Goal: Task Accomplishment & Management: Use online tool/utility

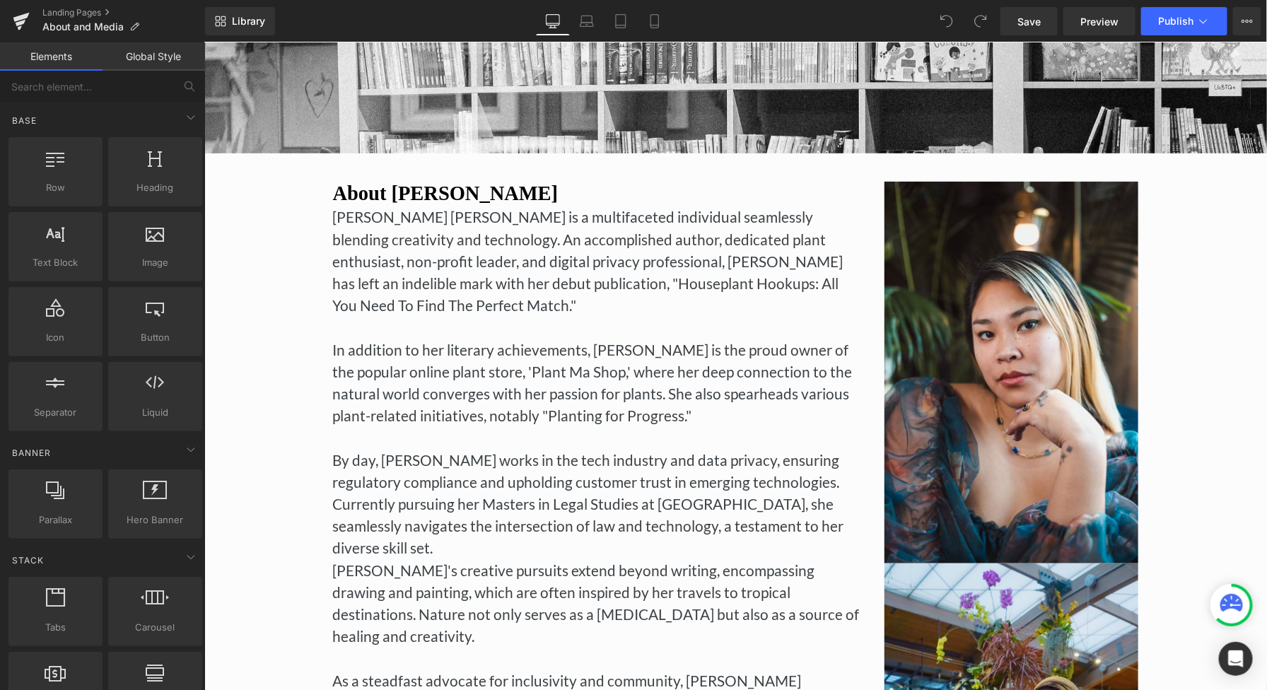
scroll to position [150, 0]
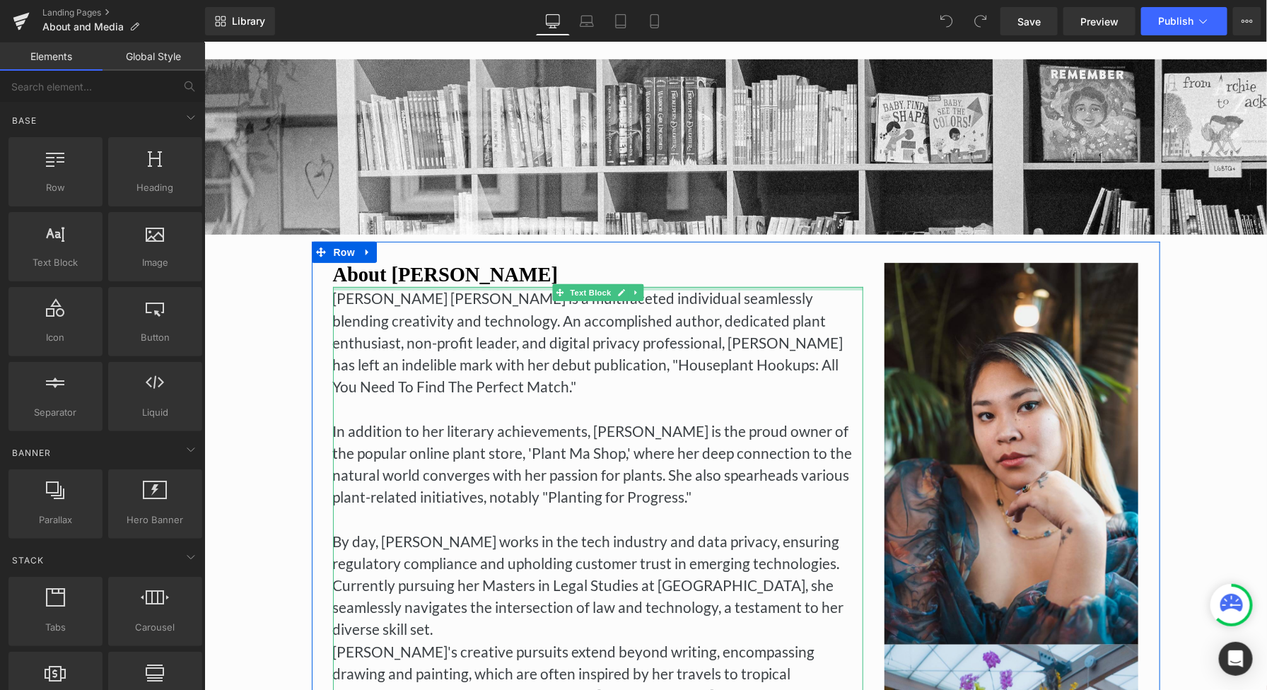
click at [744, 286] on div at bounding box center [597, 288] width 530 height 4
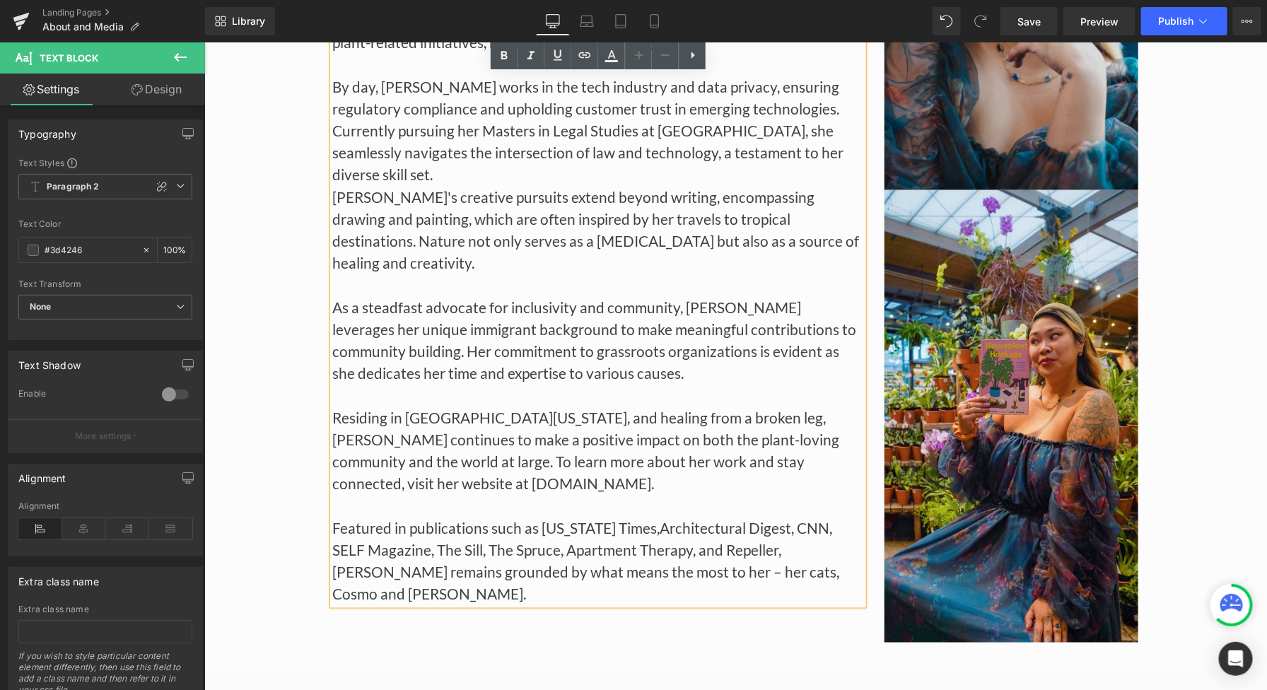
scroll to position [605, 0]
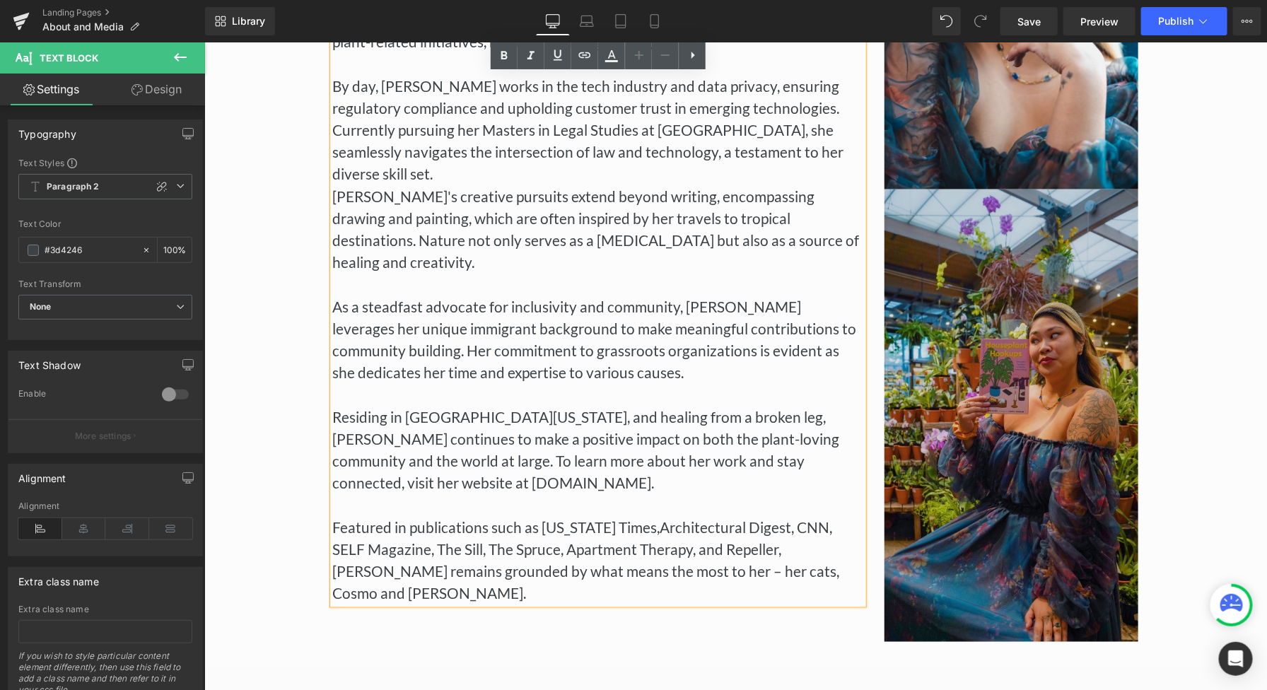
click at [958, 265] on img at bounding box center [1011, 415] width 255 height 453
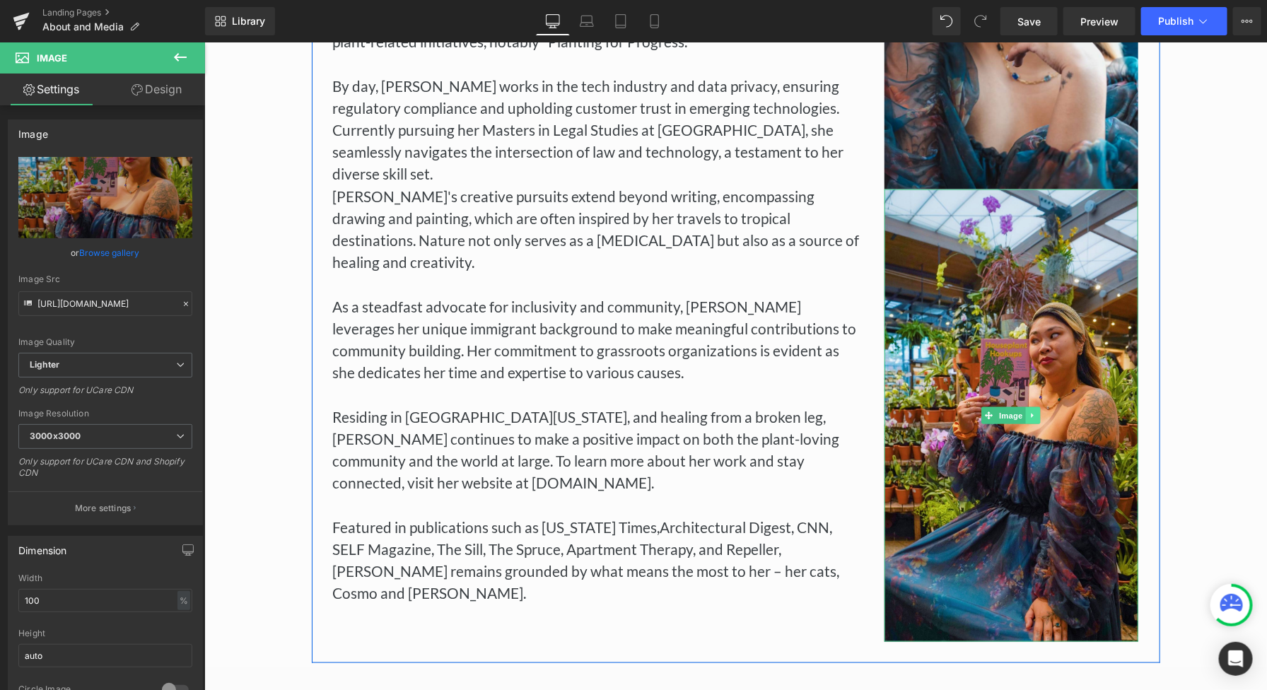
click at [1040, 412] on link at bounding box center [1033, 415] width 15 height 17
click at [1038, 417] on icon at bounding box center [1040, 416] width 8 height 8
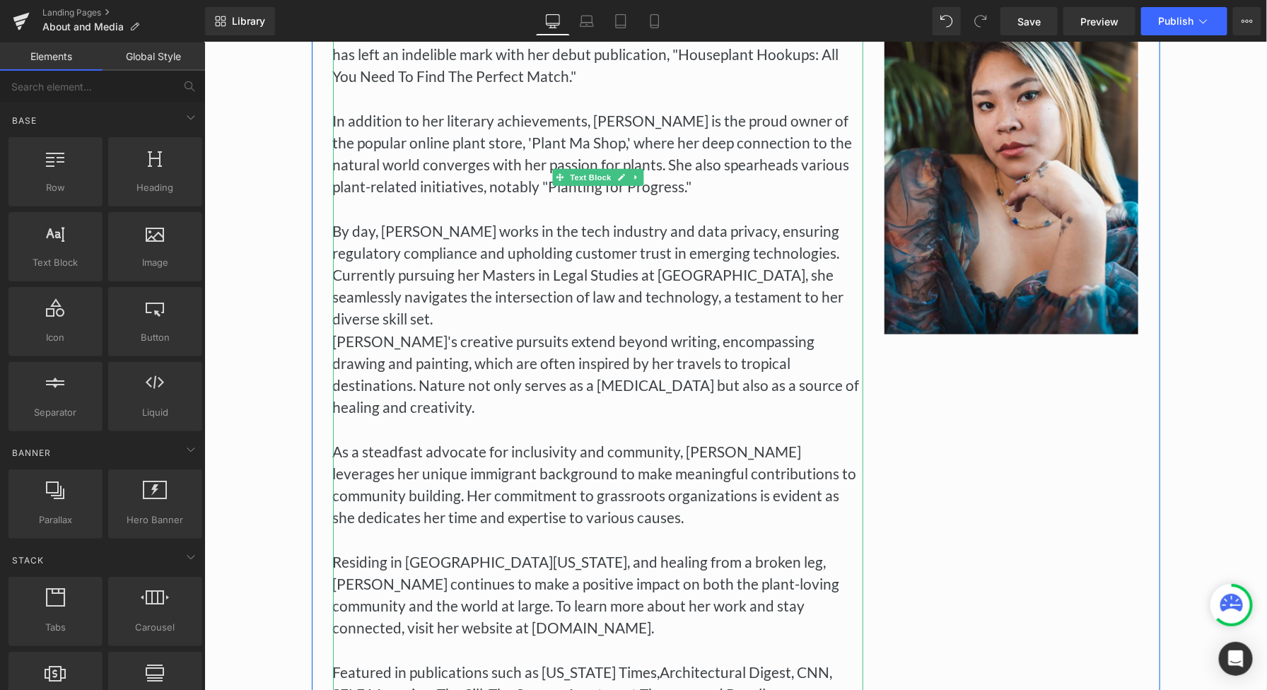
scroll to position [581, 0]
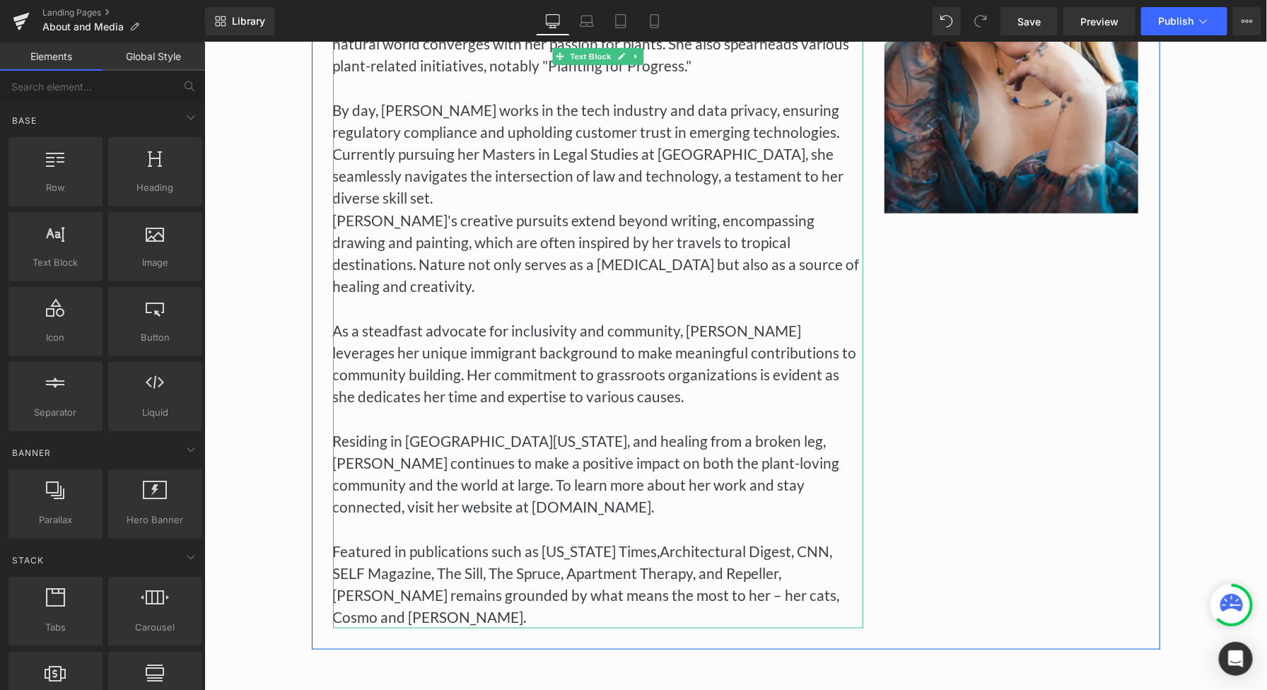
click at [754, 479] on div "Residing in [GEOGRAPHIC_DATA][US_STATE], and healing from a broken leg, [PERSON…" at bounding box center [597, 528] width 530 height 199
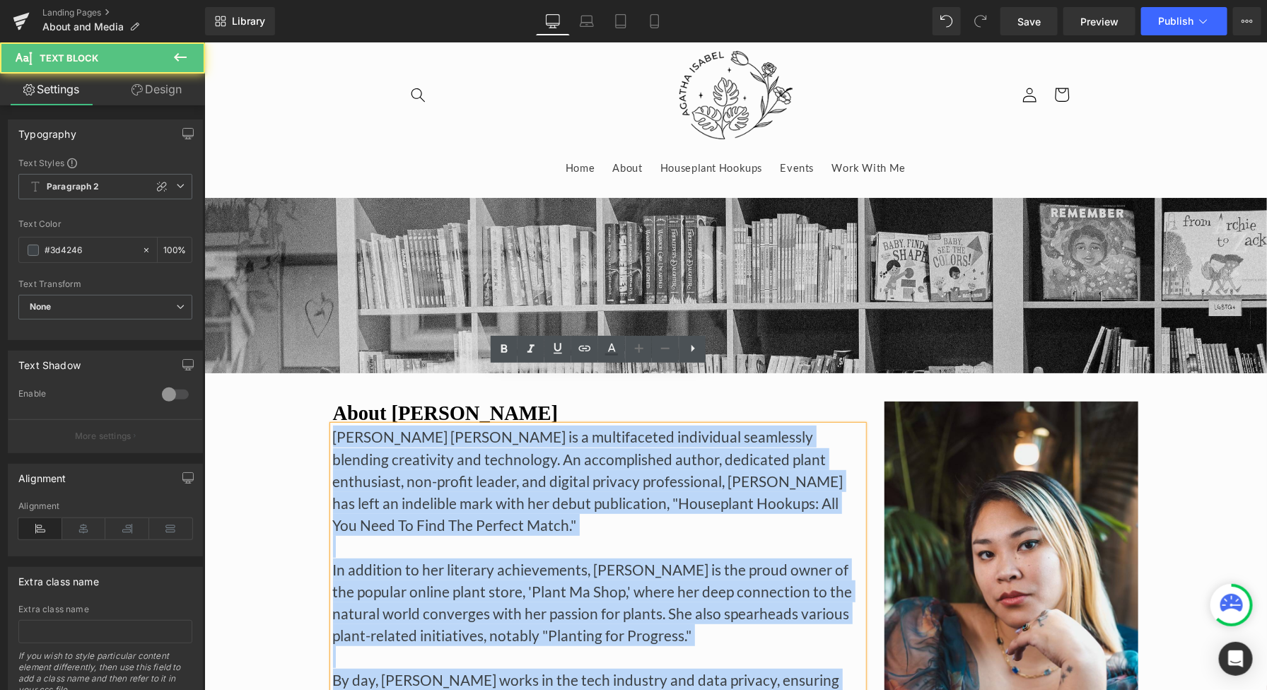
scroll to position [0, 0]
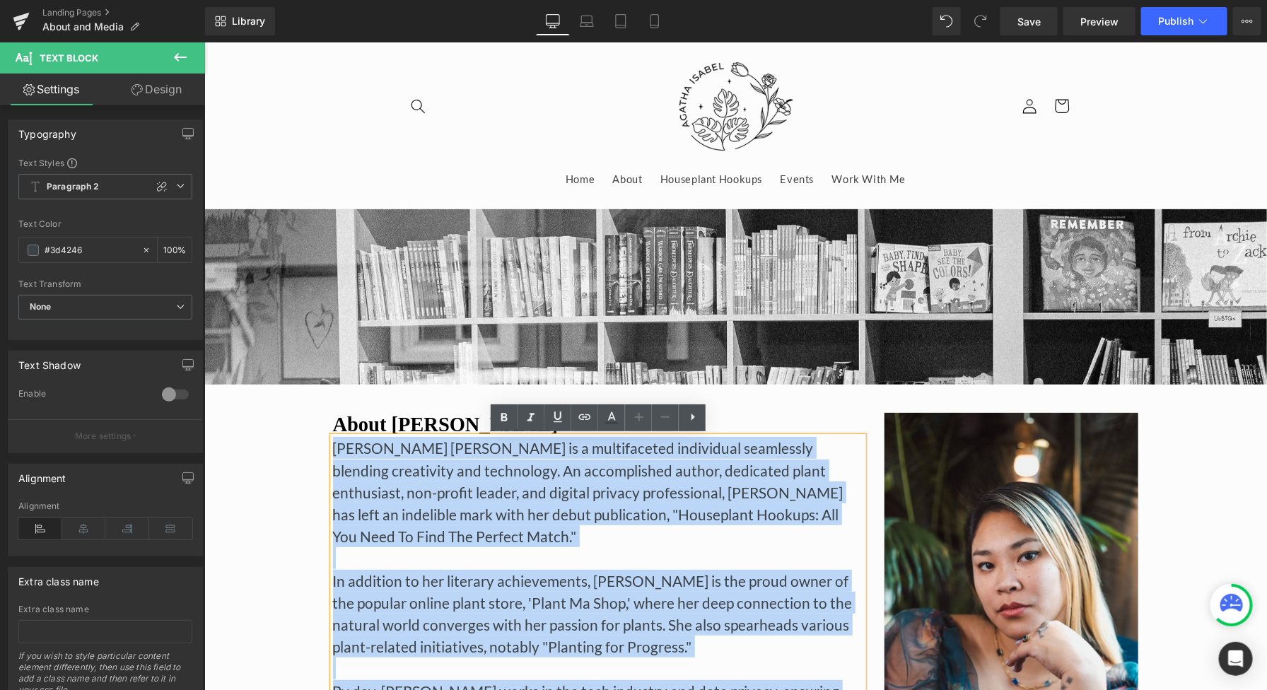
drag, startPoint x: 787, startPoint y: 523, endPoint x: 334, endPoint y: 454, distance: 458.6
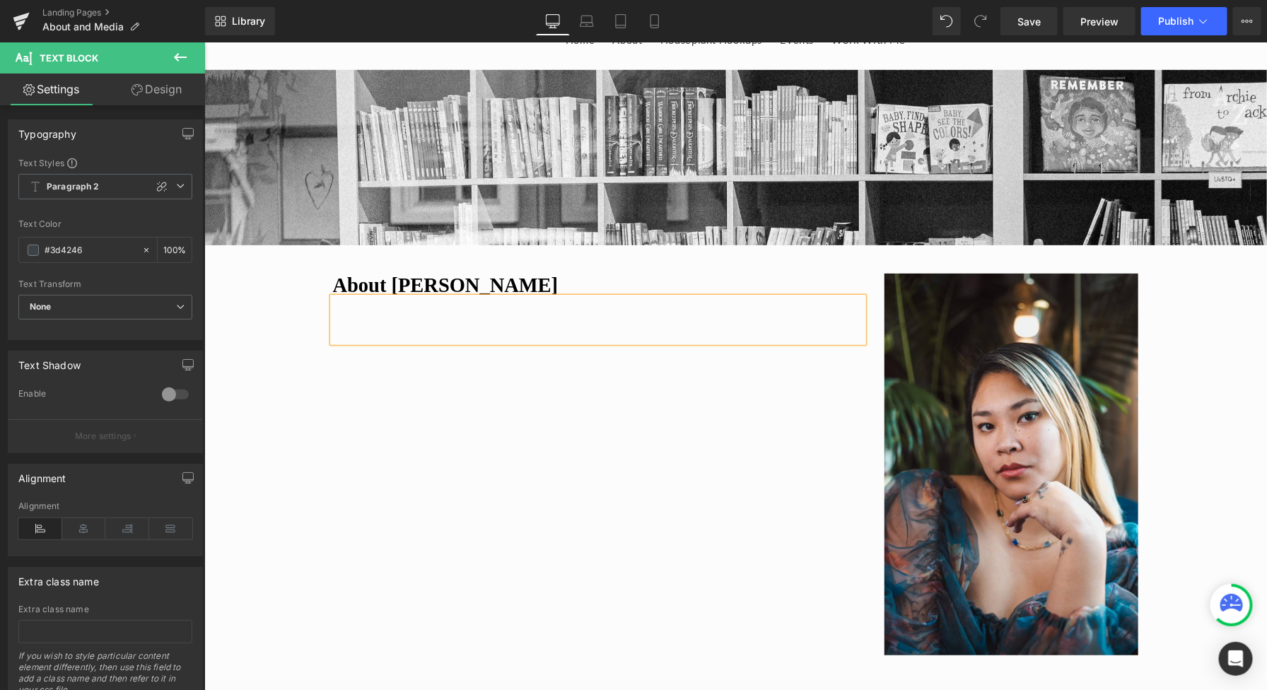
scroll to position [153, 0]
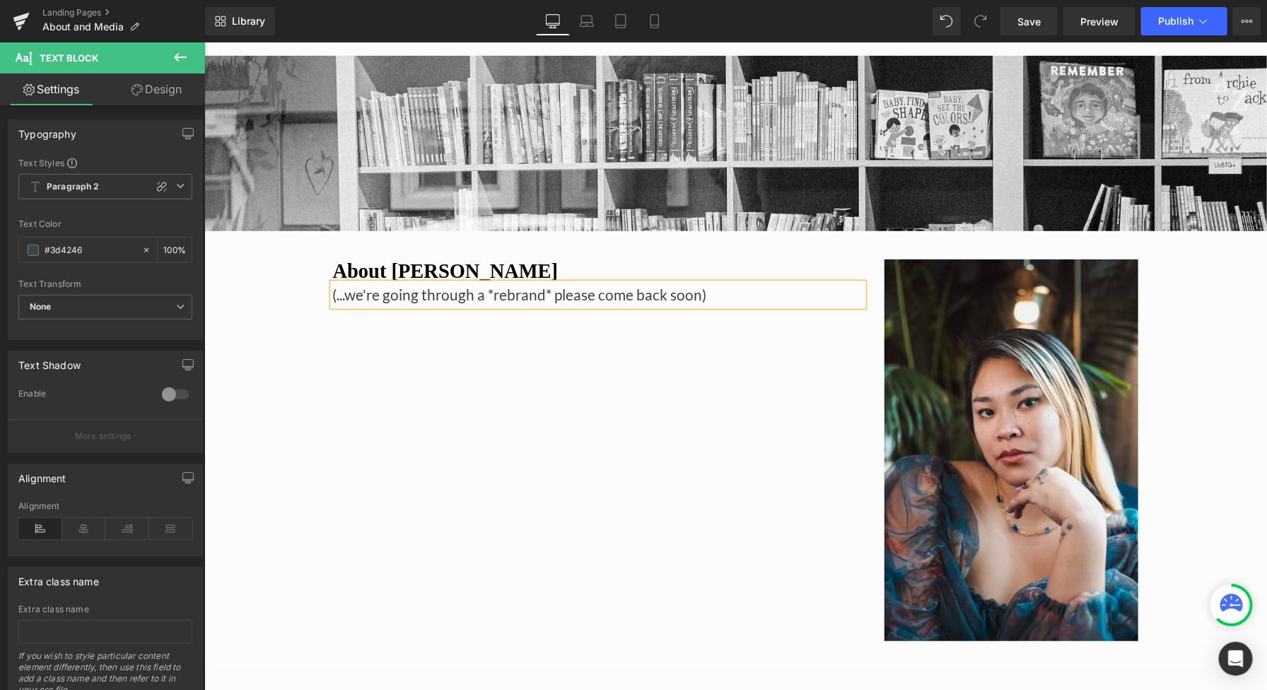
click at [337, 291] on div "(...we're going through a *rebrand* please come back soon)" at bounding box center [597, 294] width 530 height 22
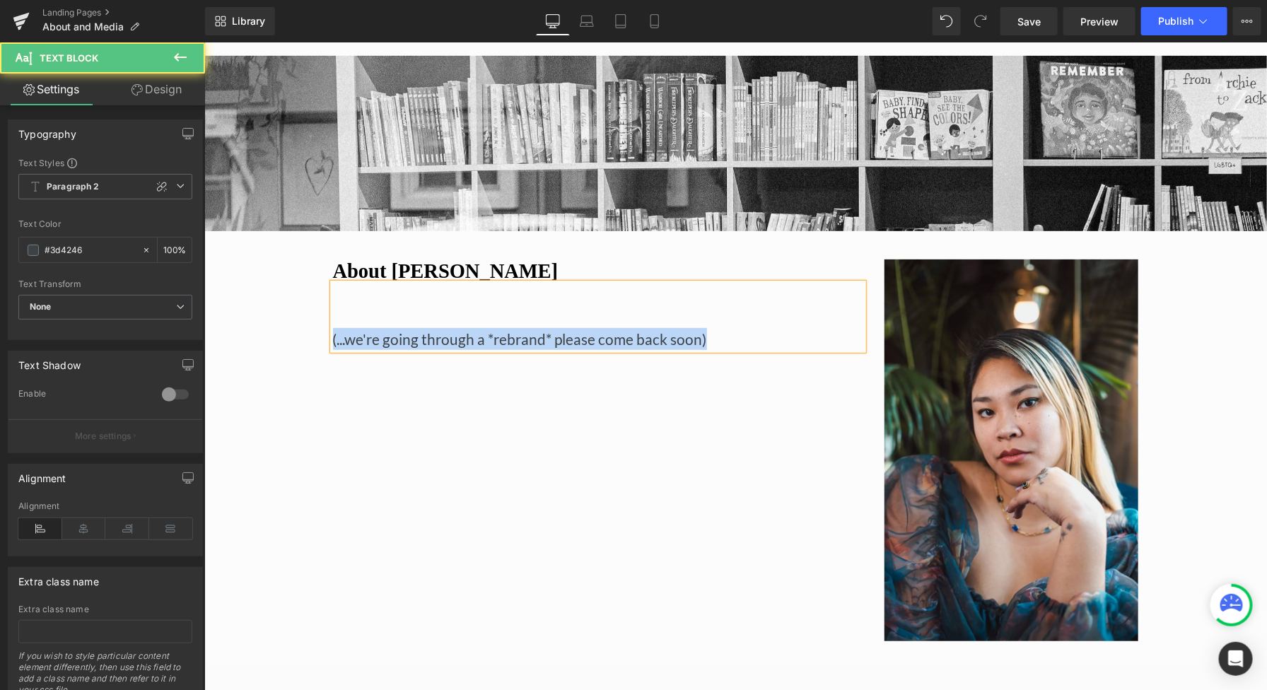
drag, startPoint x: 739, startPoint y: 342, endPoint x: 291, endPoint y: 337, distance: 447.7
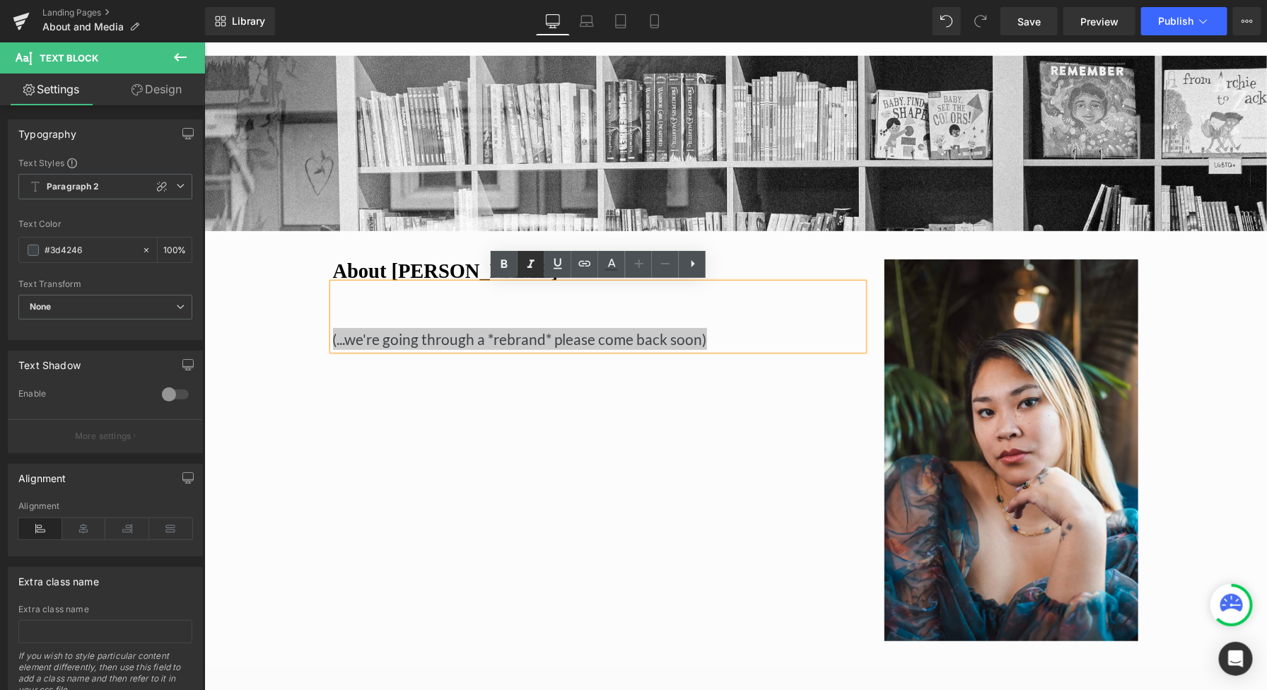
click at [533, 258] on icon at bounding box center [531, 264] width 17 height 17
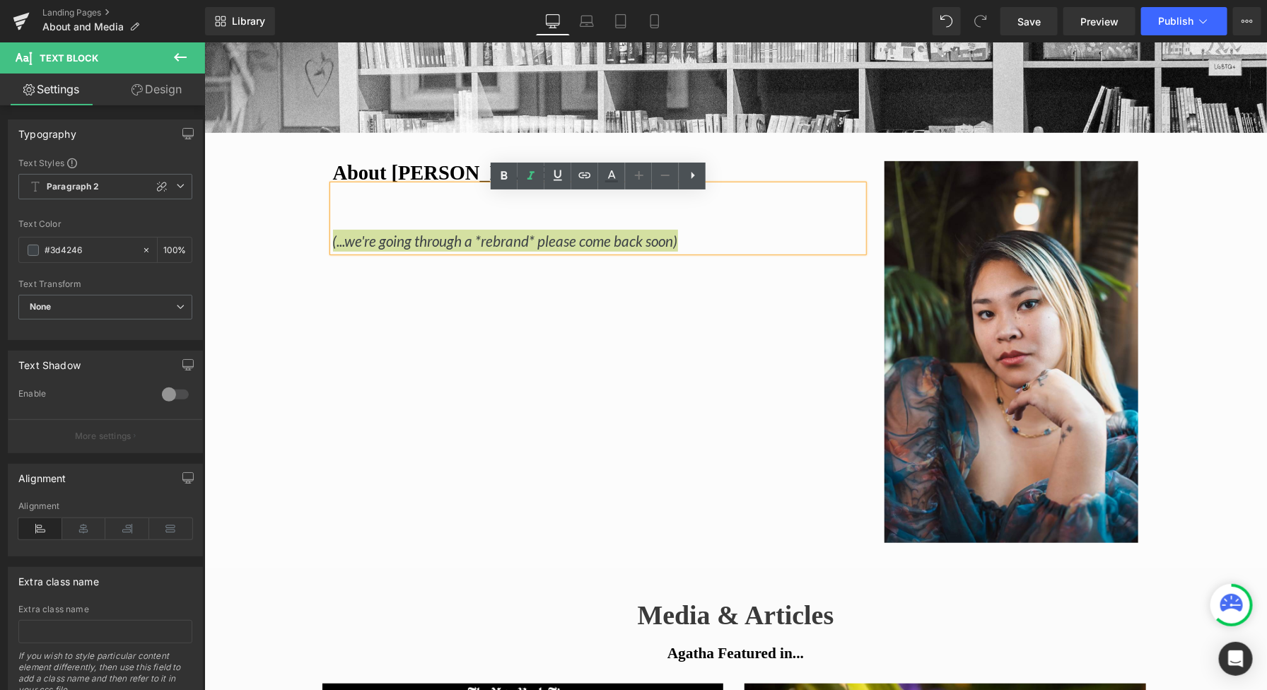
scroll to position [241, 0]
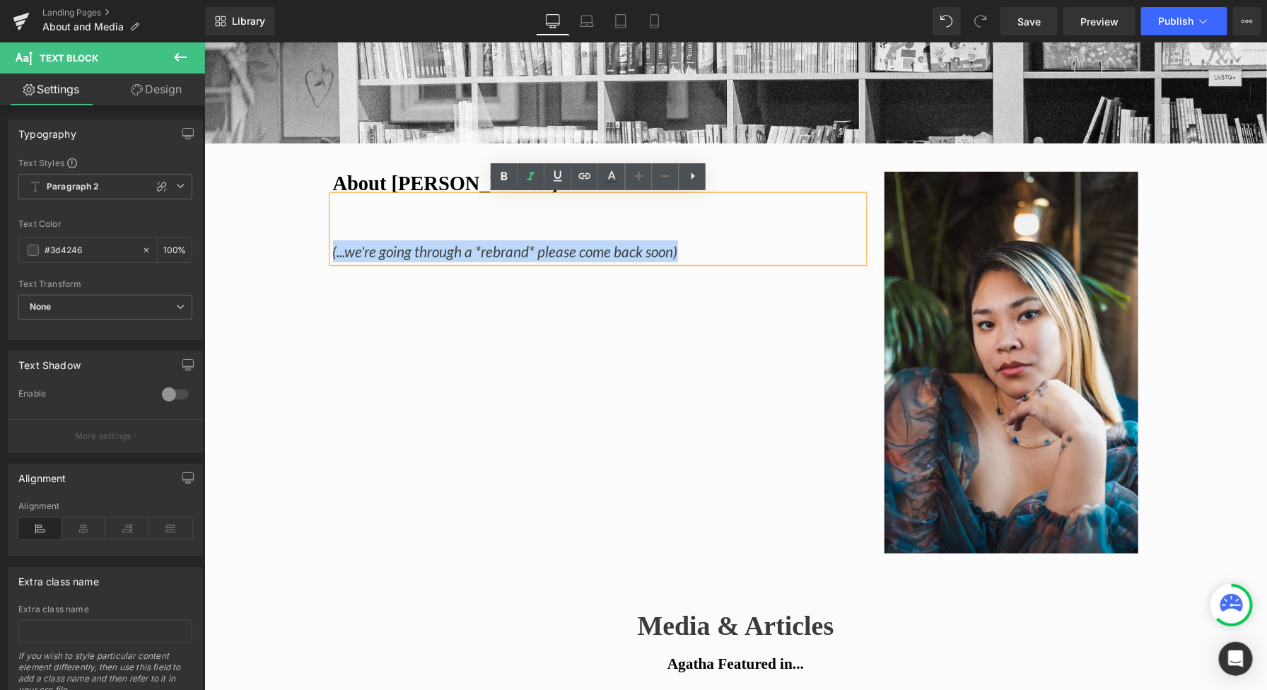
click at [797, 409] on div "About [PERSON_NAME] (...we're going through a *rebrand* please come back soon) …" at bounding box center [735, 362] width 849 height 424
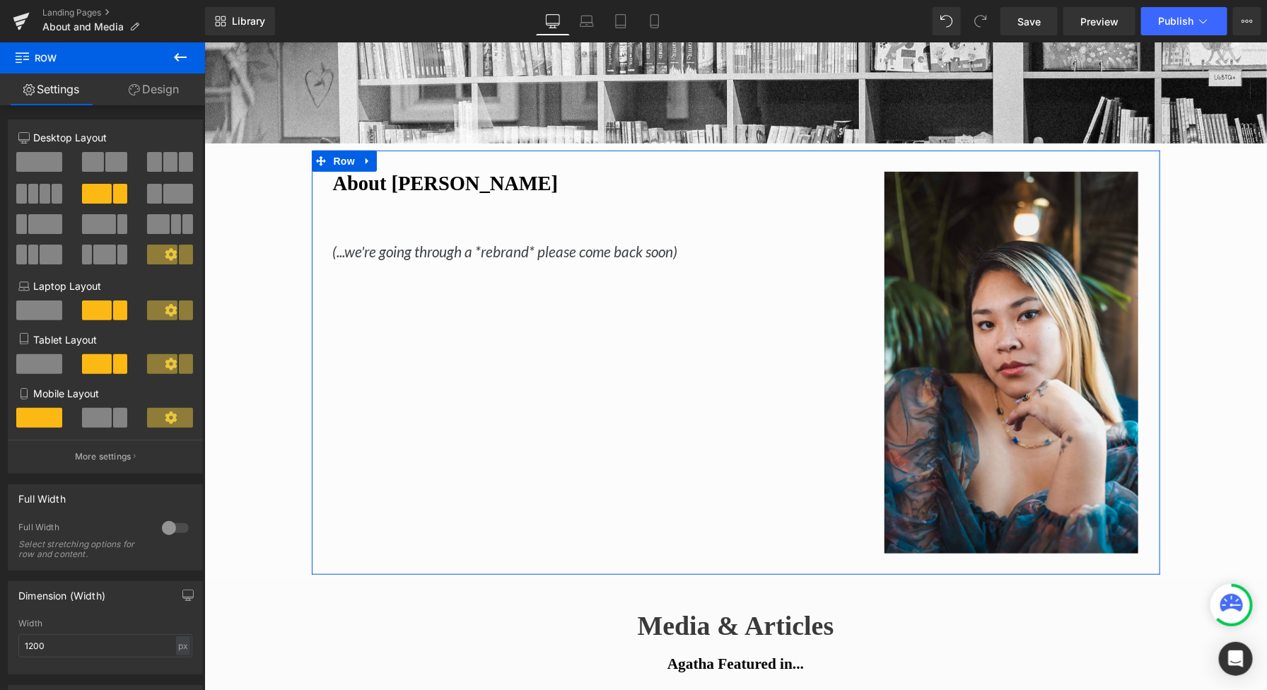
click at [377, 332] on div "About [PERSON_NAME] (...we're going through a *rebrand* please come back soon) …" at bounding box center [735, 362] width 849 height 424
click at [155, 157] on span at bounding box center [154, 162] width 14 height 20
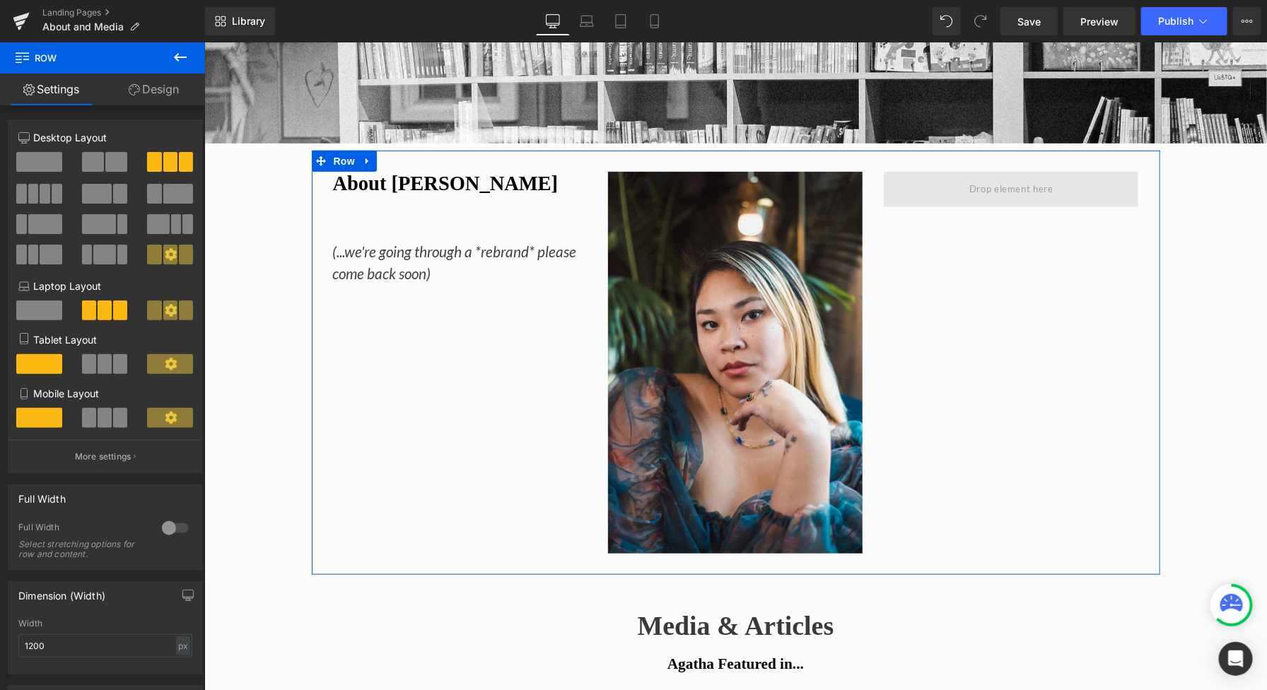
click at [984, 197] on span at bounding box center [1011, 189] width 94 height 23
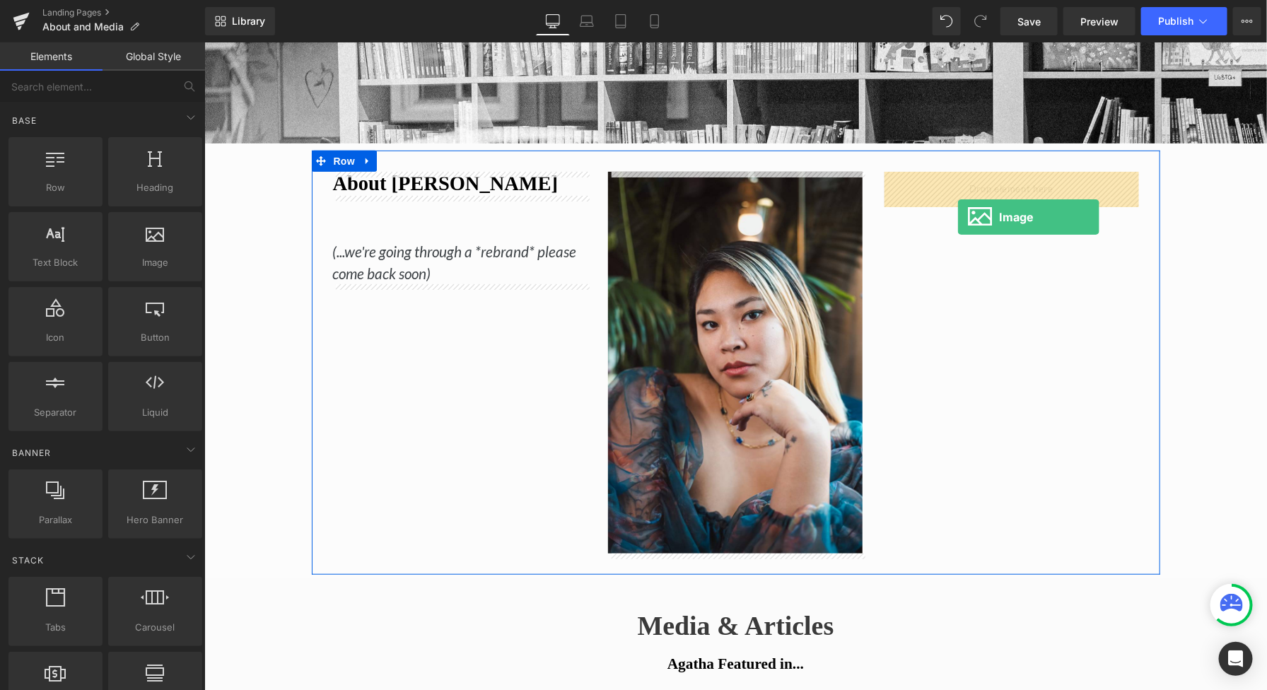
drag, startPoint x: 353, startPoint y: 294, endPoint x: 957, endPoint y: 216, distance: 609.0
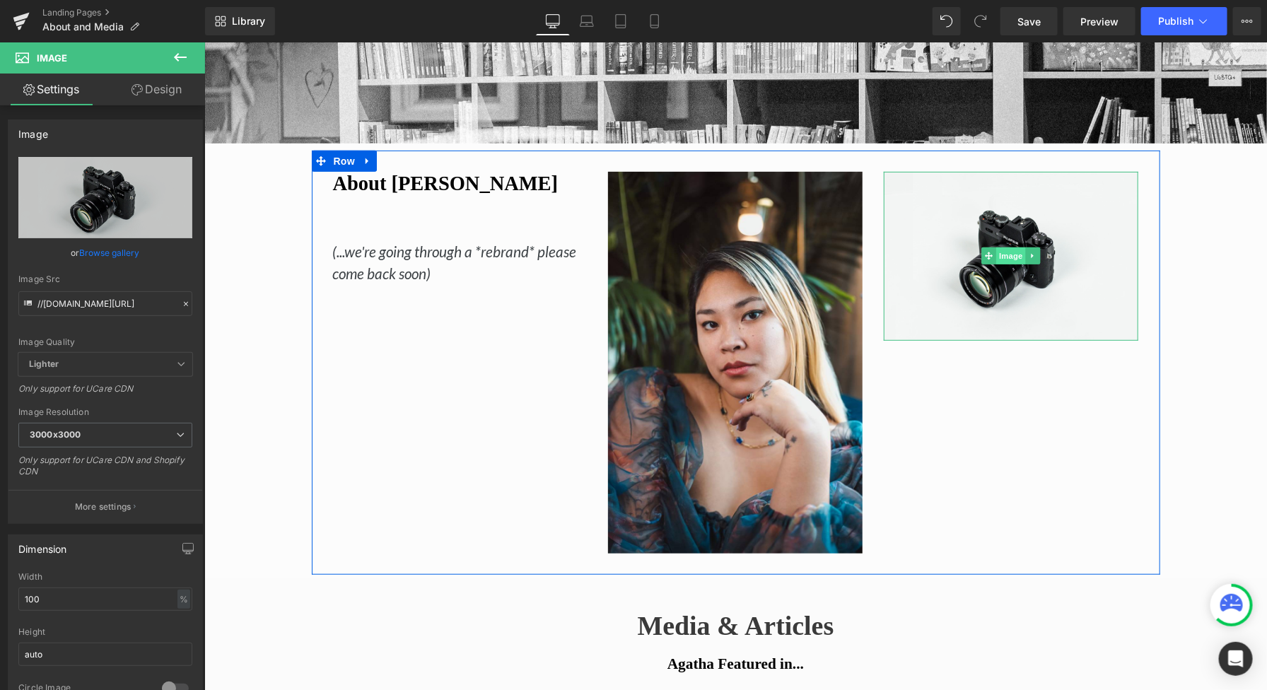
click at [1007, 255] on span "Image" at bounding box center [1012, 255] width 30 height 17
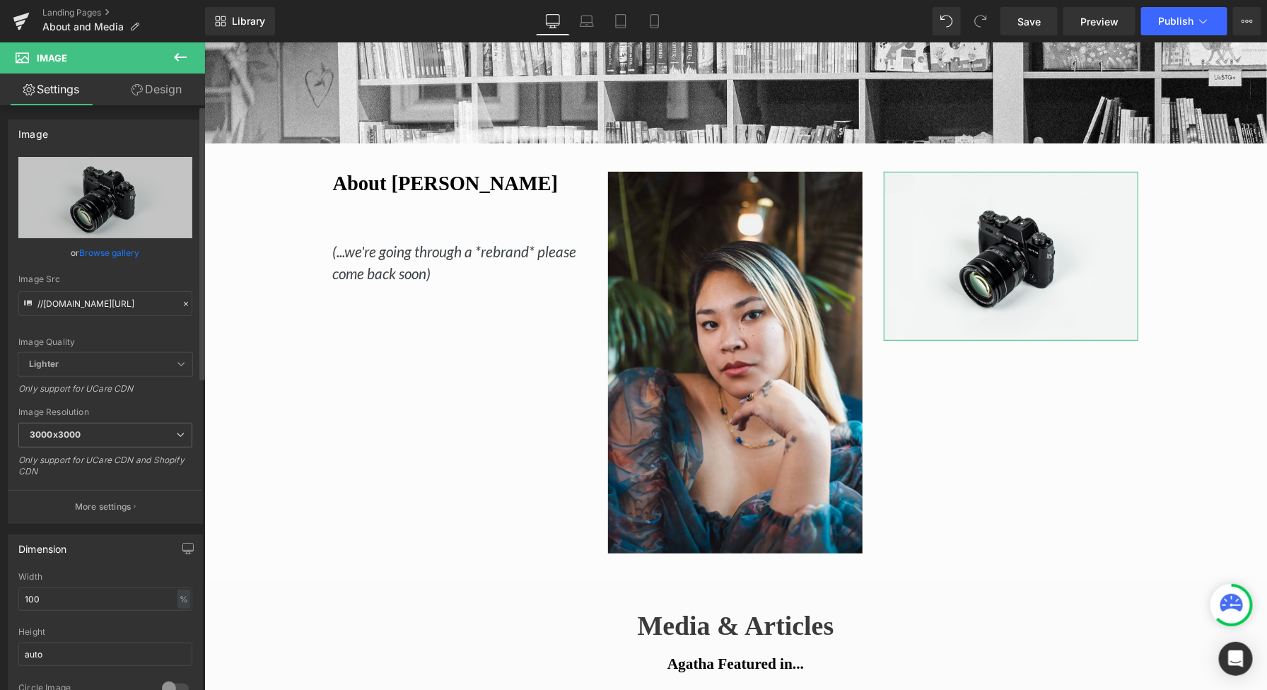
click at [123, 250] on link "Browse gallery" at bounding box center [110, 252] width 60 height 25
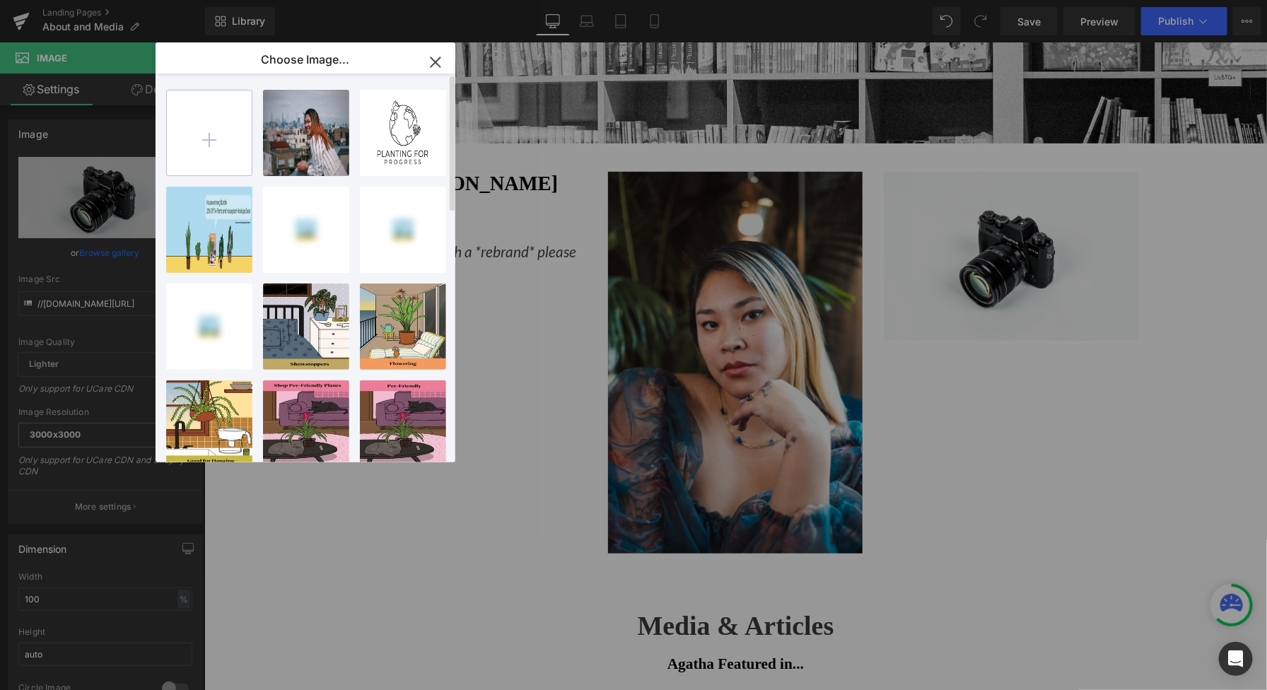
click at [209, 135] on input "file" at bounding box center [209, 133] width 85 height 85
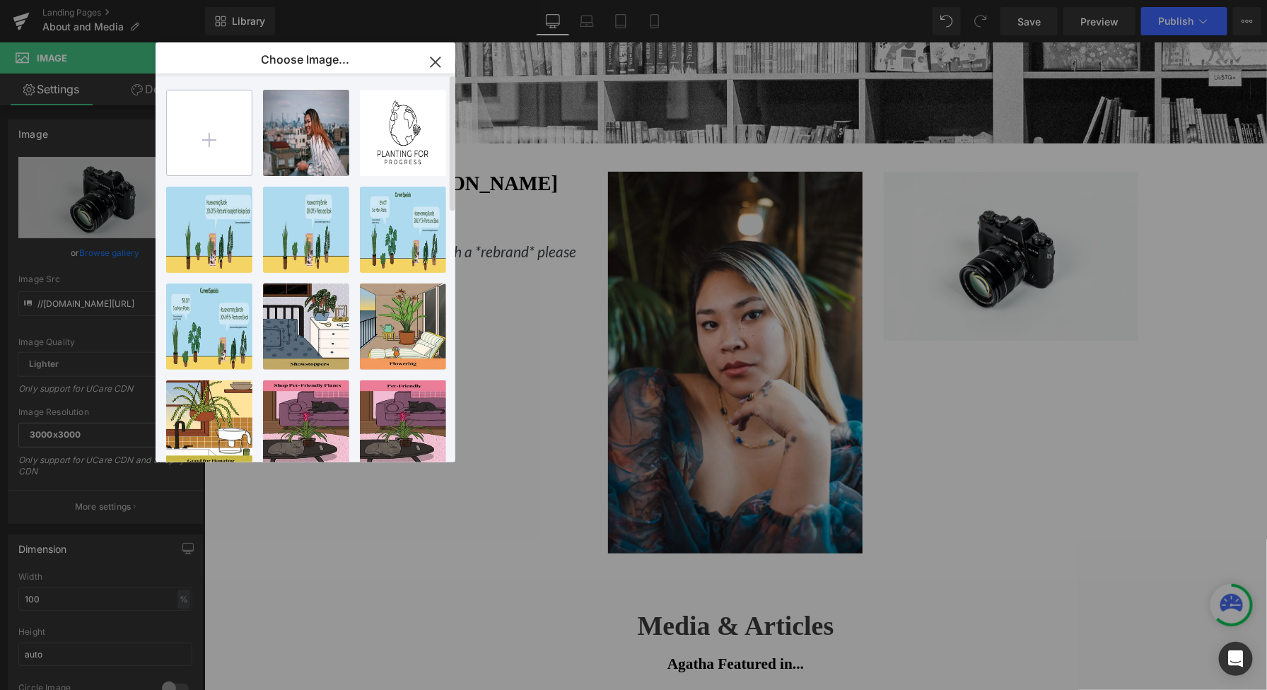
type input "C:\fakepath\Fall25-[PERSON_NAME]-15.jpg"
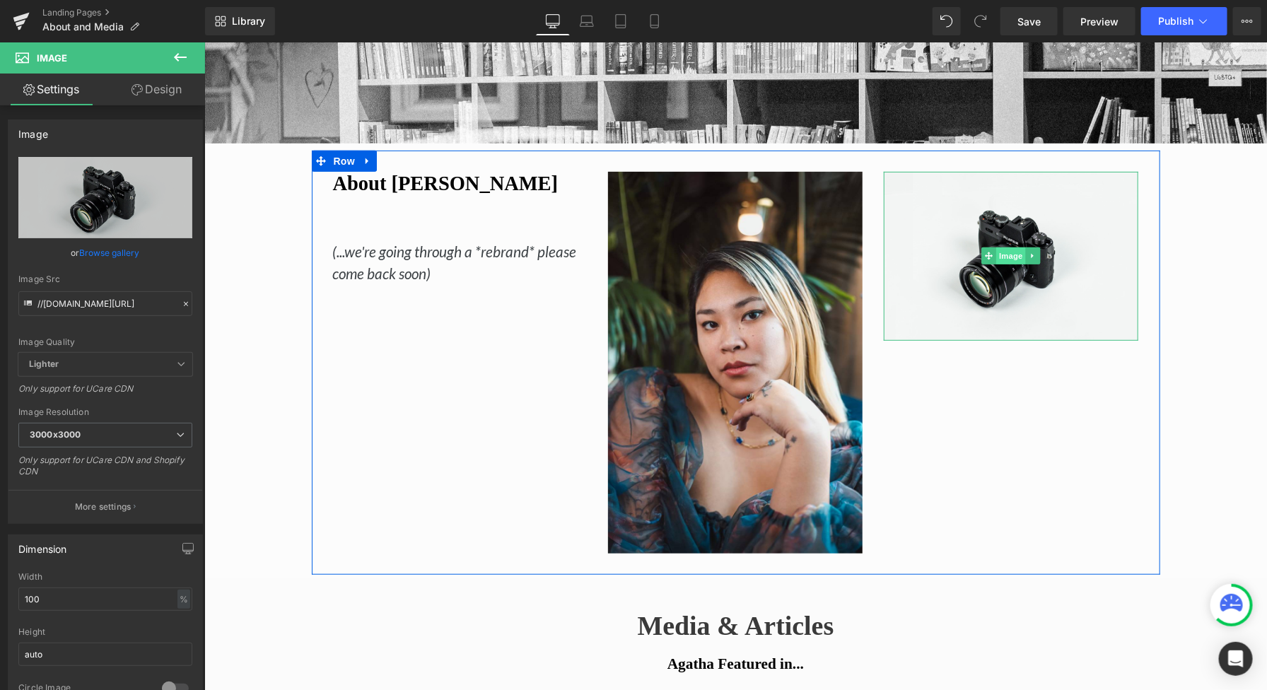
click at [997, 250] on span "Image" at bounding box center [1012, 255] width 30 height 17
click at [1035, 251] on icon at bounding box center [1033, 255] width 8 height 8
click at [987, 259] on link "Image" at bounding box center [982, 255] width 44 height 17
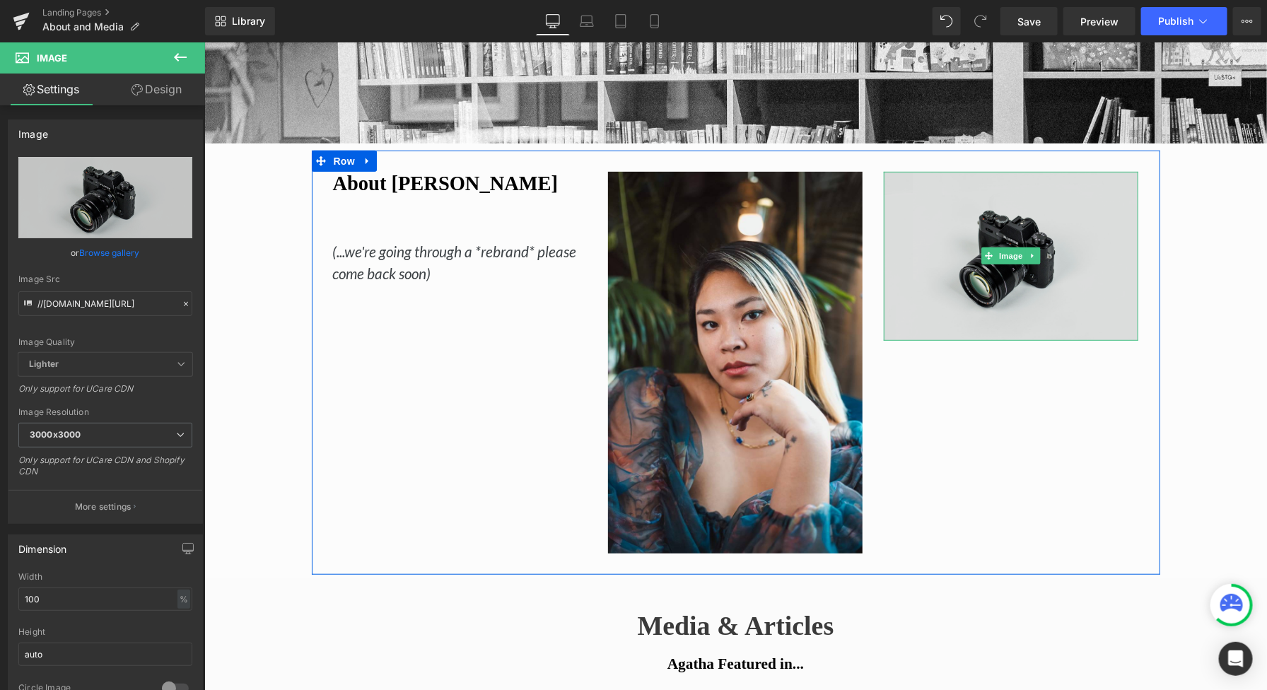
click at [1004, 289] on img at bounding box center [1010, 255] width 255 height 168
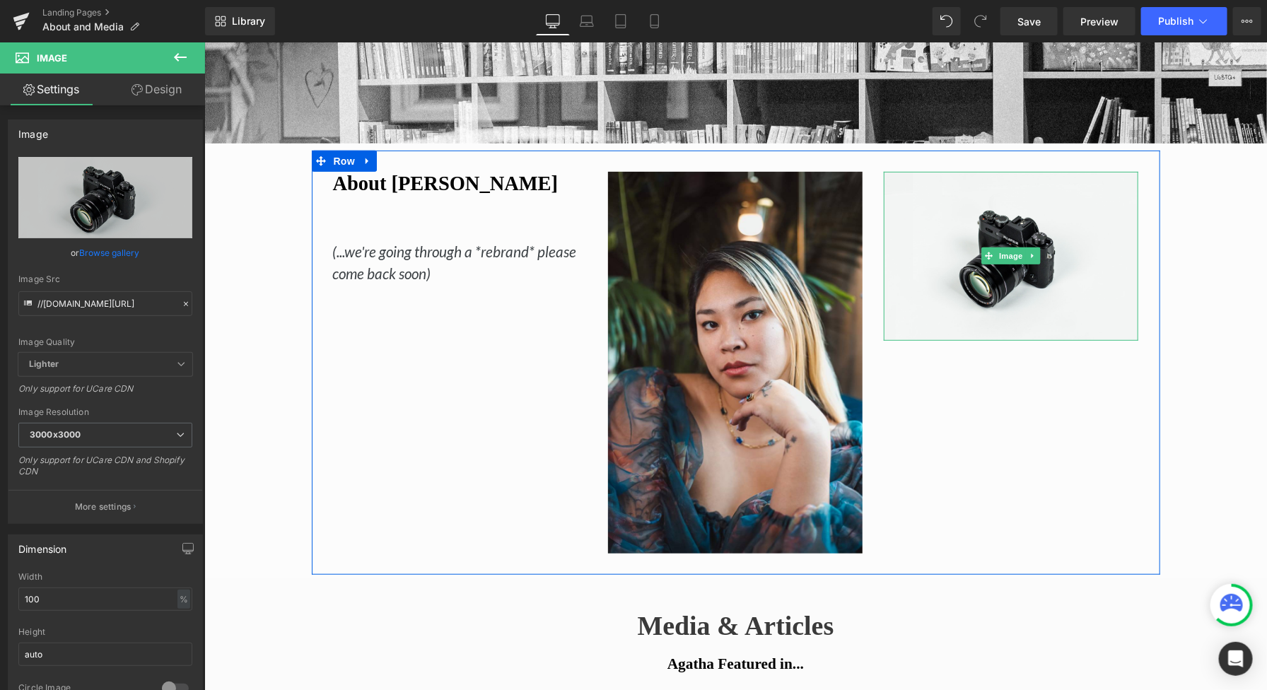
click at [1032, 256] on icon at bounding box center [1032, 255] width 2 height 5
click at [965, 255] on div "Image" at bounding box center [1010, 255] width 255 height 168
click at [965, 255] on img at bounding box center [1010, 255] width 255 height 168
click at [498, 435] on div "About [PERSON_NAME] (...we're going through a *rebrand* please come back soon) …" at bounding box center [735, 362] width 849 height 424
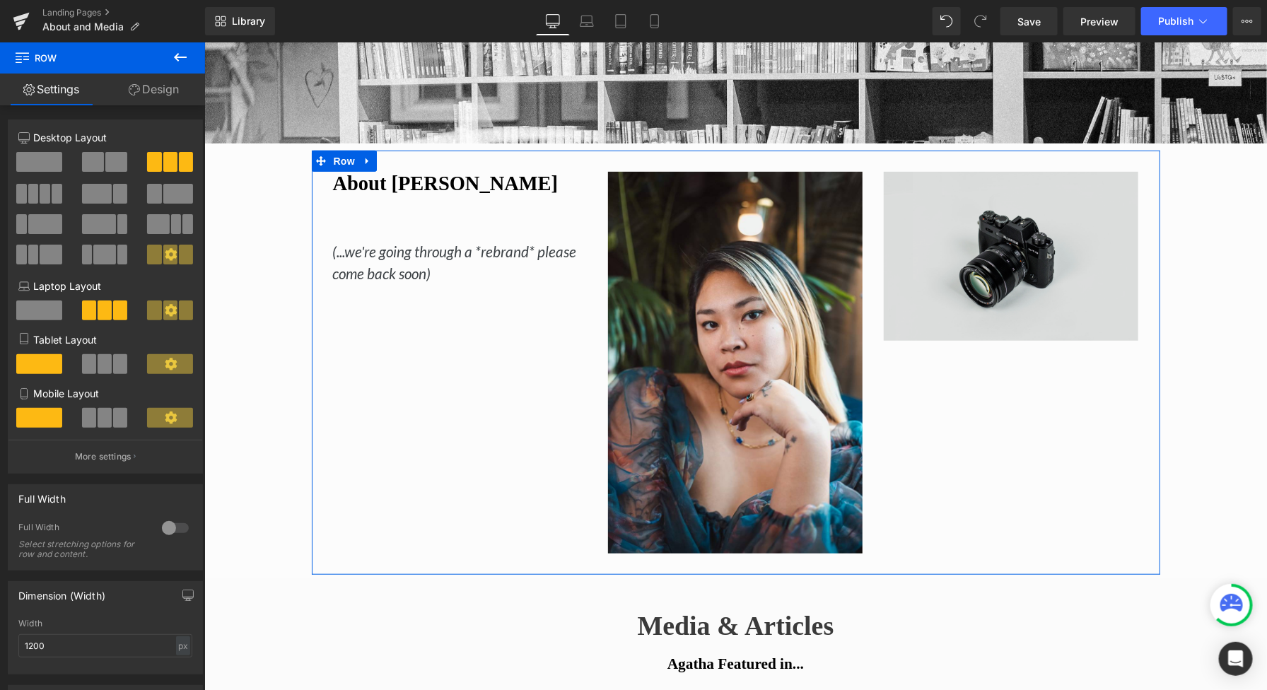
click at [902, 320] on img at bounding box center [1010, 255] width 255 height 168
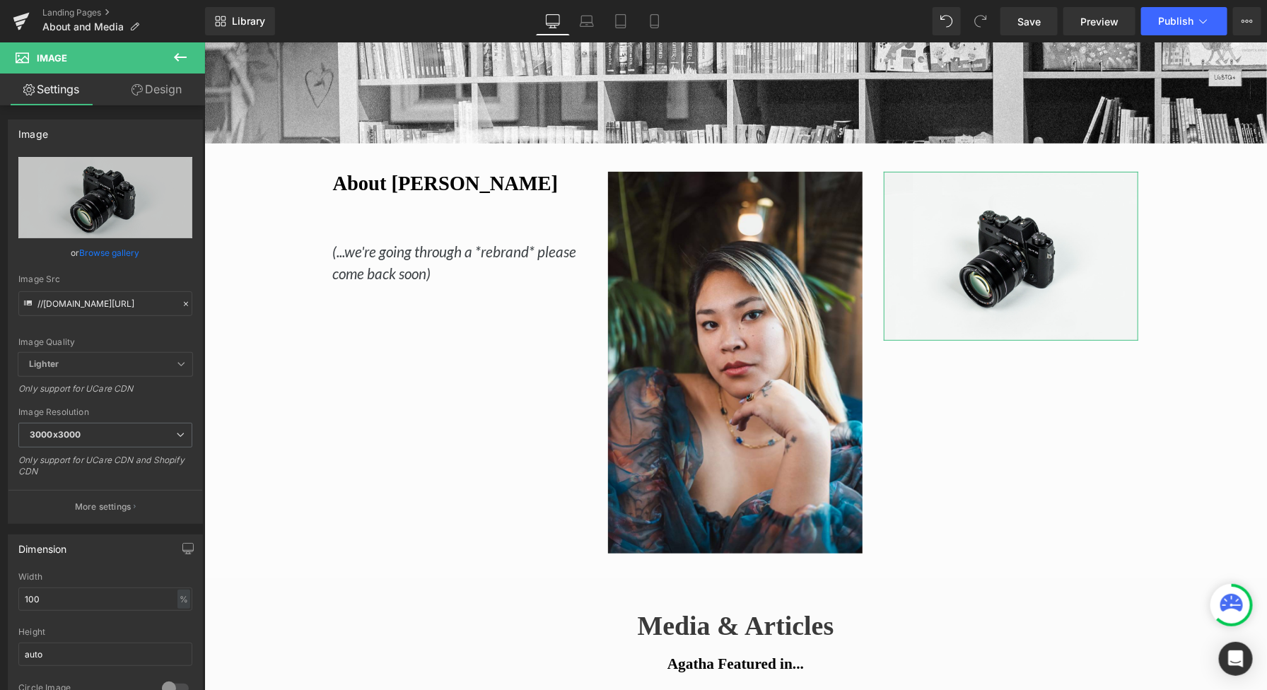
click at [101, 254] on link "Browse gallery" at bounding box center [110, 252] width 60 height 25
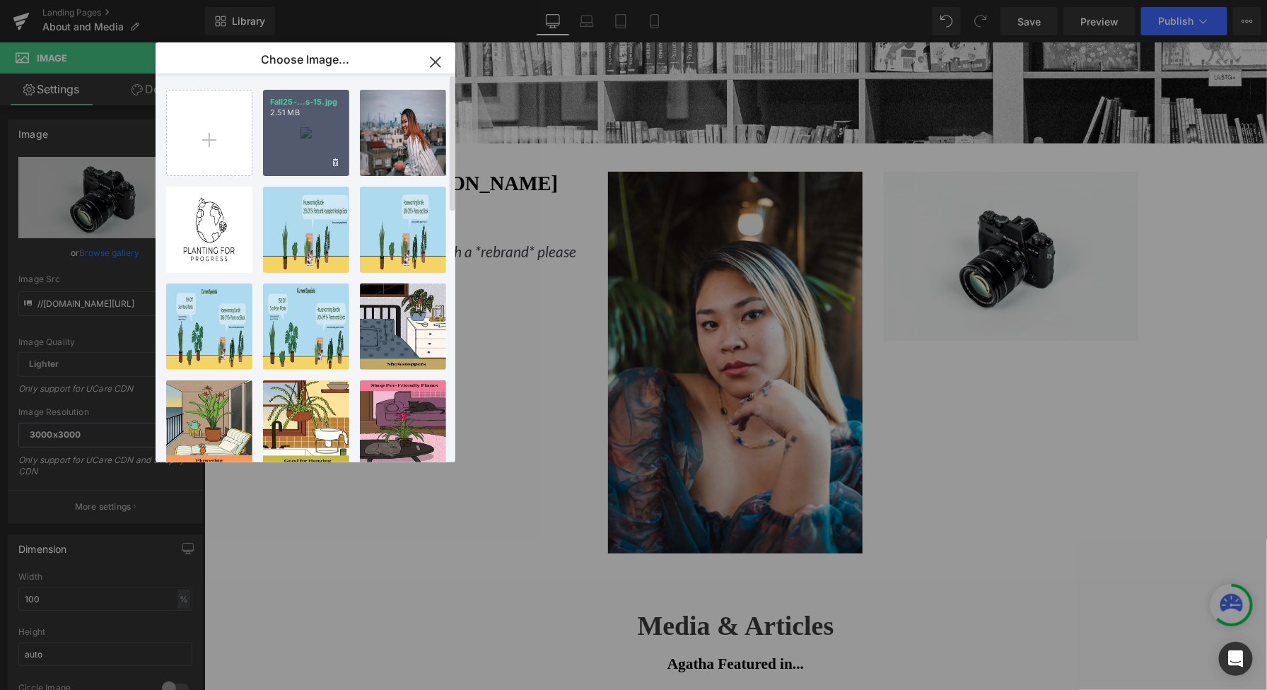
click at [308, 139] on div "Fall25-...s-15.jpg 2.51 MB" at bounding box center [306, 133] width 86 height 86
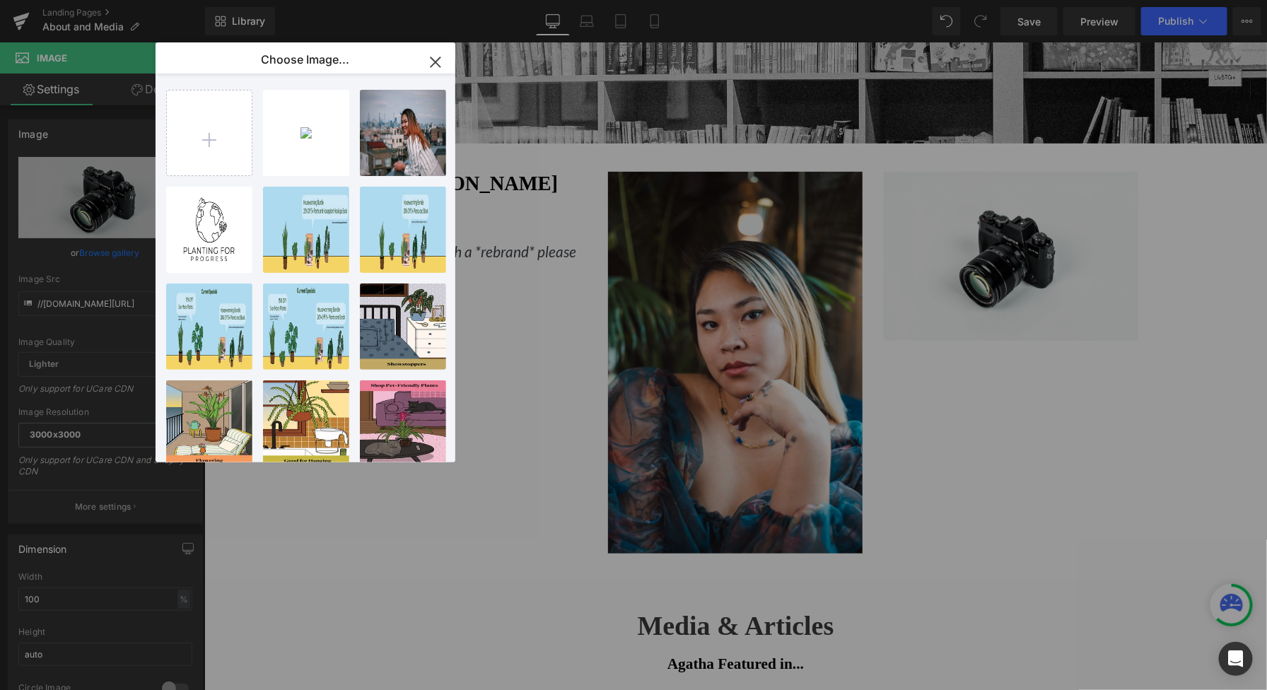
type input "[URL][DOMAIN_NAME]"
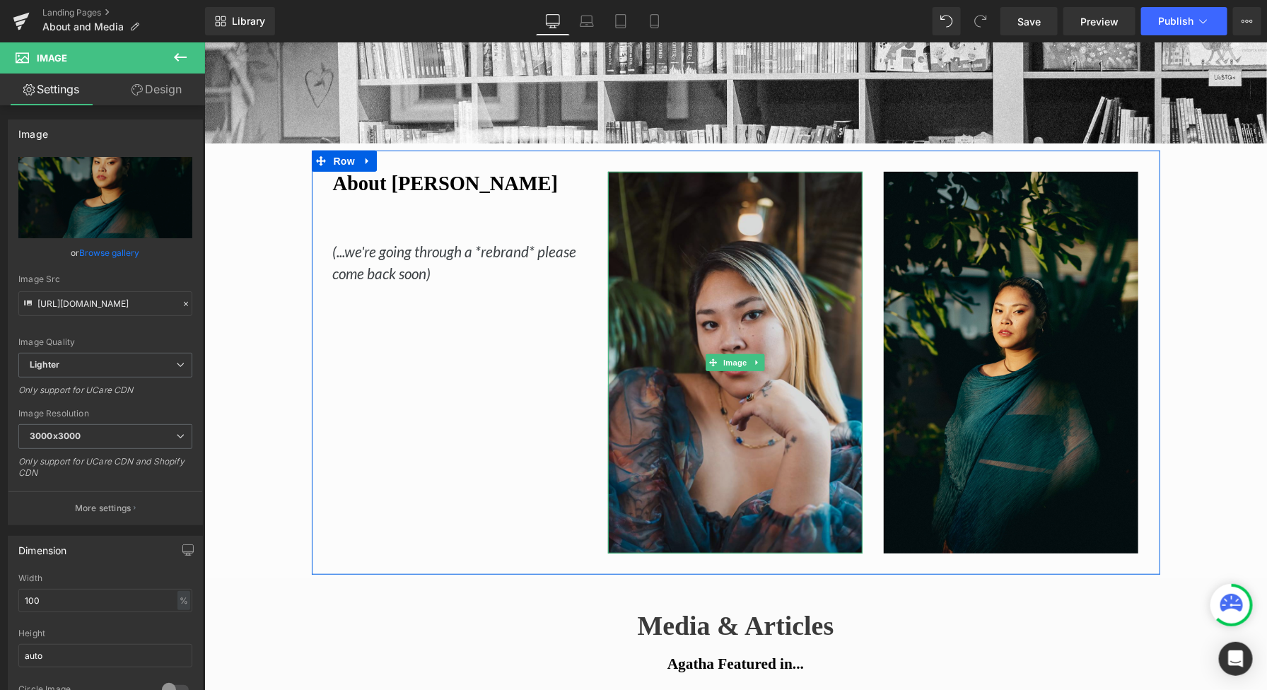
click at [718, 442] on img at bounding box center [735, 362] width 255 height 382
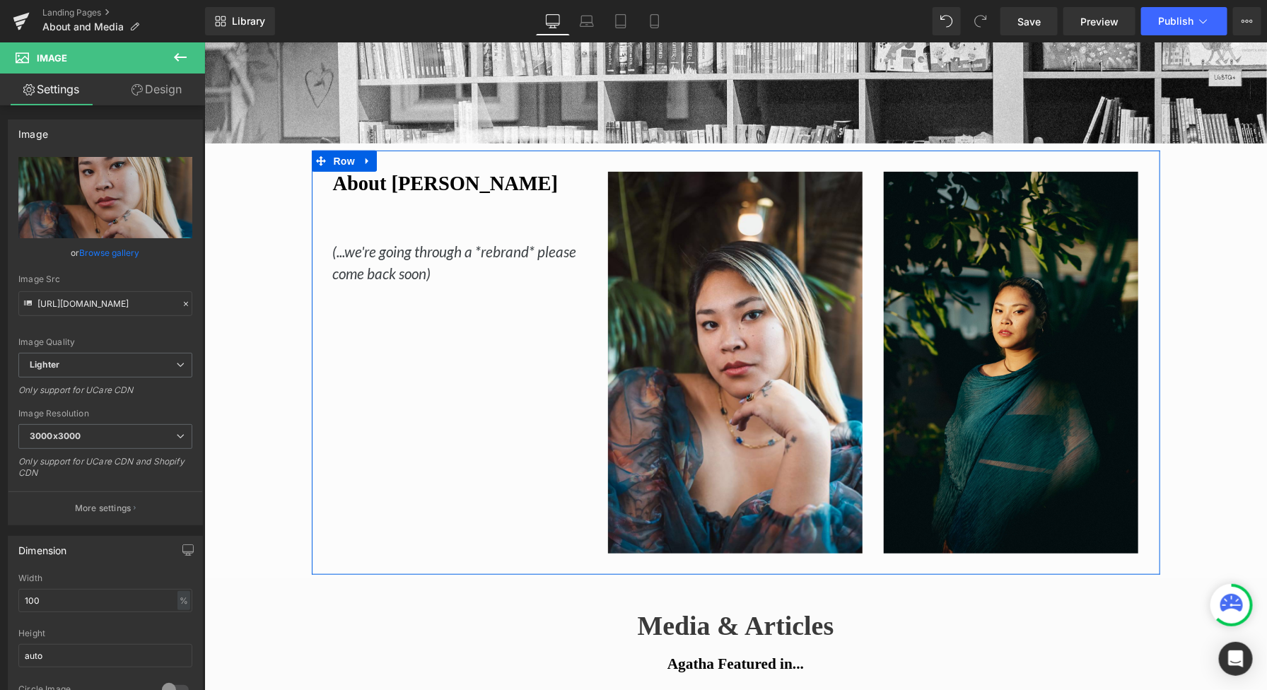
click at [418, 265] on icon "(...we're going through a *rebrand* please come back soon)" at bounding box center [454, 262] width 244 height 40
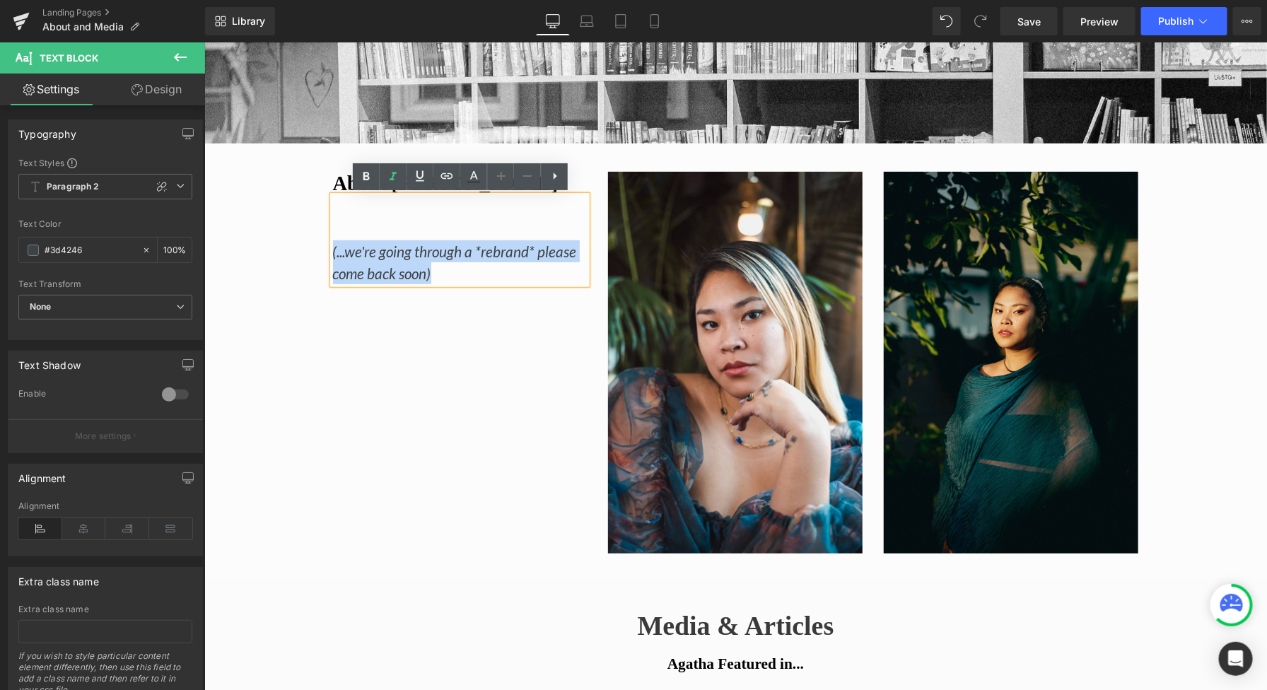
drag, startPoint x: 447, startPoint y: 273, endPoint x: 330, endPoint y: 247, distance: 120.3
click at [332, 248] on div "(...we're going through a *rebrand* please come back soon)" at bounding box center [459, 239] width 255 height 88
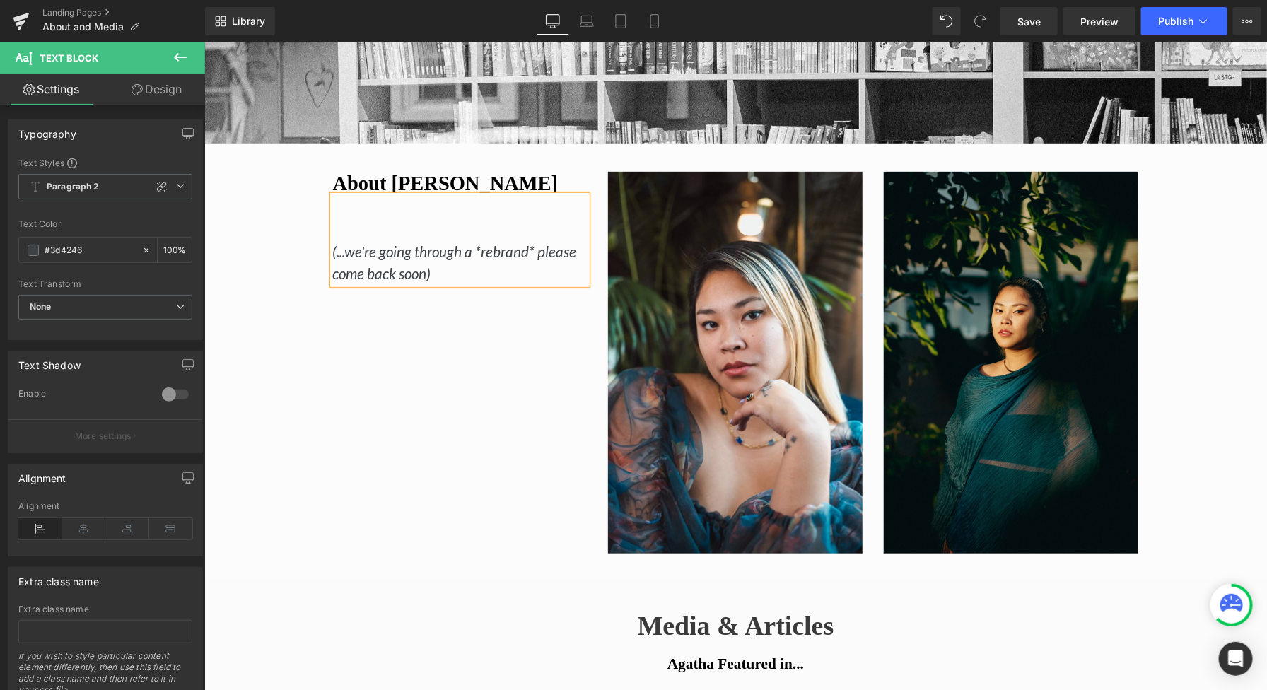
click at [325, 266] on div "About [PERSON_NAME] (...we're going through a *rebrand* please come back soon) …" at bounding box center [460, 227] width 276 height 112
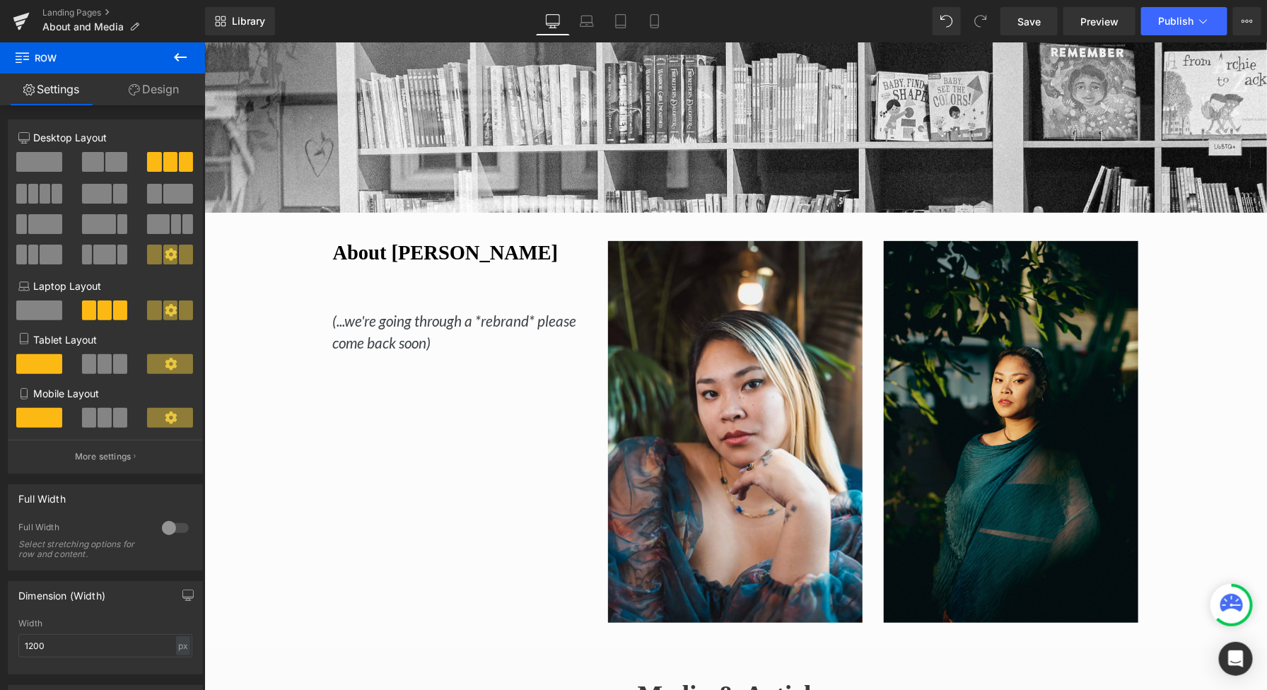
scroll to position [163, 0]
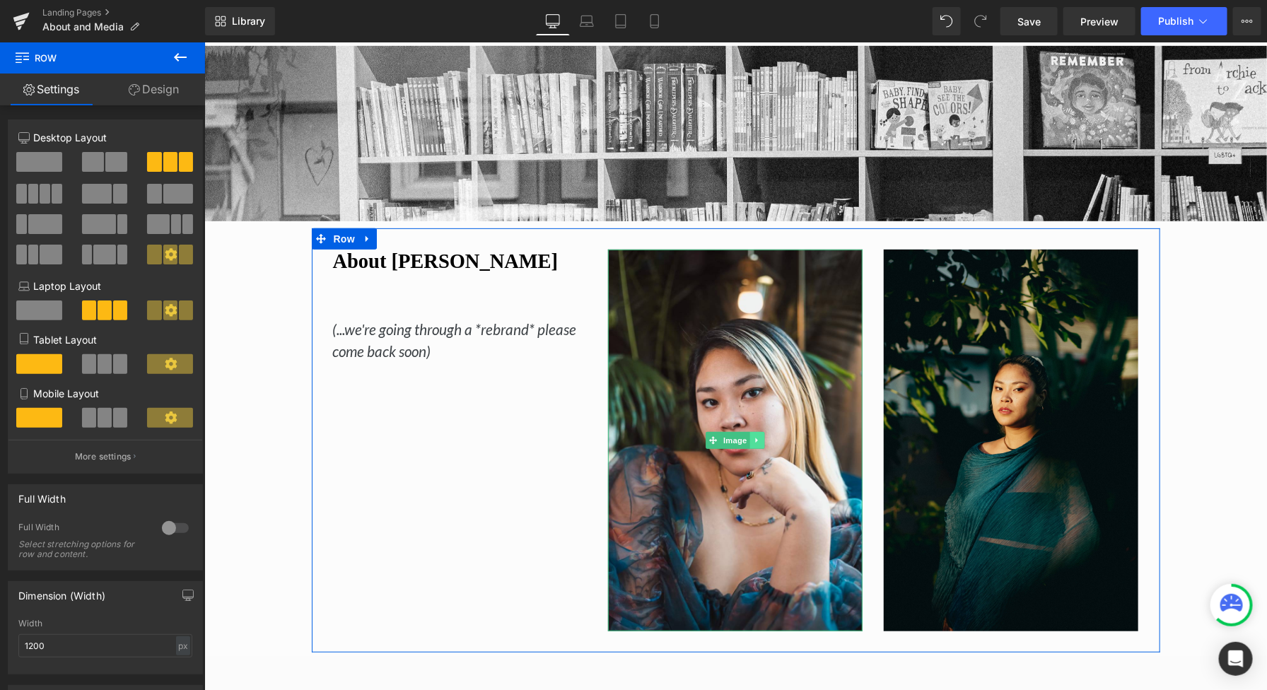
click at [759, 438] on icon at bounding box center [757, 440] width 8 height 8
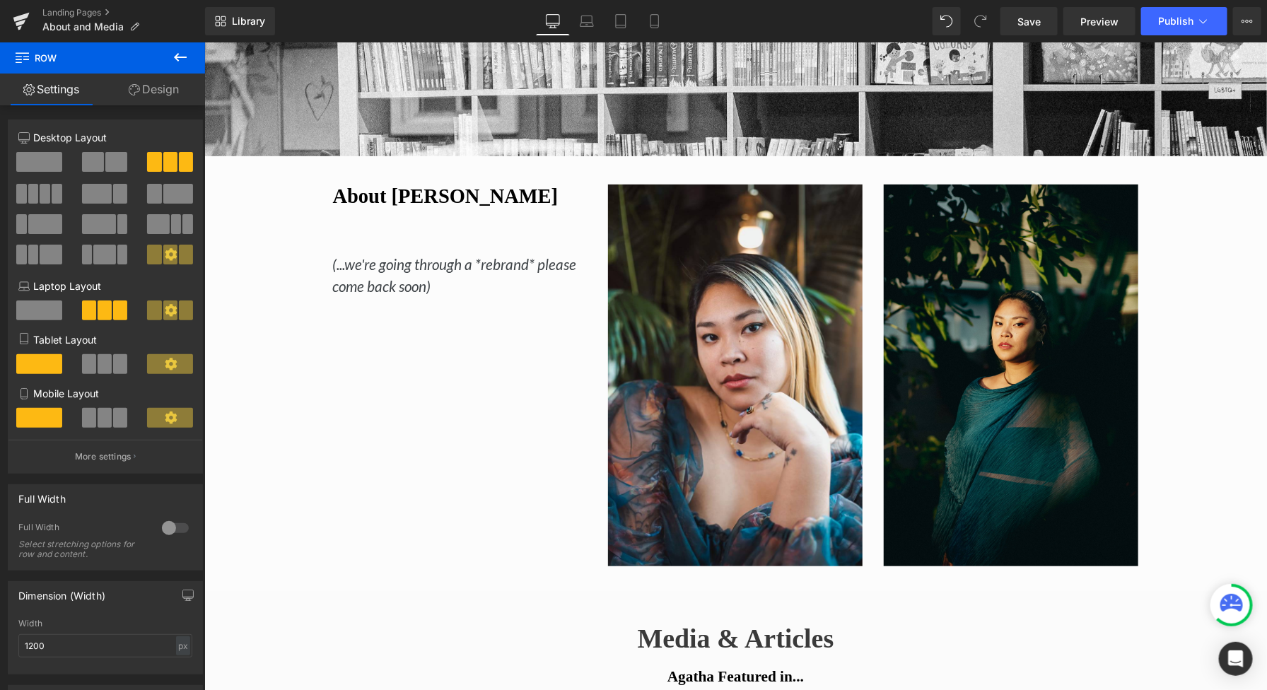
scroll to position [195, 0]
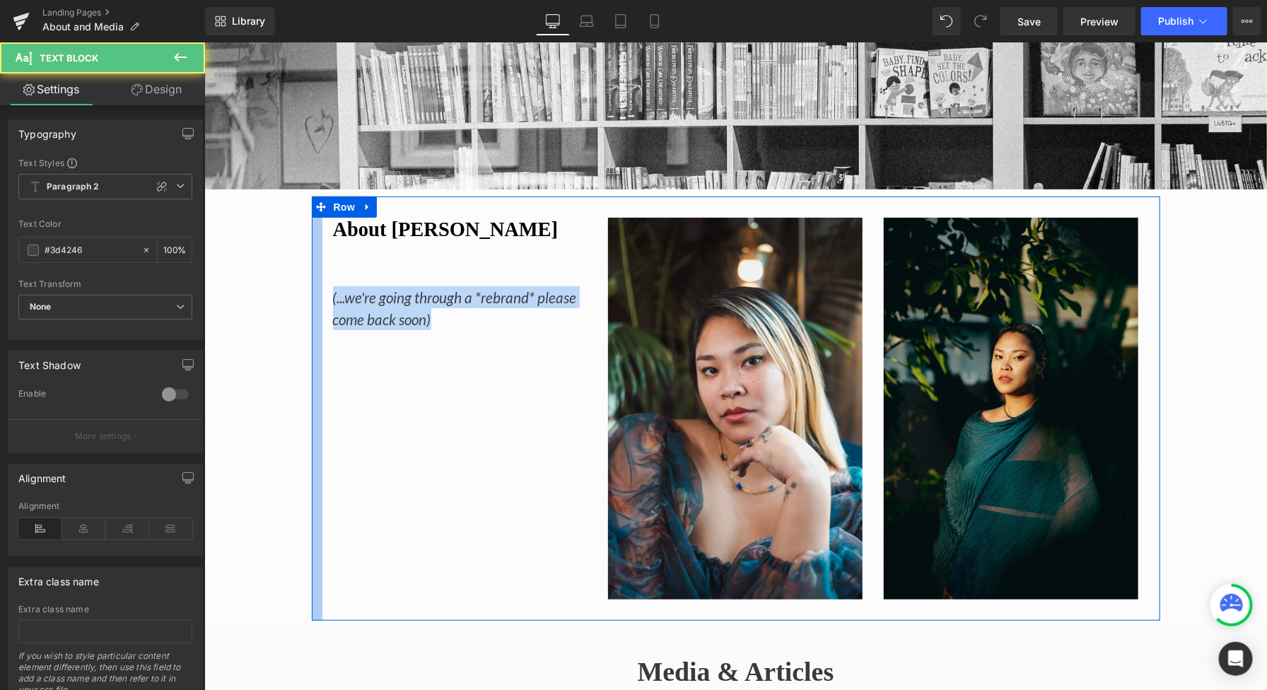
drag, startPoint x: 470, startPoint y: 317, endPoint x: 308, endPoint y: 298, distance: 162.3
click at [314, 301] on div "About [PERSON_NAME] (...we're going through a *rebrand* please come back soon) …" at bounding box center [735, 408] width 849 height 424
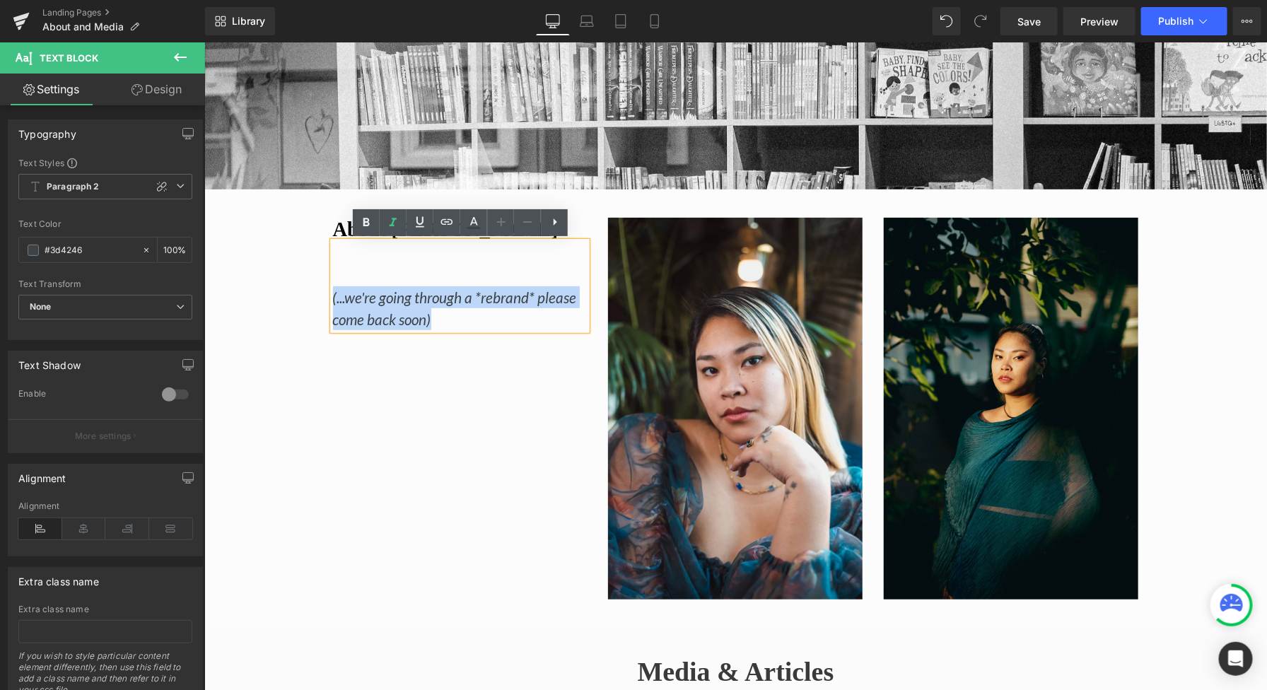
copy icon "(...we're going through a *rebrand* please come back soon)"
click at [489, 227] on icon at bounding box center [493, 229] width 8 height 8
click at [538, 229] on h1 "About [PERSON_NAME]" at bounding box center [459, 229] width 255 height 24
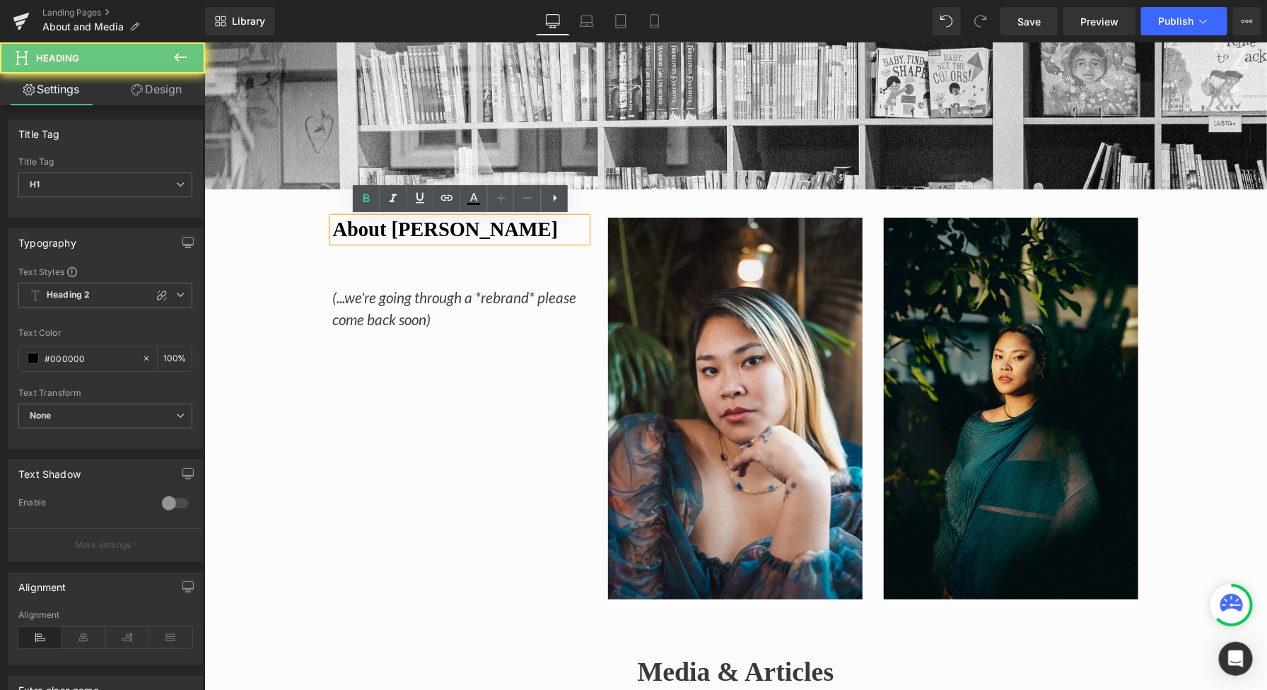
click at [469, 235] on h1 "About [PERSON_NAME]" at bounding box center [459, 229] width 255 height 24
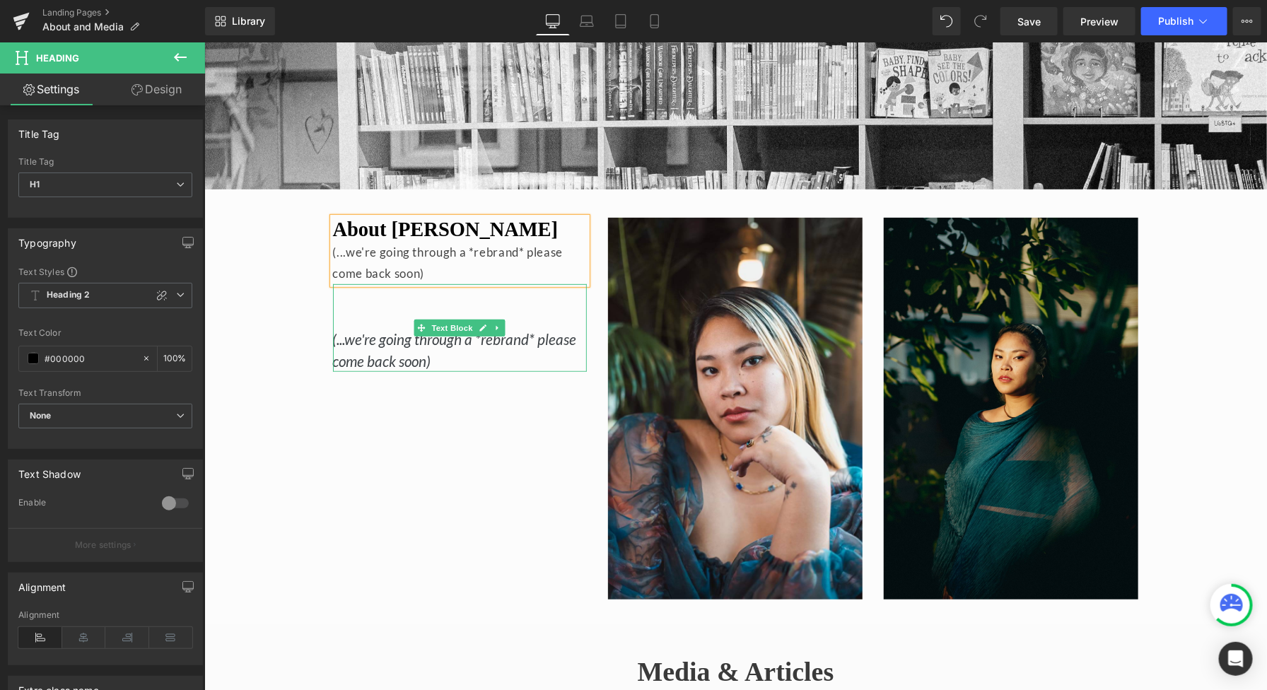
click at [435, 354] on div "(...we're going through a *rebrand* please come back soon)" at bounding box center [459, 328] width 255 height 88
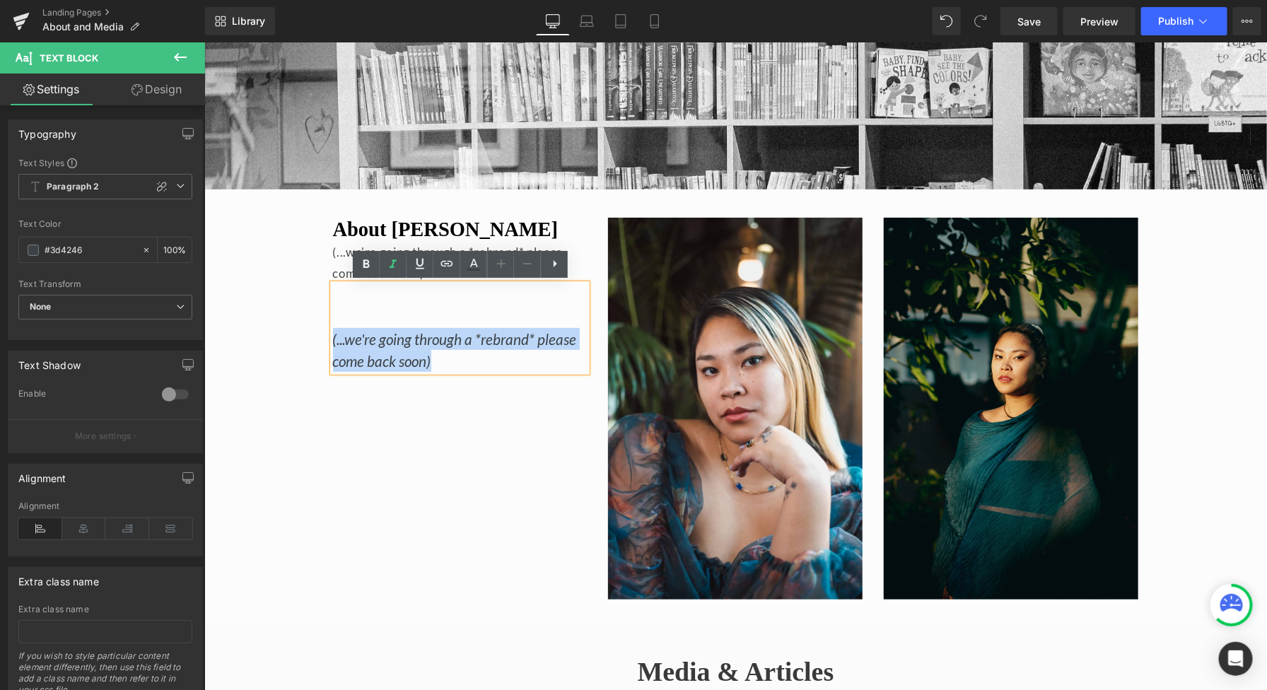
drag, startPoint x: 455, startPoint y: 364, endPoint x: 294, endPoint y: 327, distance: 165.6
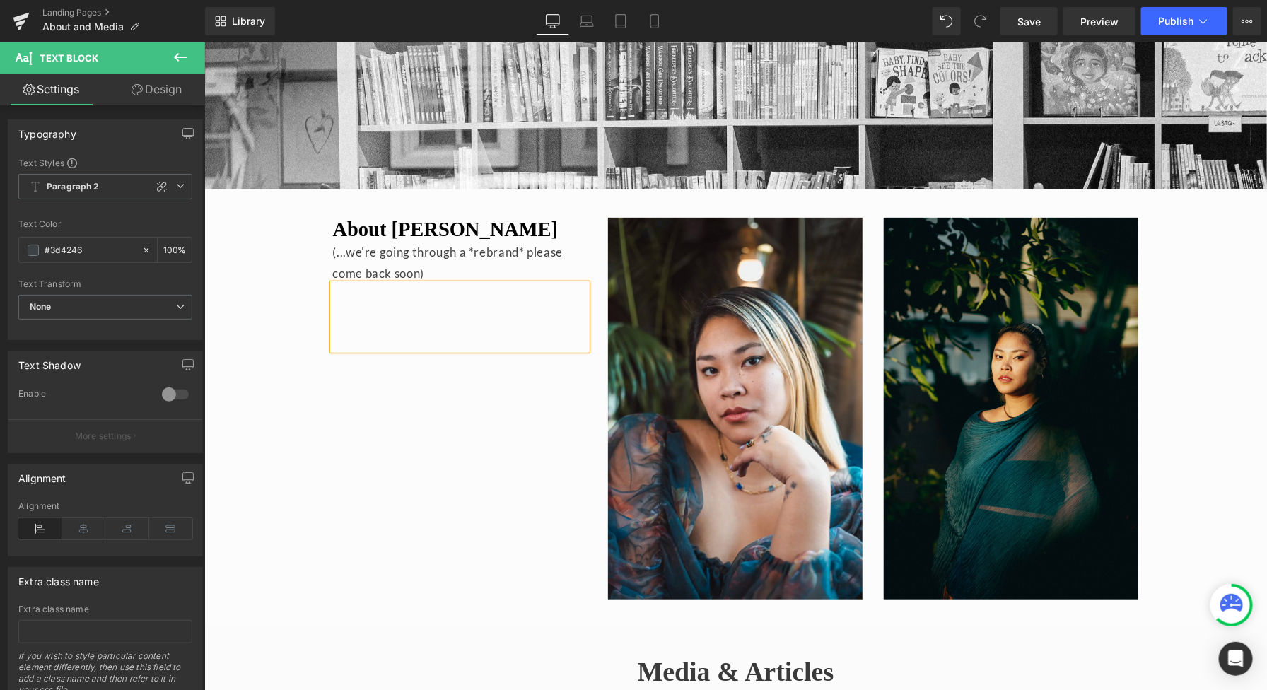
click at [417, 368] on div "About [PERSON_NAME] (...we're going through a *rebrand* please come back soon) …" at bounding box center [735, 408] width 849 height 424
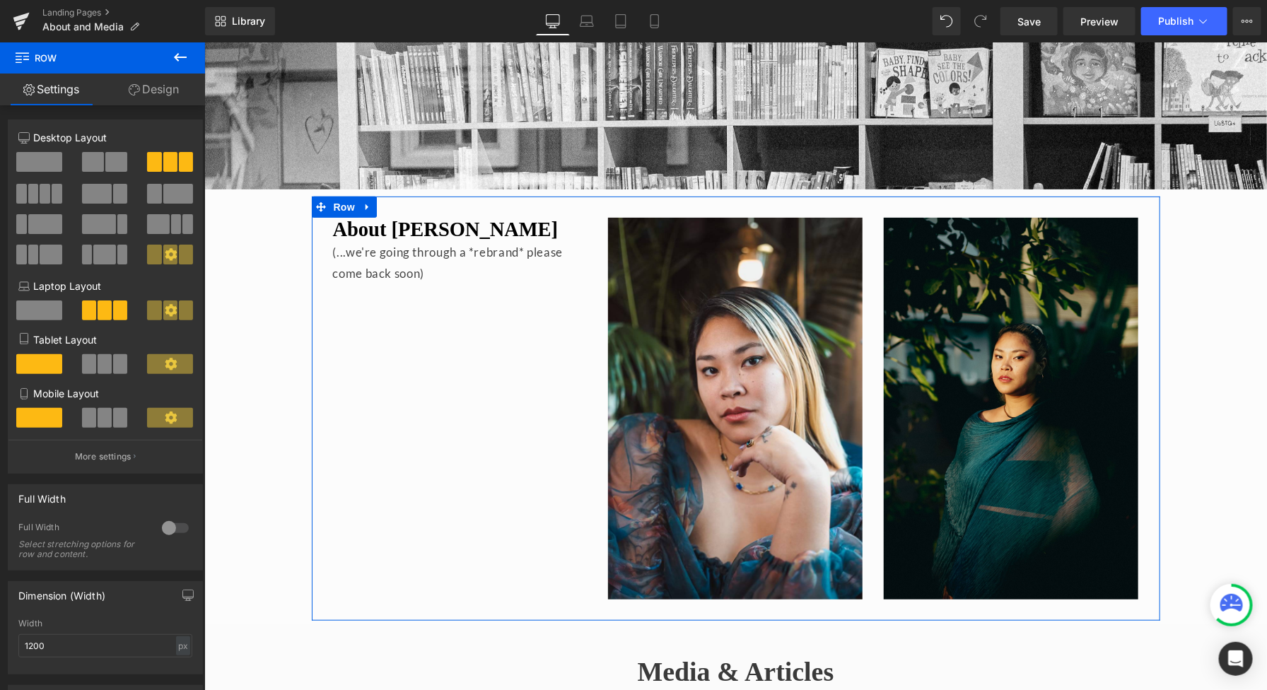
click at [441, 376] on div "About [PERSON_NAME] (...we're going through a *rebrand* please come back soon) …" at bounding box center [735, 408] width 849 height 424
click at [156, 193] on span at bounding box center [154, 194] width 14 height 20
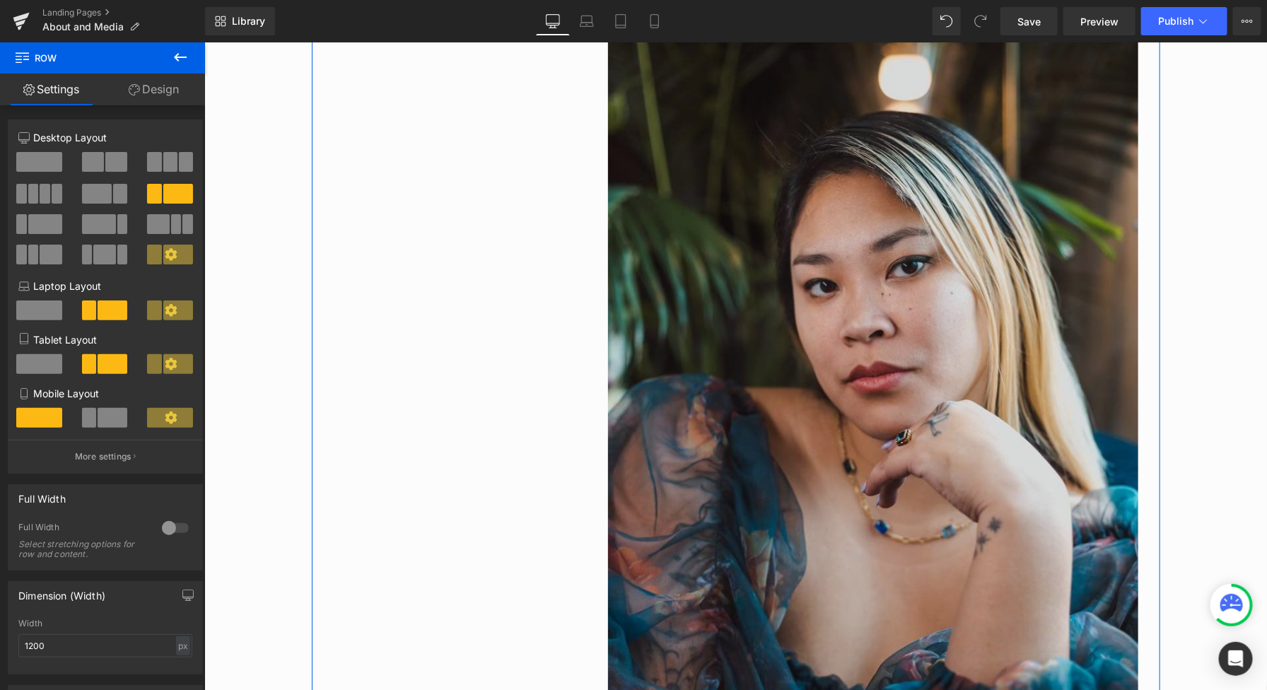
click at [814, 274] on img at bounding box center [873, 365] width 530 height 796
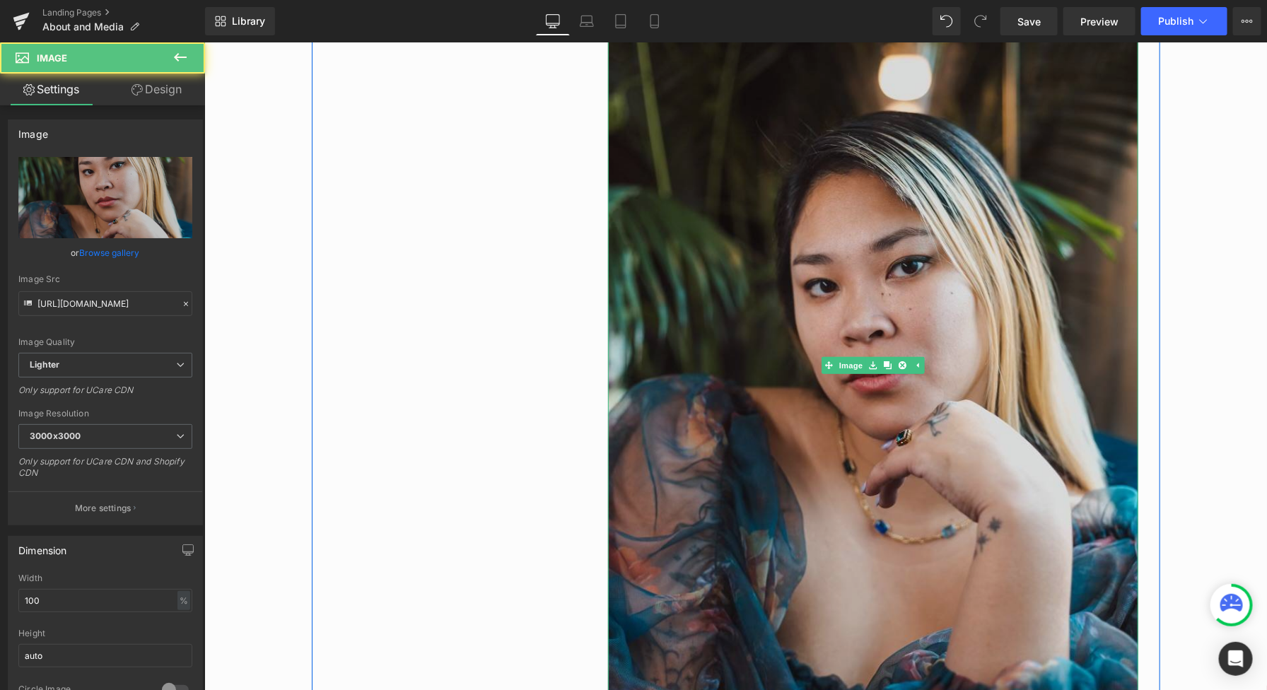
scroll to position [439, 0]
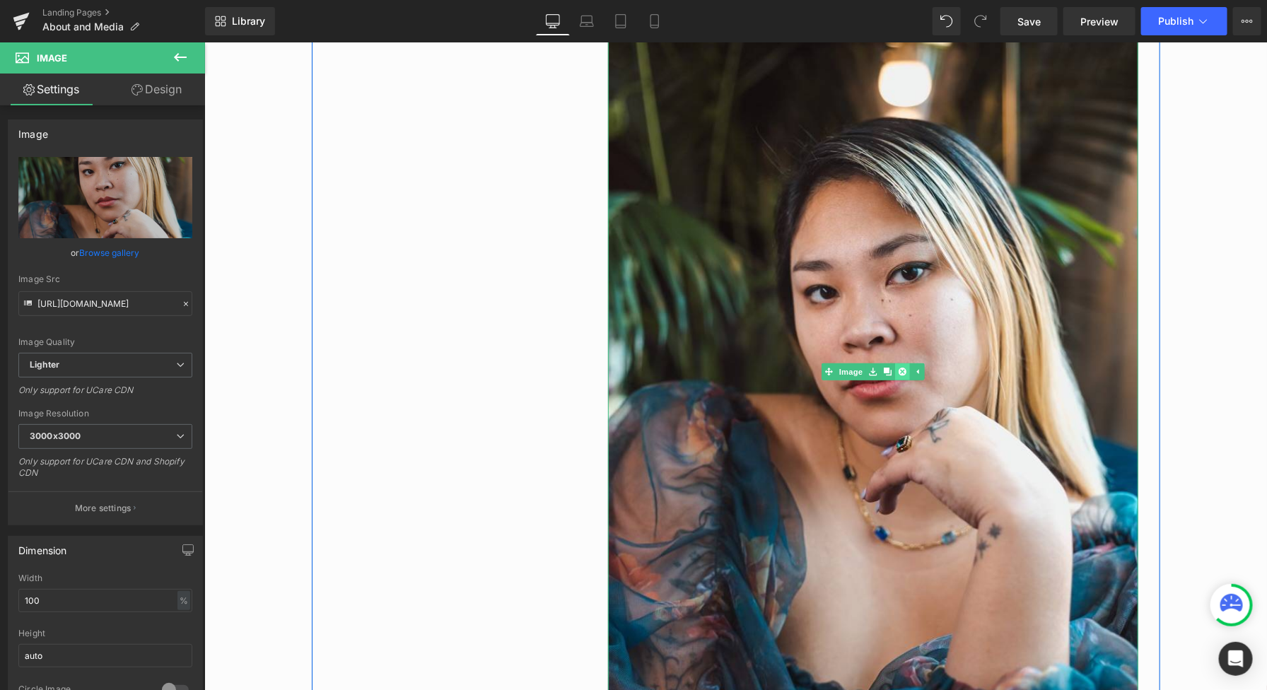
click at [905, 369] on icon at bounding box center [902, 371] width 8 height 8
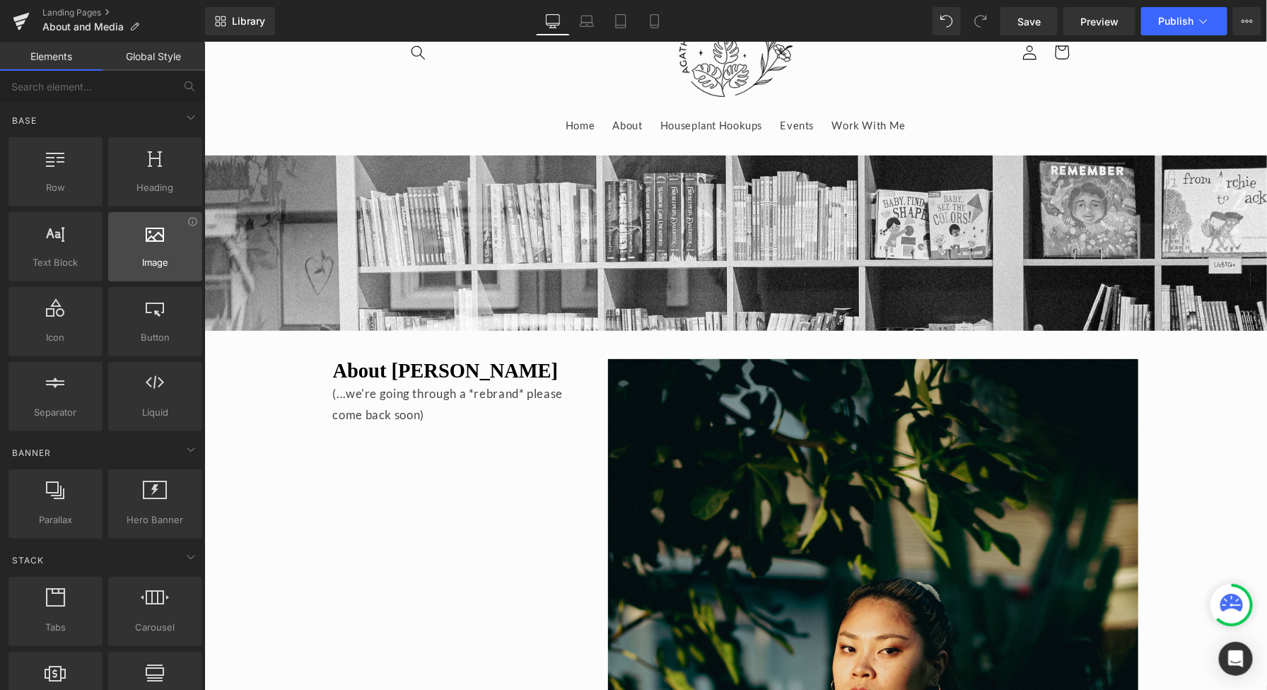
scroll to position [21, 0]
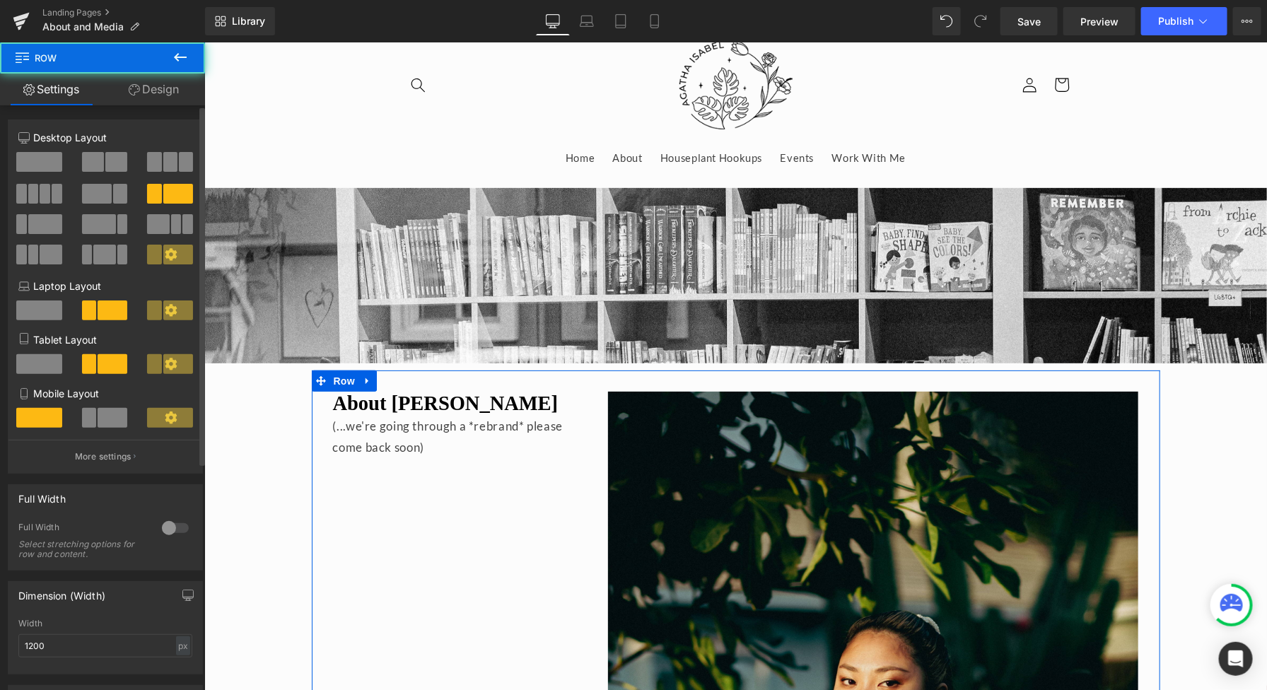
click at [163, 162] on span at bounding box center [170, 162] width 14 height 20
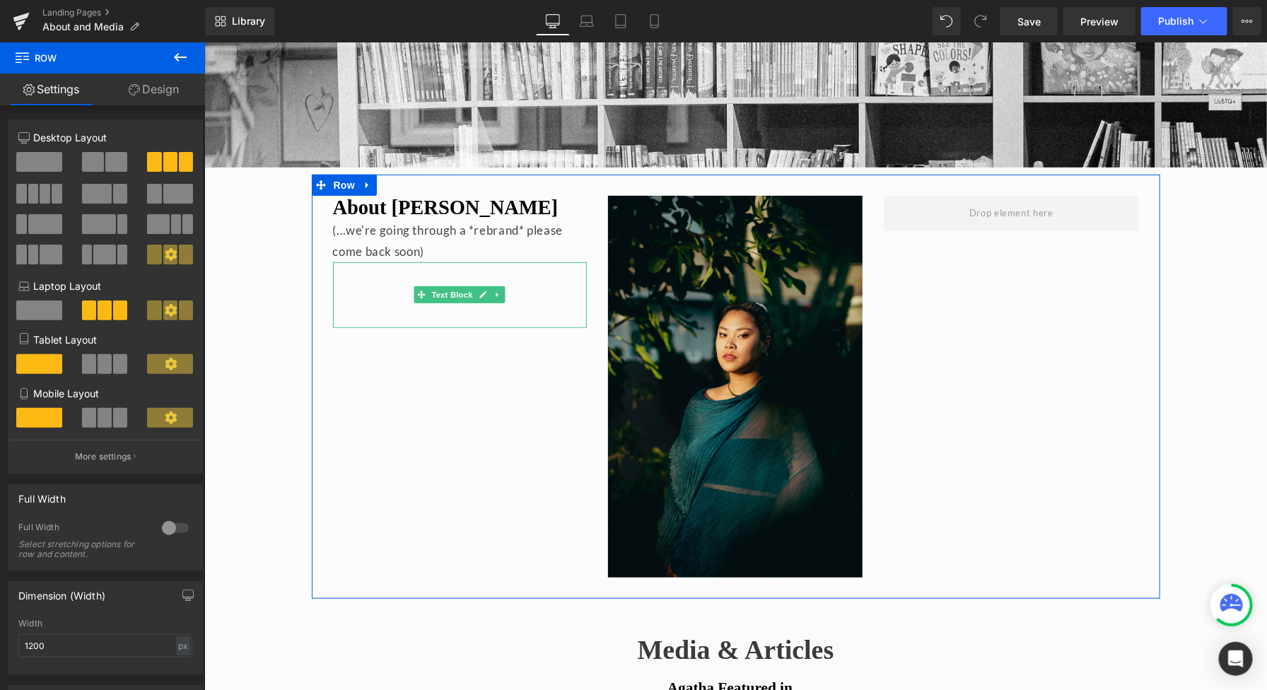
scroll to position [221, 0]
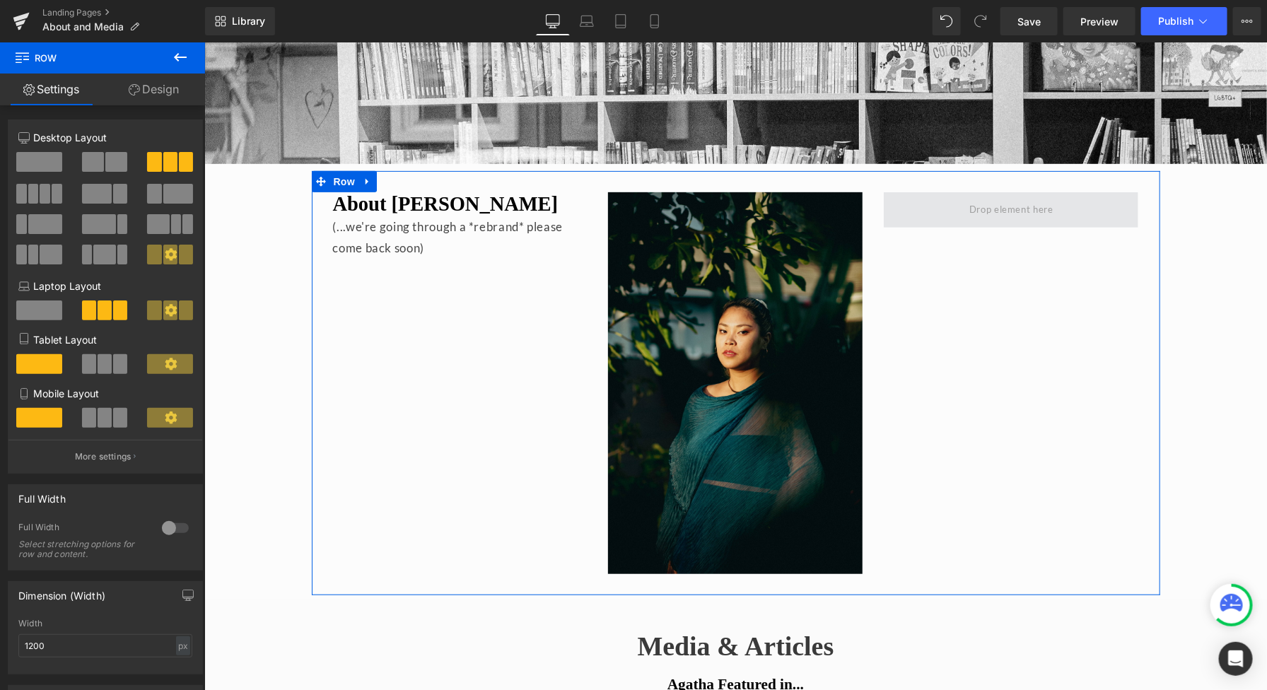
click at [1064, 222] on span at bounding box center [1010, 209] width 255 height 35
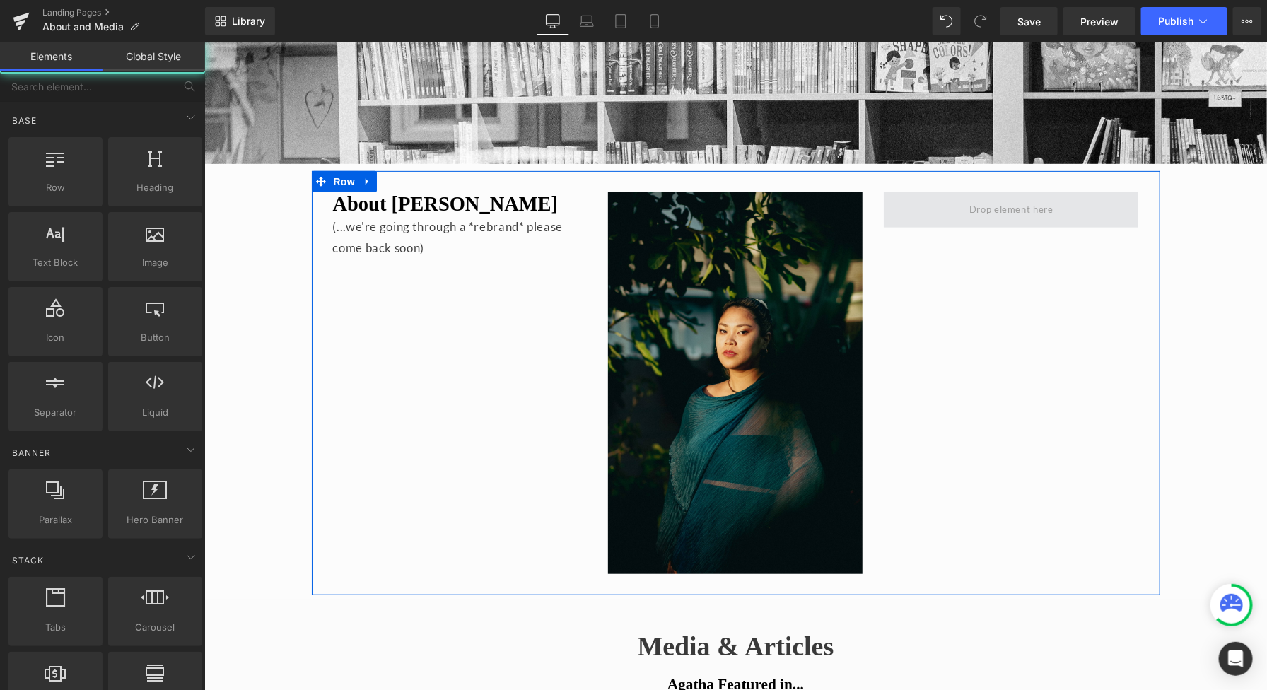
click at [1021, 213] on span at bounding box center [1011, 209] width 94 height 23
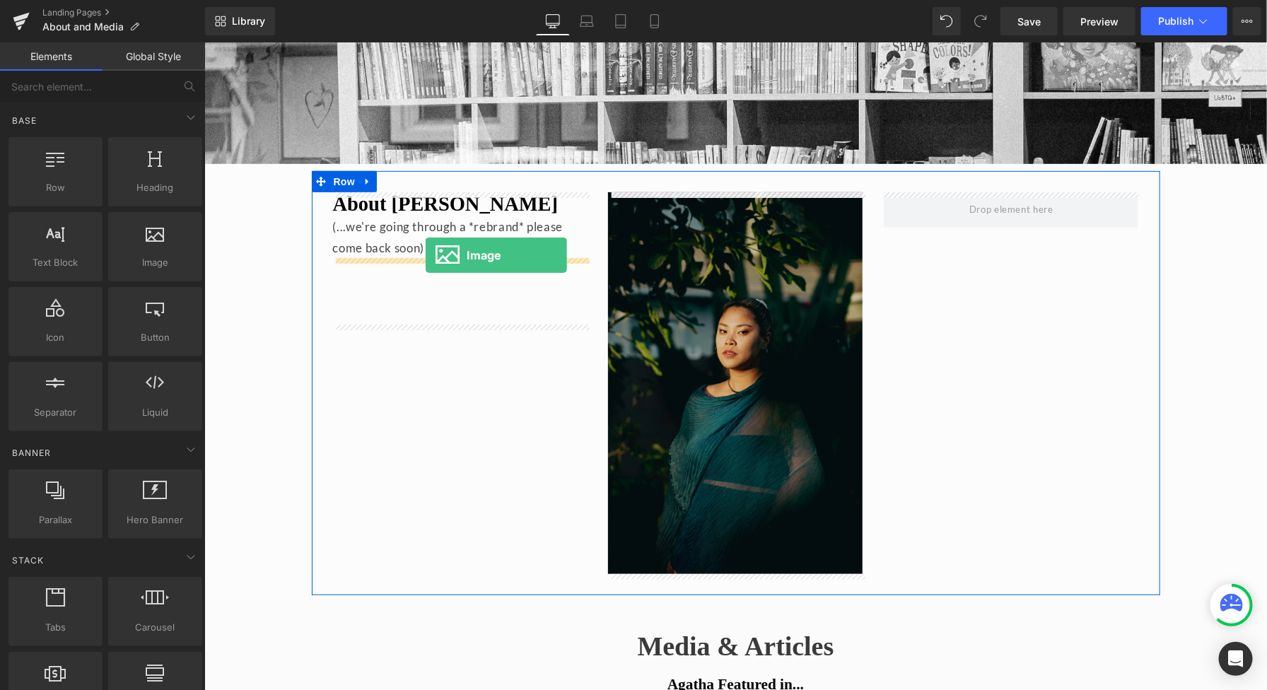
drag, startPoint x: 377, startPoint y: 296, endPoint x: 708, endPoint y: 263, distance: 332.7
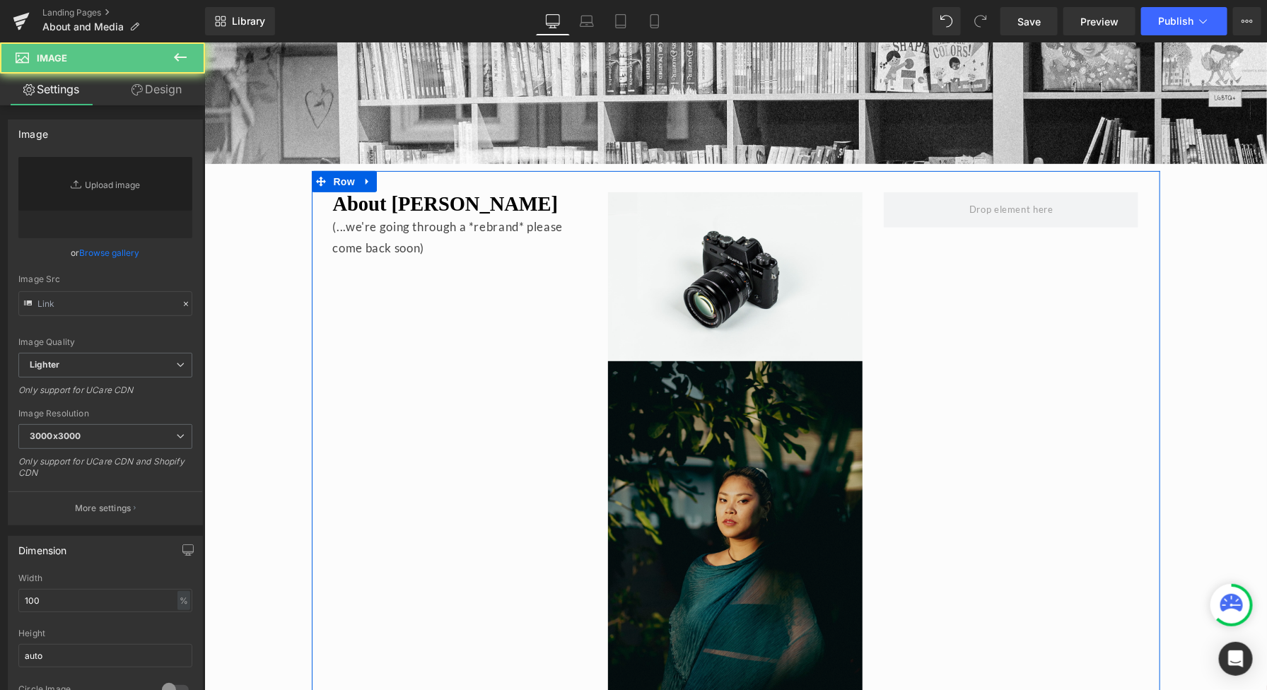
type input "//[DOMAIN_NAME][URL]"
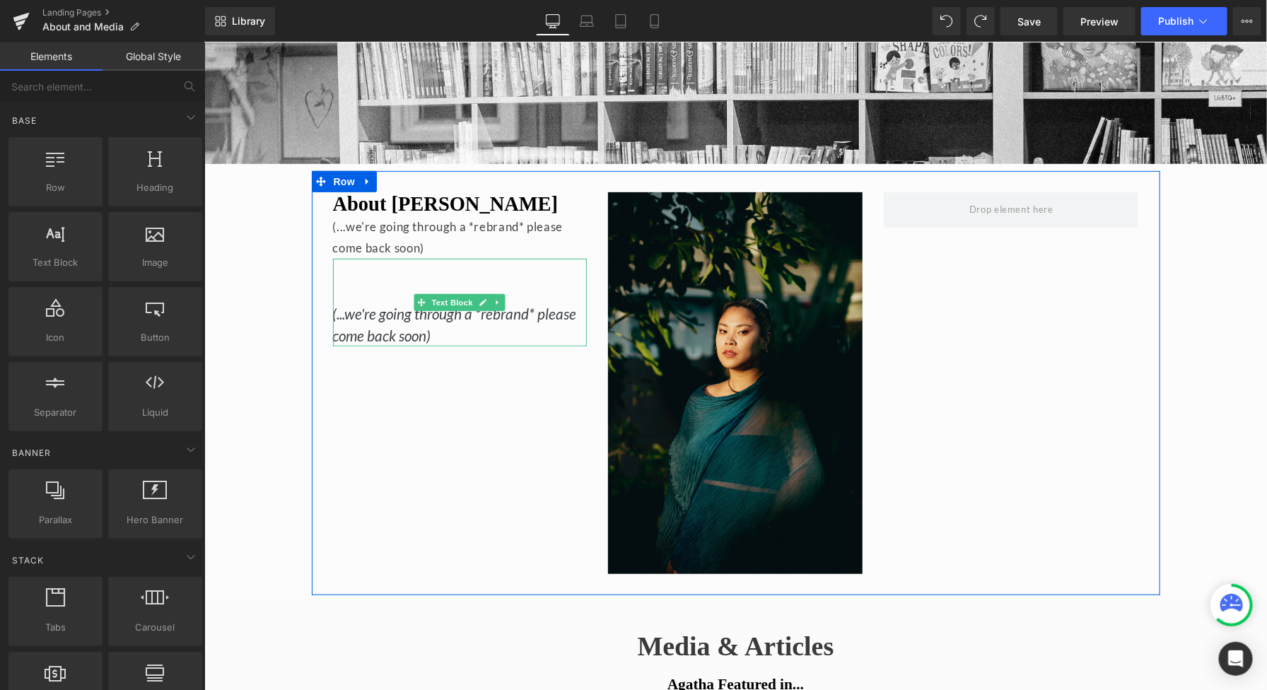
click at [501, 400] on div "About [PERSON_NAME] (...we're going through a *rebrand* please come back soon) …" at bounding box center [735, 382] width 849 height 424
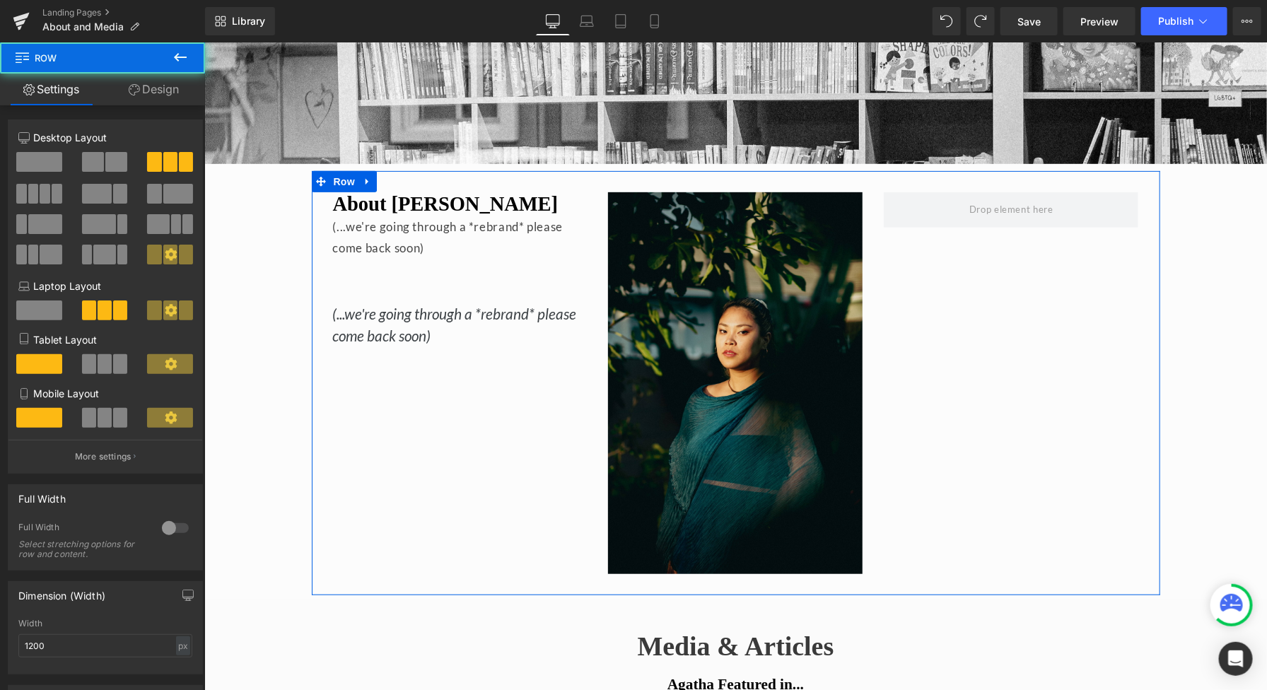
click at [407, 433] on div "About [PERSON_NAME] (...we're going through a *rebrand* please come back soon) …" at bounding box center [735, 382] width 849 height 424
click at [421, 326] on icon "(...we're going through a *rebrand* please come back soon)" at bounding box center [454, 324] width 244 height 40
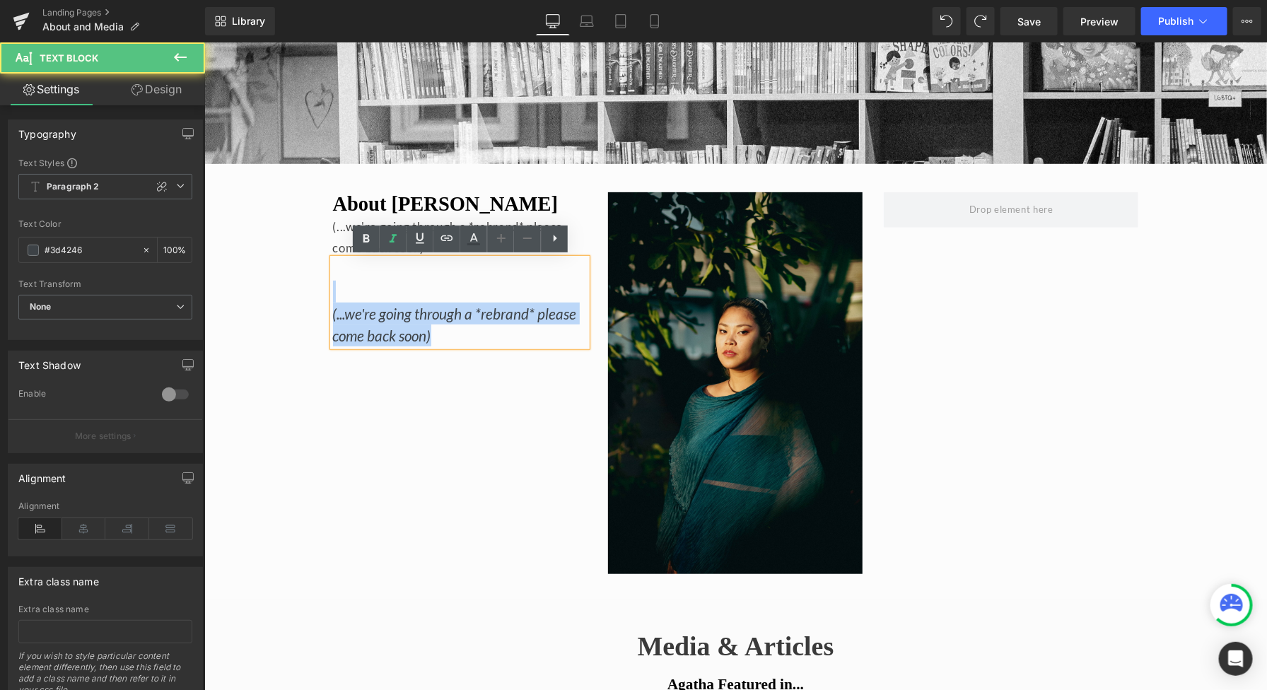
drag, startPoint x: 426, startPoint y: 330, endPoint x: 277, endPoint y: 289, distance: 154.1
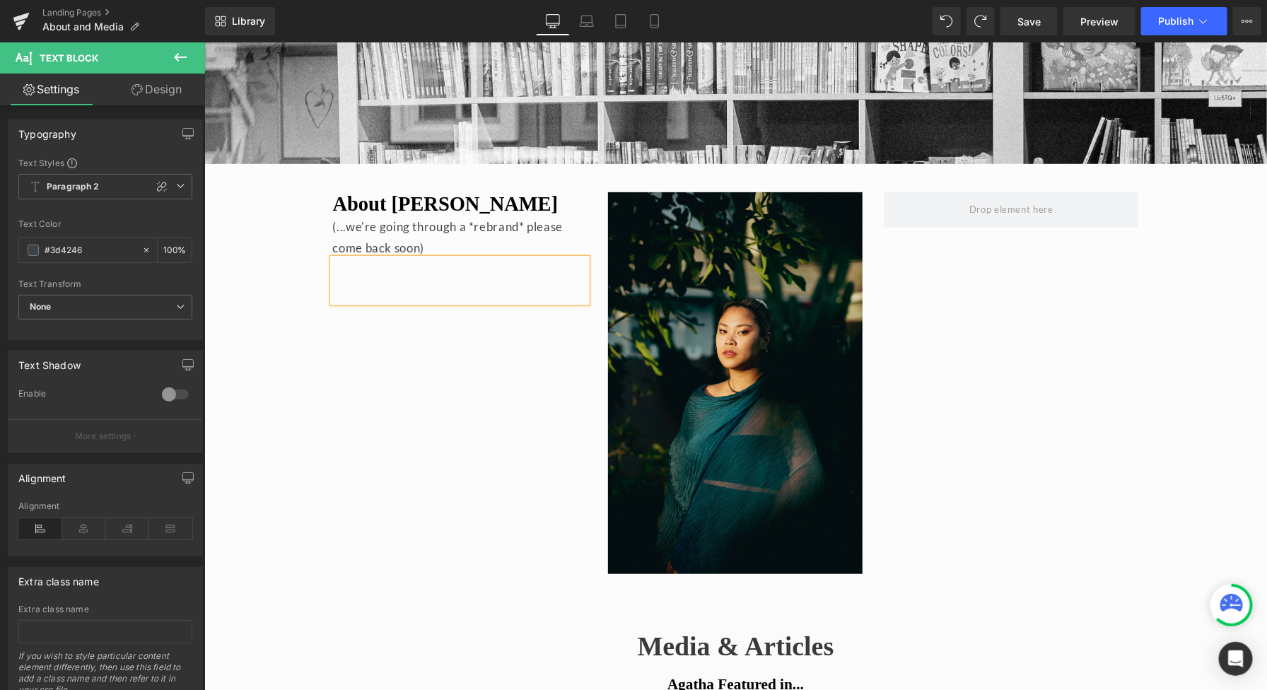
click at [481, 378] on div "About [PERSON_NAME] (...we're going through a *rebrand* please come back soon) …" at bounding box center [735, 382] width 849 height 424
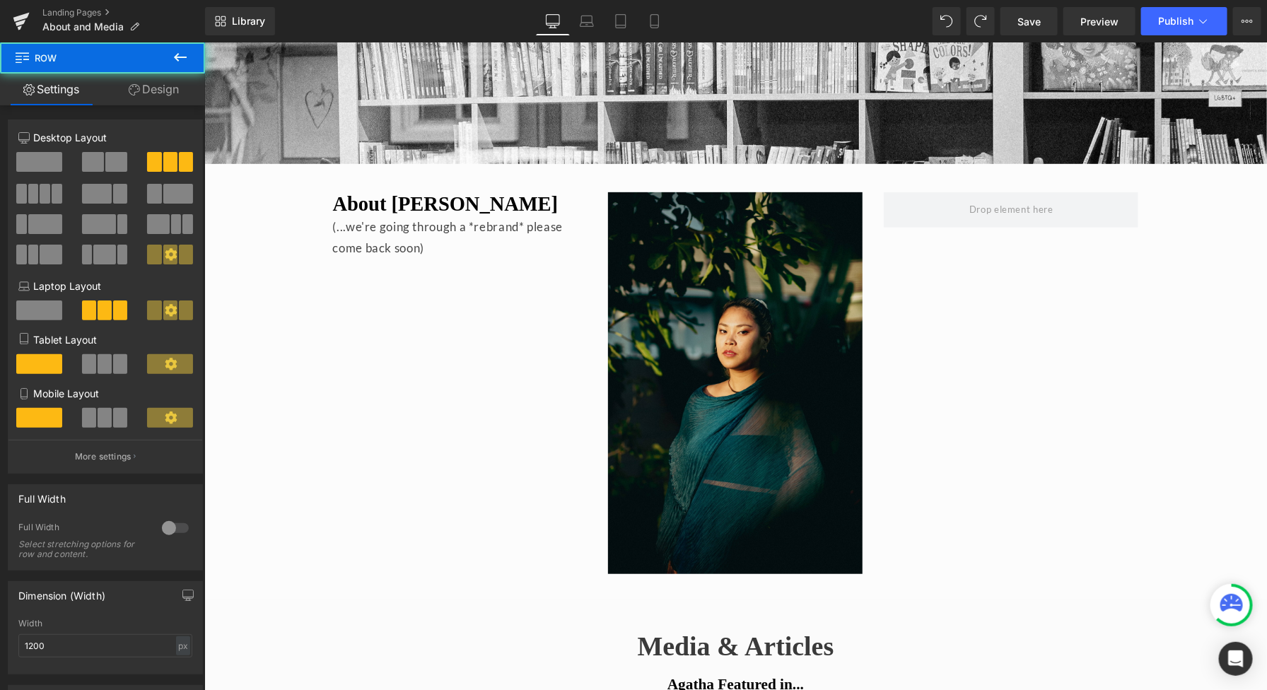
click at [467, 295] on div at bounding box center [459, 291] width 255 height 22
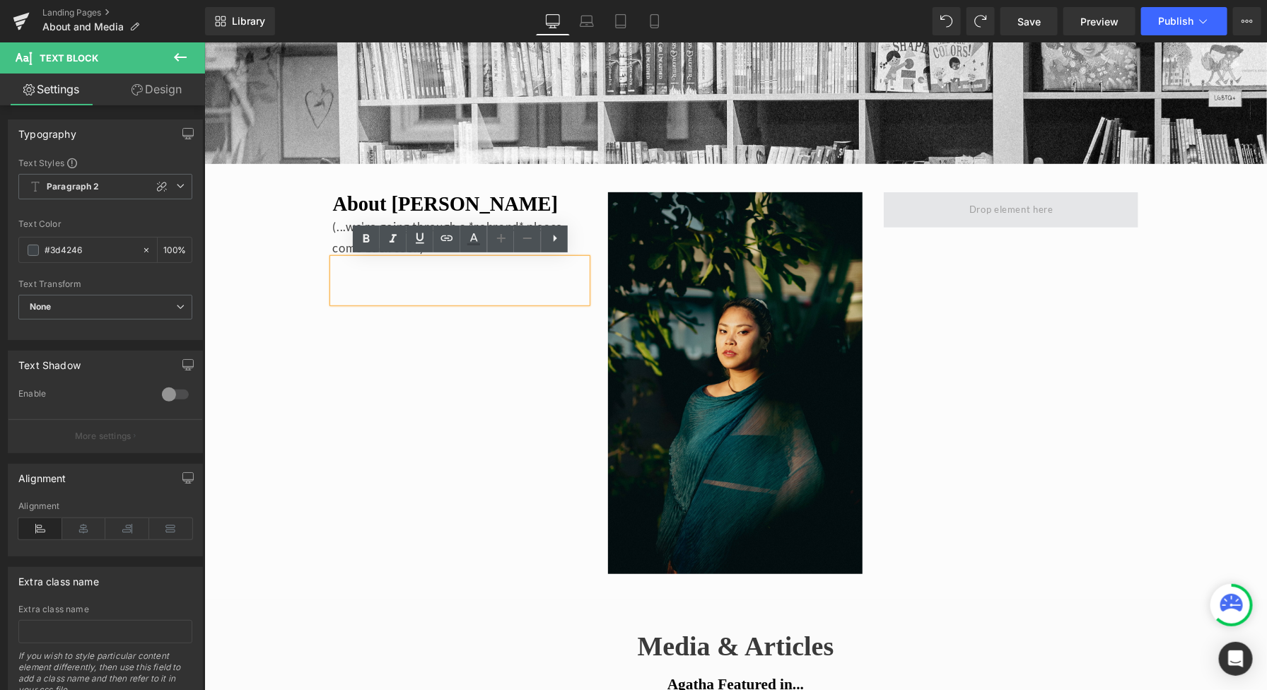
click at [946, 208] on span at bounding box center [1010, 209] width 255 height 35
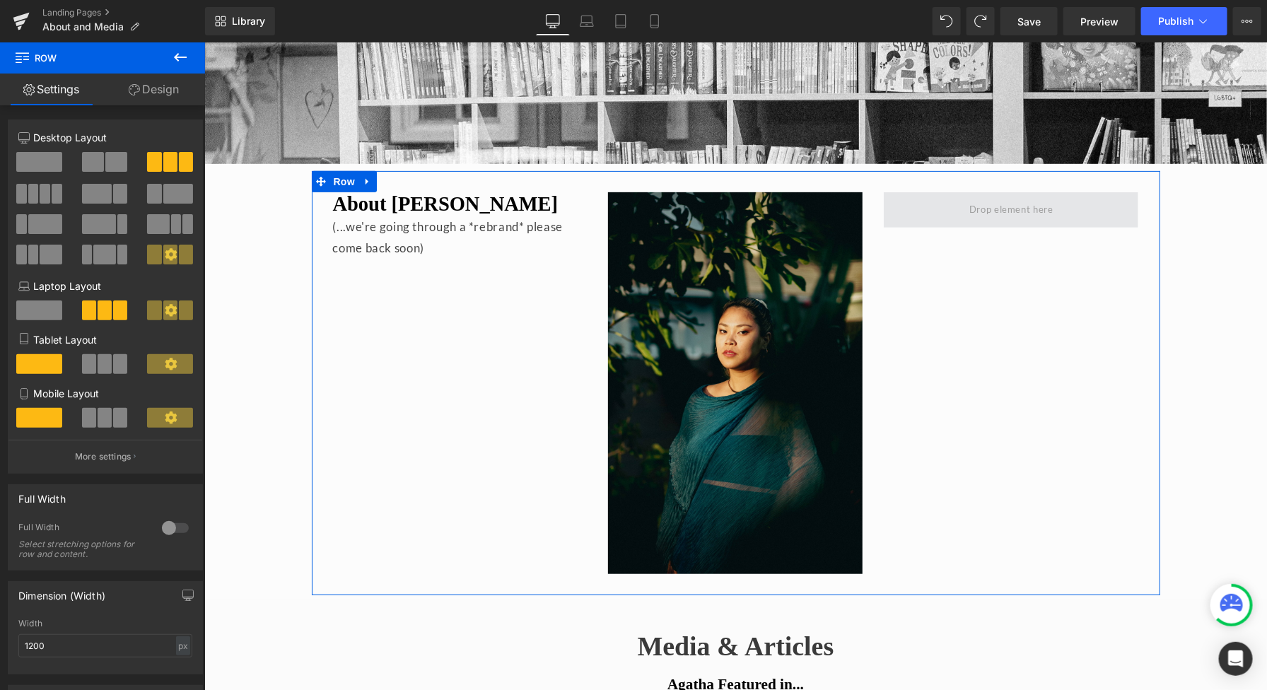
click at [951, 210] on span at bounding box center [1010, 209] width 255 height 35
click at [153, 92] on link "Design" at bounding box center [154, 90] width 103 height 32
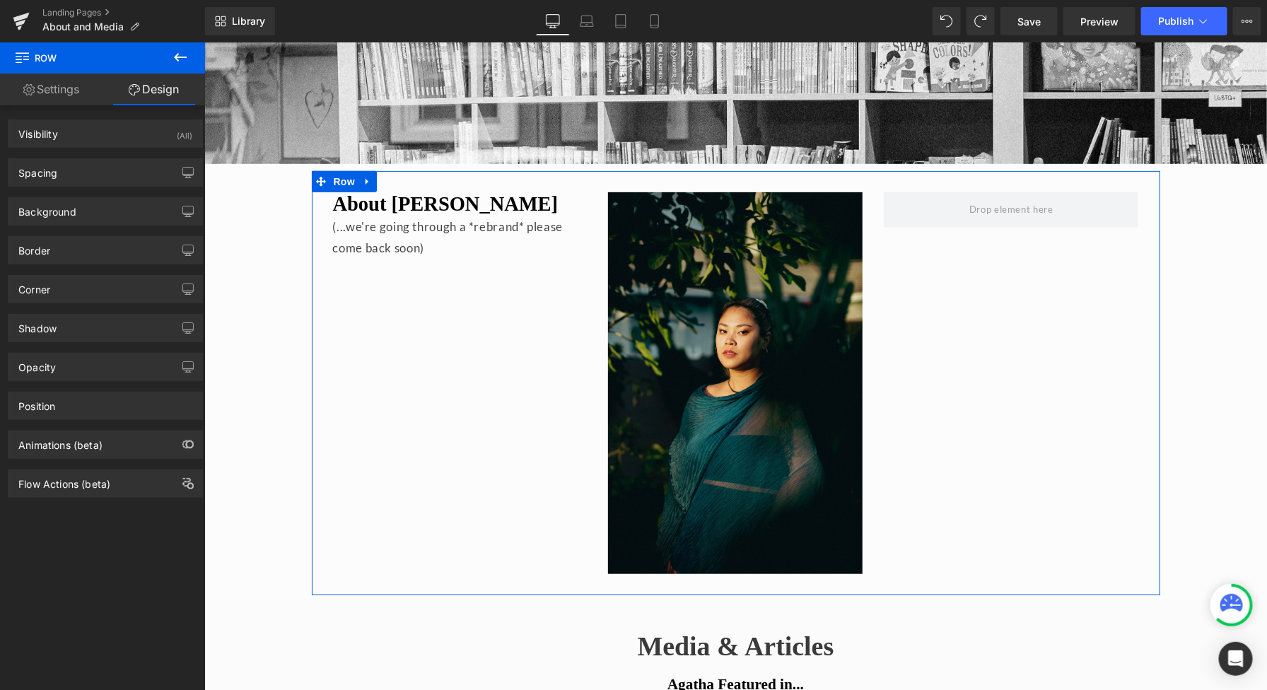
click at [57, 74] on link "Settings" at bounding box center [51, 90] width 103 height 32
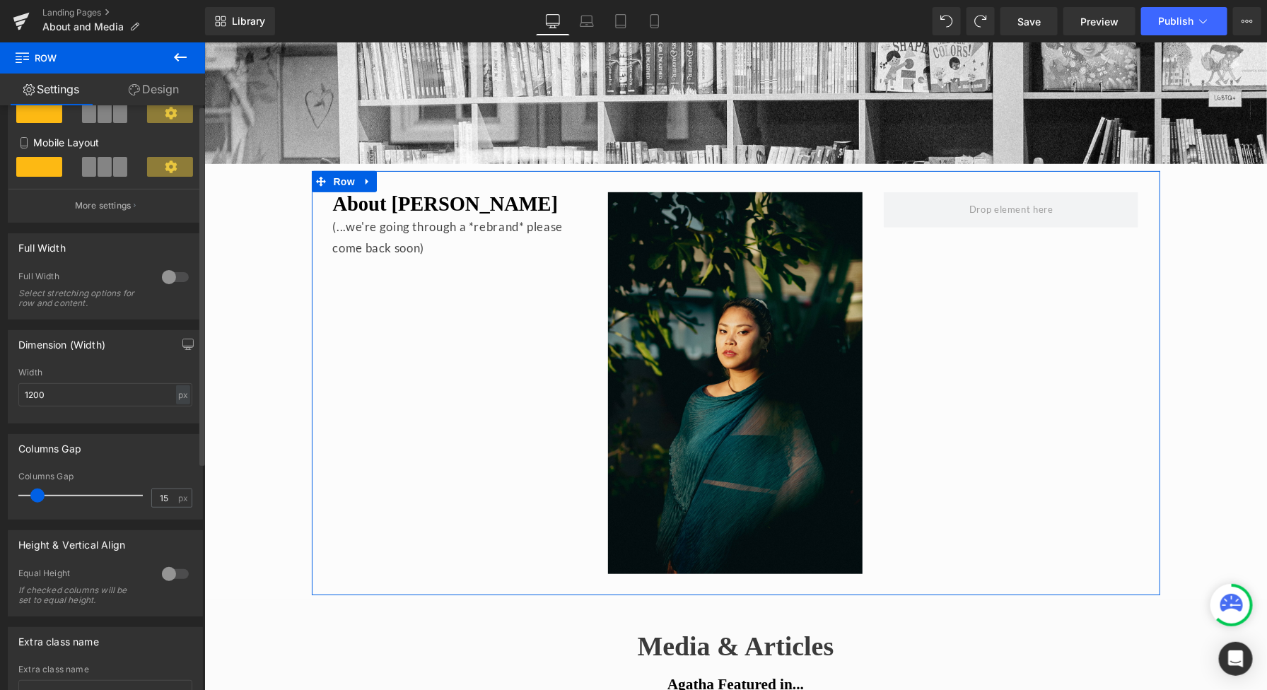
scroll to position [0, 0]
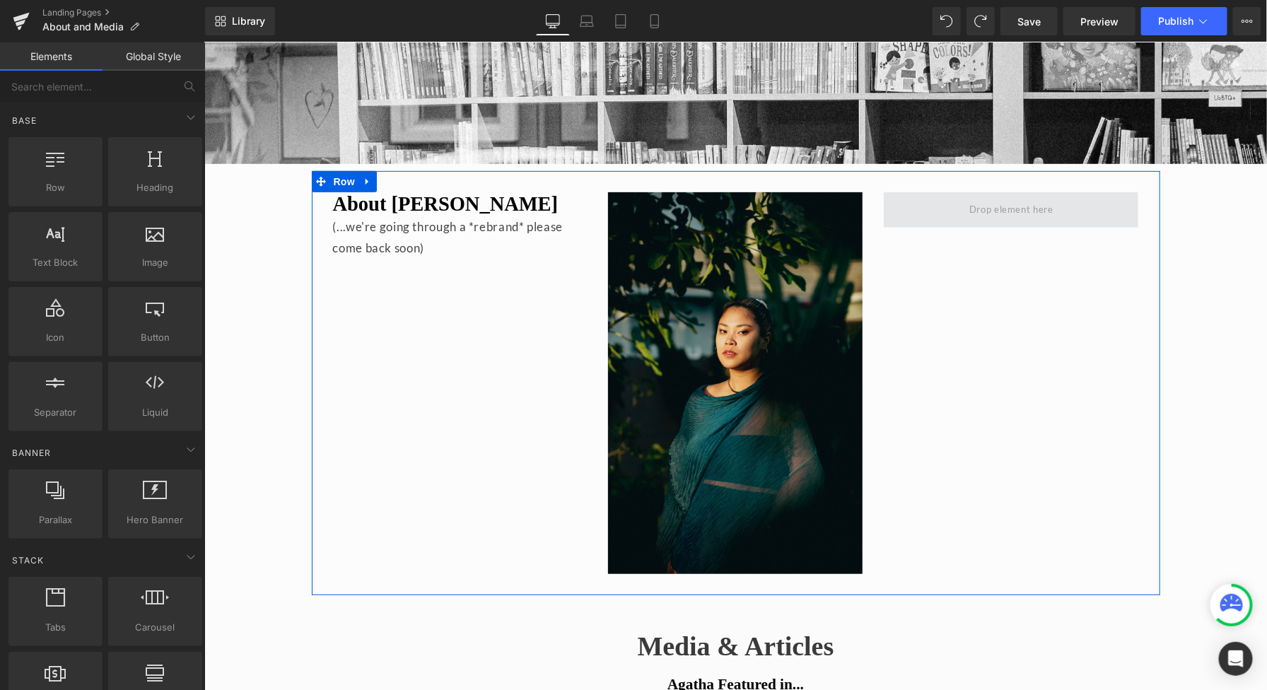
click at [1027, 214] on span at bounding box center [1011, 209] width 94 height 23
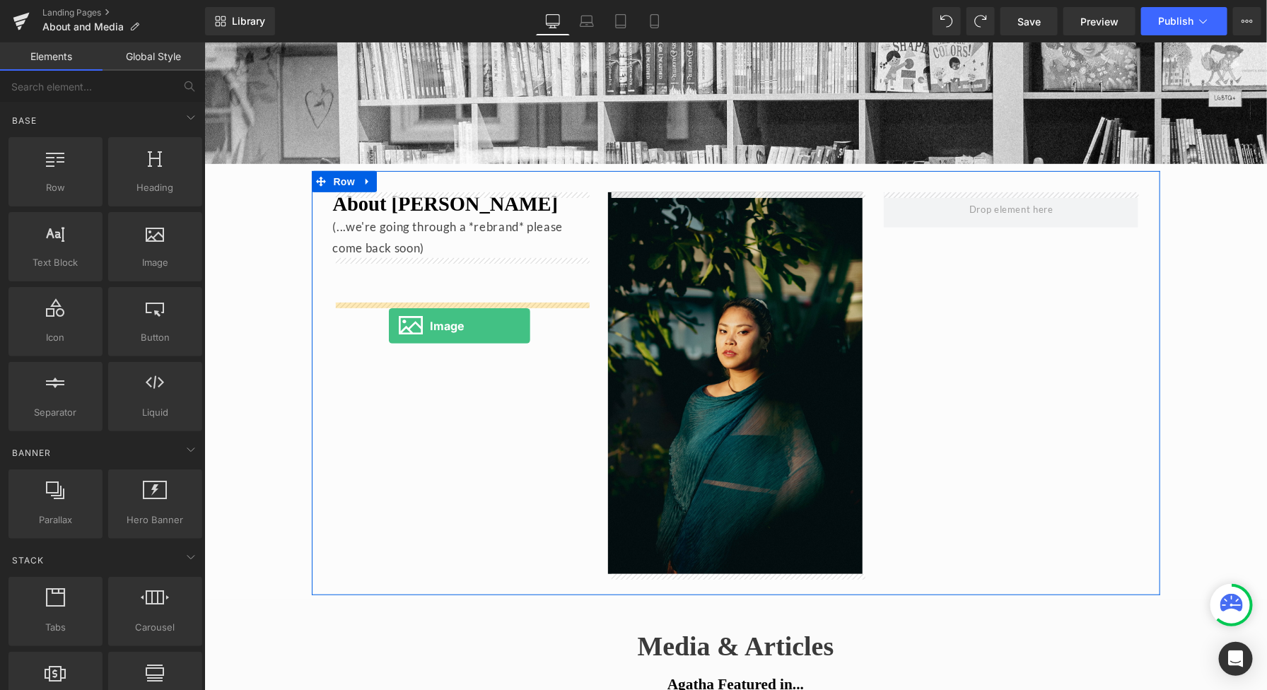
drag, startPoint x: 356, startPoint y: 282, endPoint x: 388, endPoint y: 325, distance: 53.2
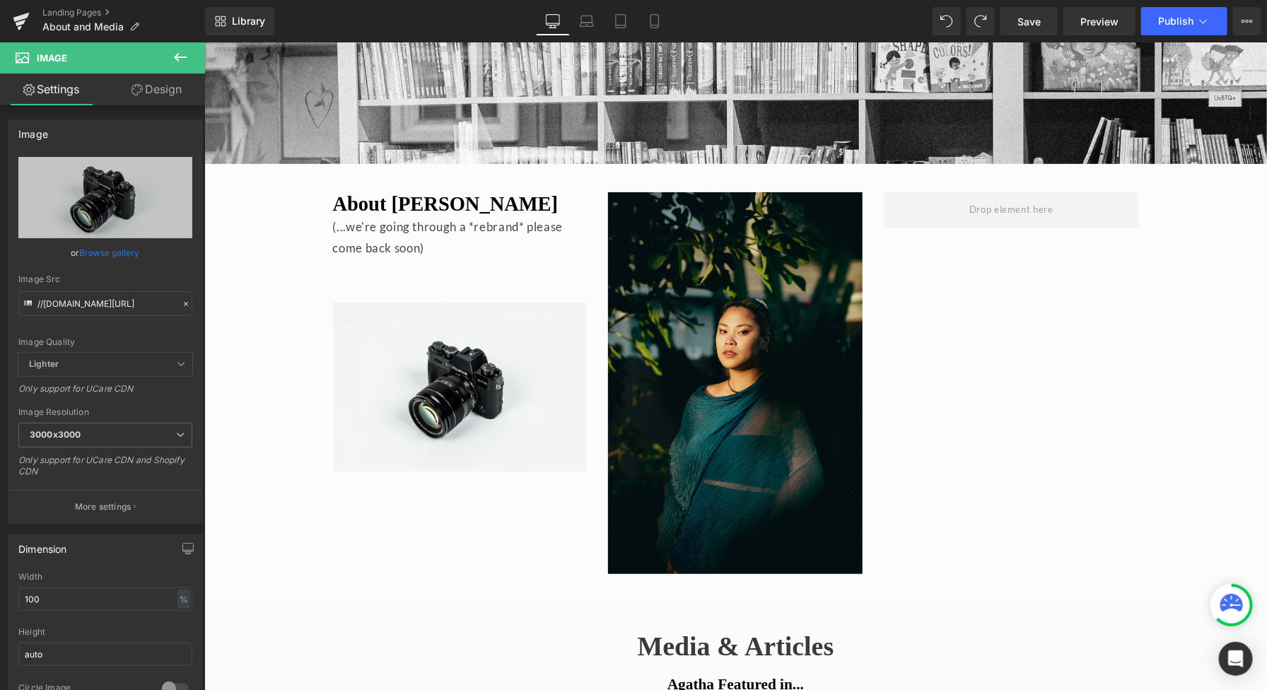
click at [185, 55] on icon at bounding box center [180, 57] width 17 height 17
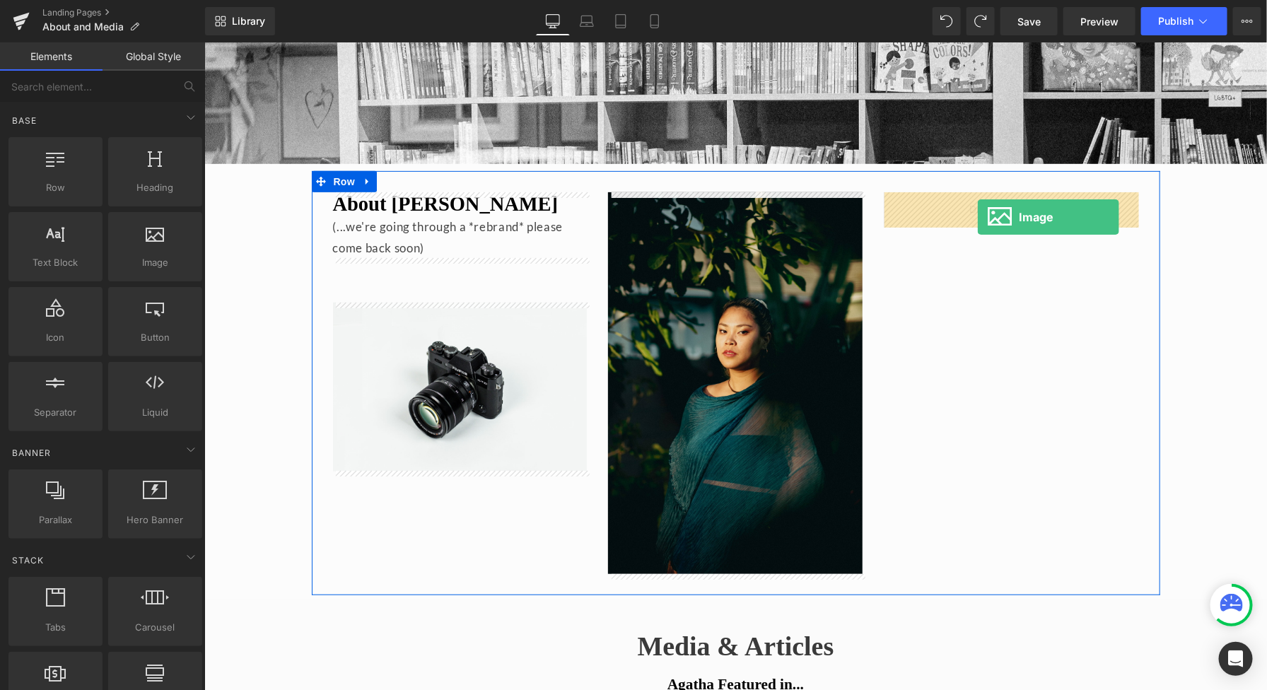
drag, startPoint x: 359, startPoint y: 300, endPoint x: 977, endPoint y: 216, distance: 623.1
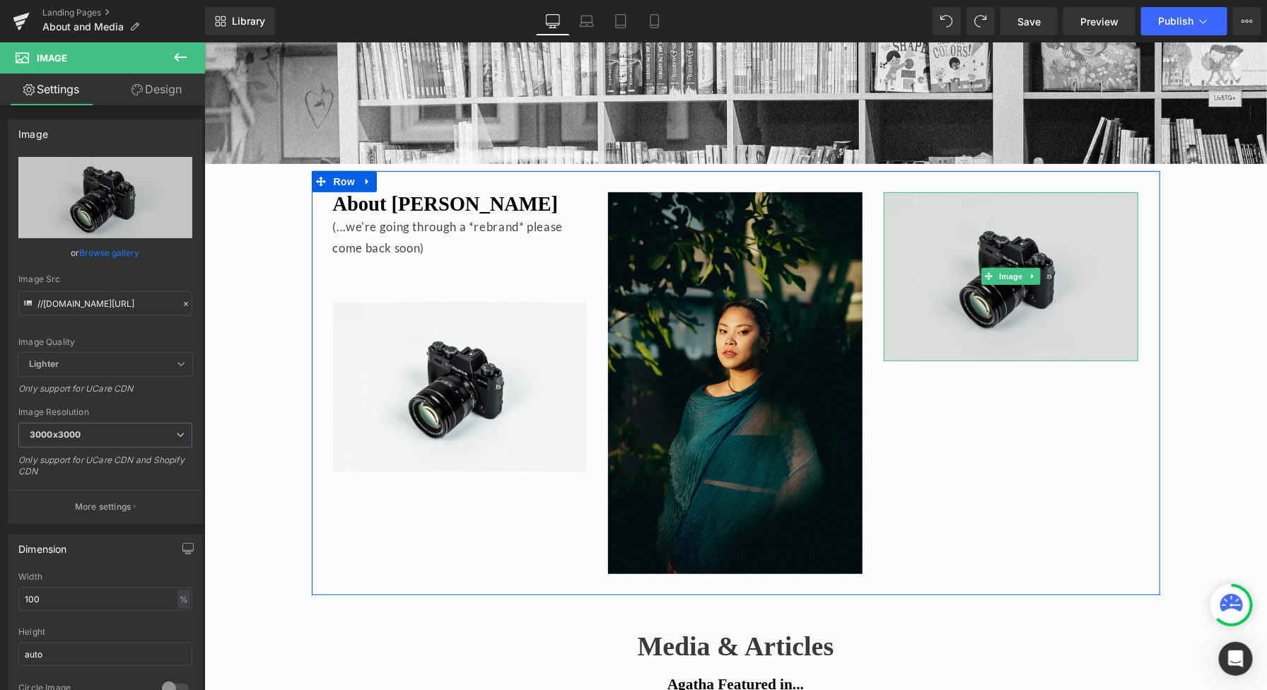
click at [1014, 327] on img at bounding box center [1010, 276] width 255 height 168
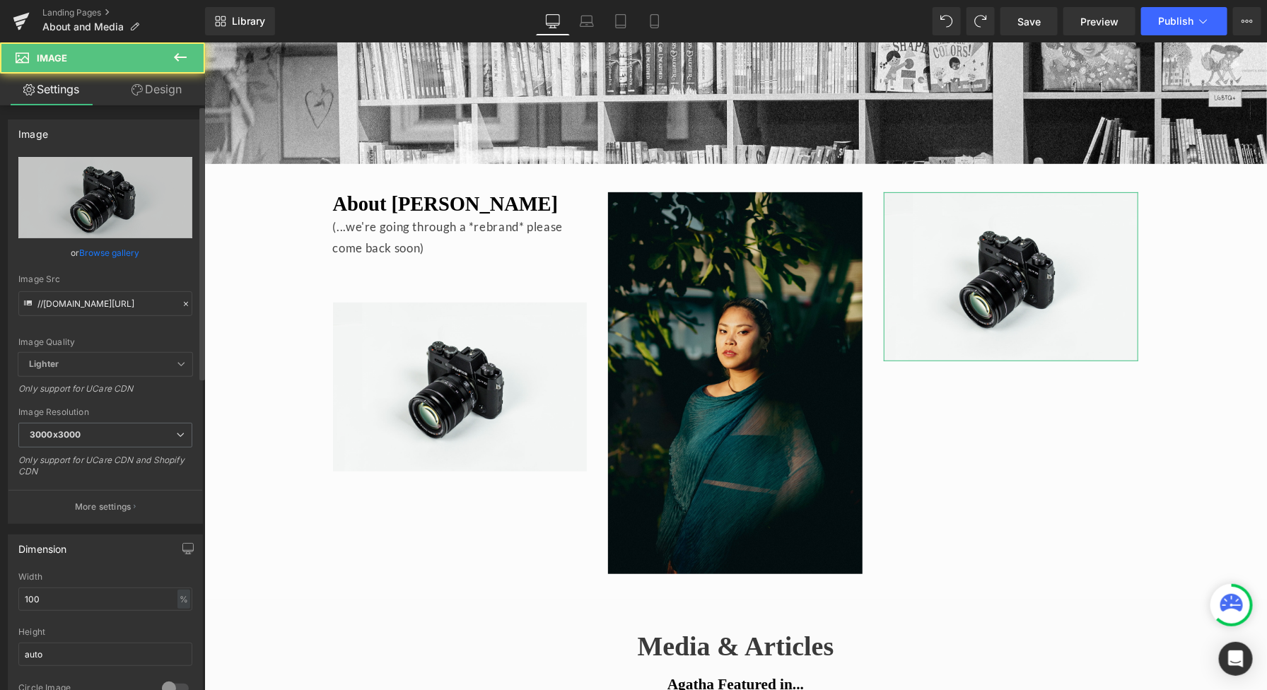
click at [120, 251] on link "Browse gallery" at bounding box center [110, 252] width 60 height 25
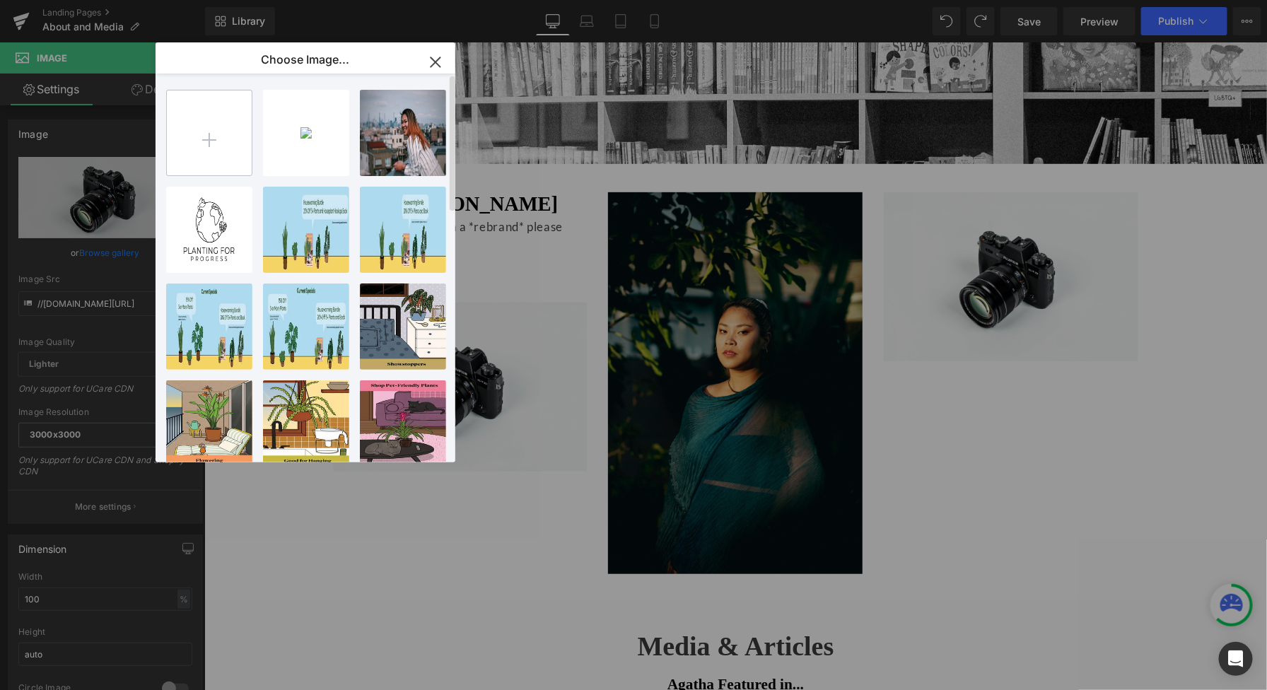
click at [221, 144] on input "file" at bounding box center [209, 133] width 85 height 85
type input "C:\fakepath\Fall25-[PERSON_NAME]-27.jpg"
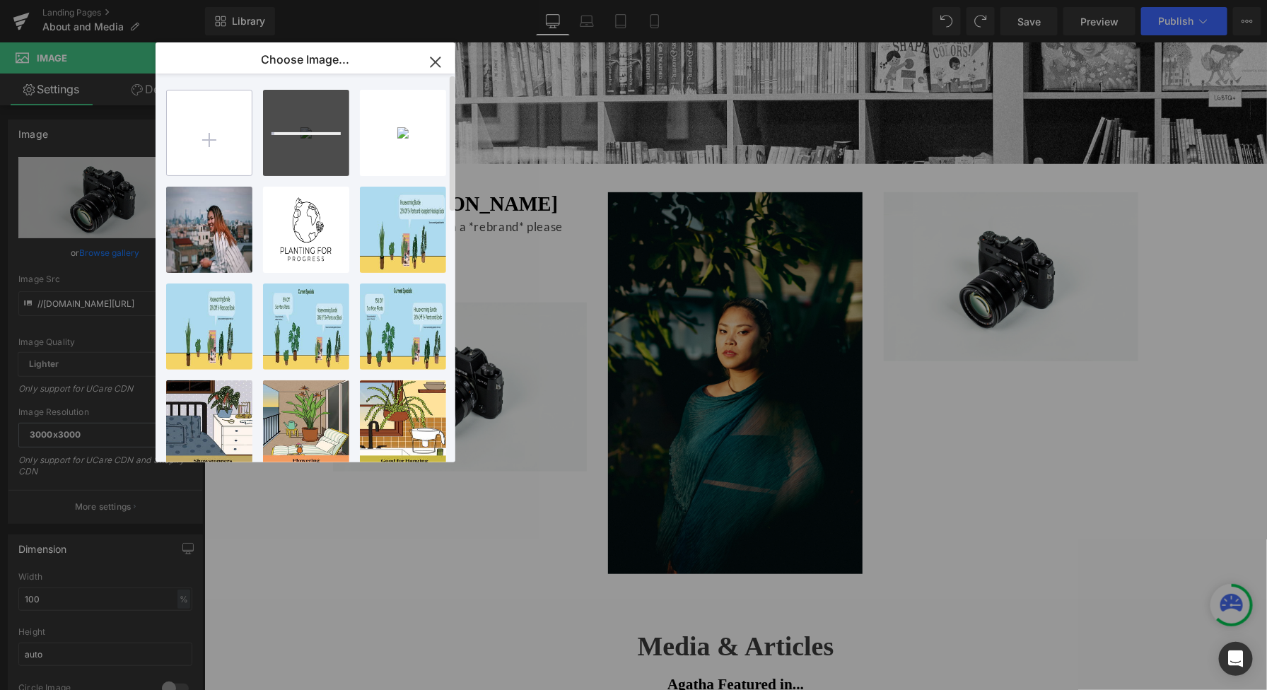
click at [204, 149] on input "file" at bounding box center [209, 133] width 85 height 85
type input "C:\fakepath\Fall25-[PERSON_NAME]-57.jpg"
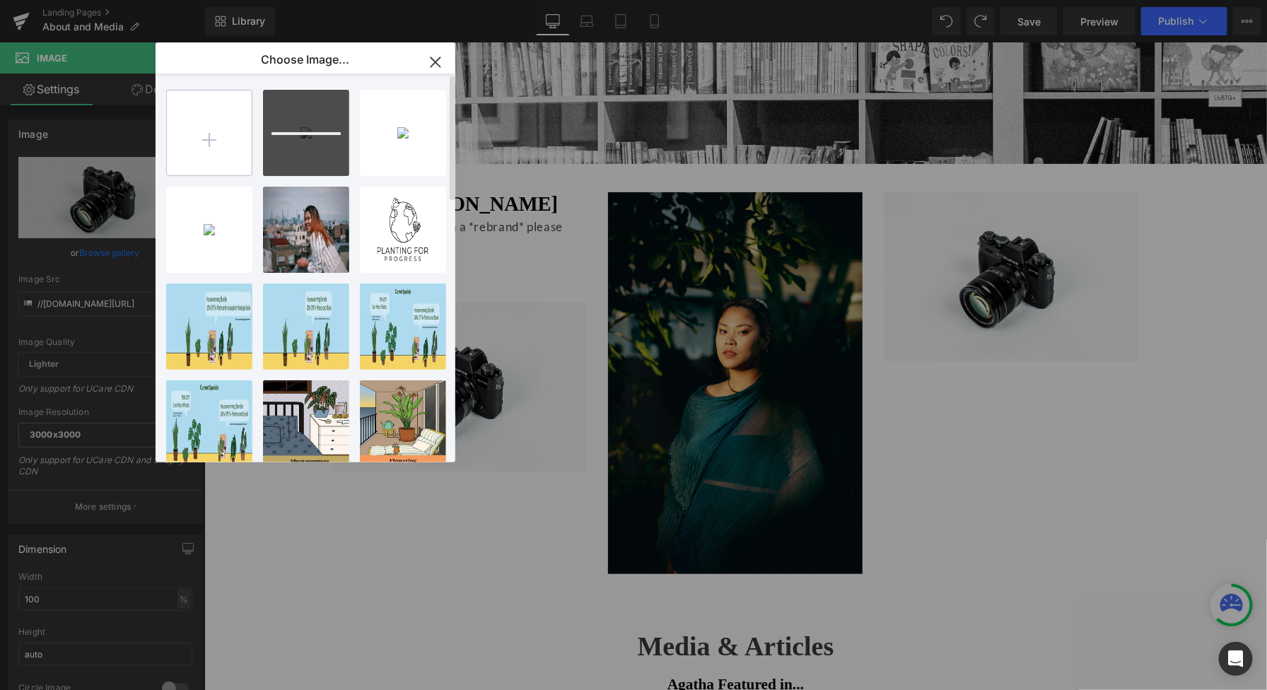
click at [212, 146] on input "file" at bounding box center [209, 133] width 85 height 85
type input "C:\fakepath\Fall25-[PERSON_NAME]-67.jpg"
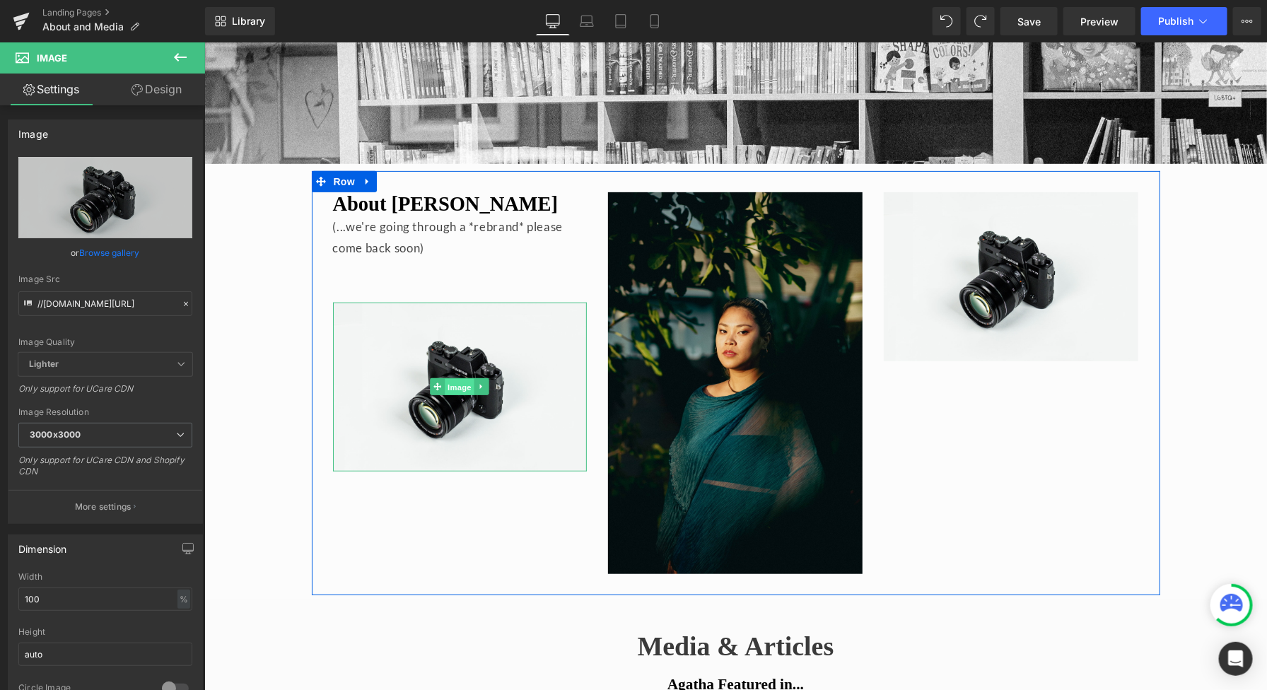
click at [447, 386] on span "Image" at bounding box center [460, 386] width 30 height 17
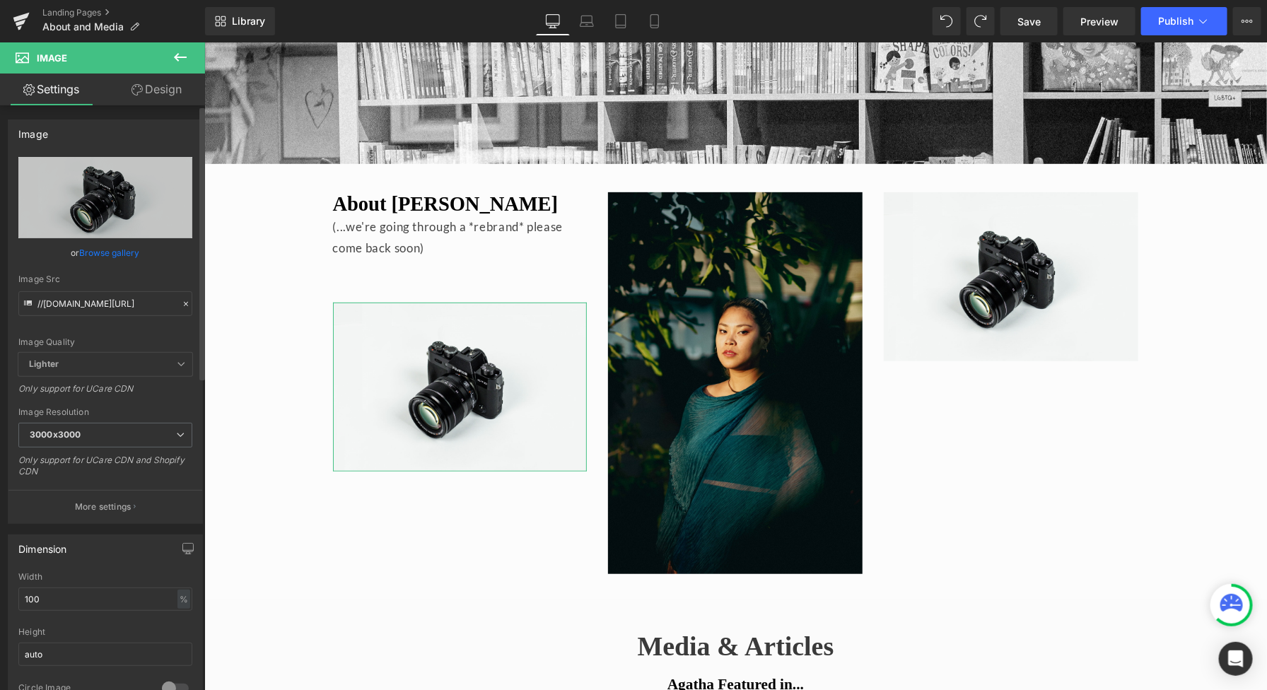
click at [120, 247] on link "Browse gallery" at bounding box center [110, 252] width 60 height 25
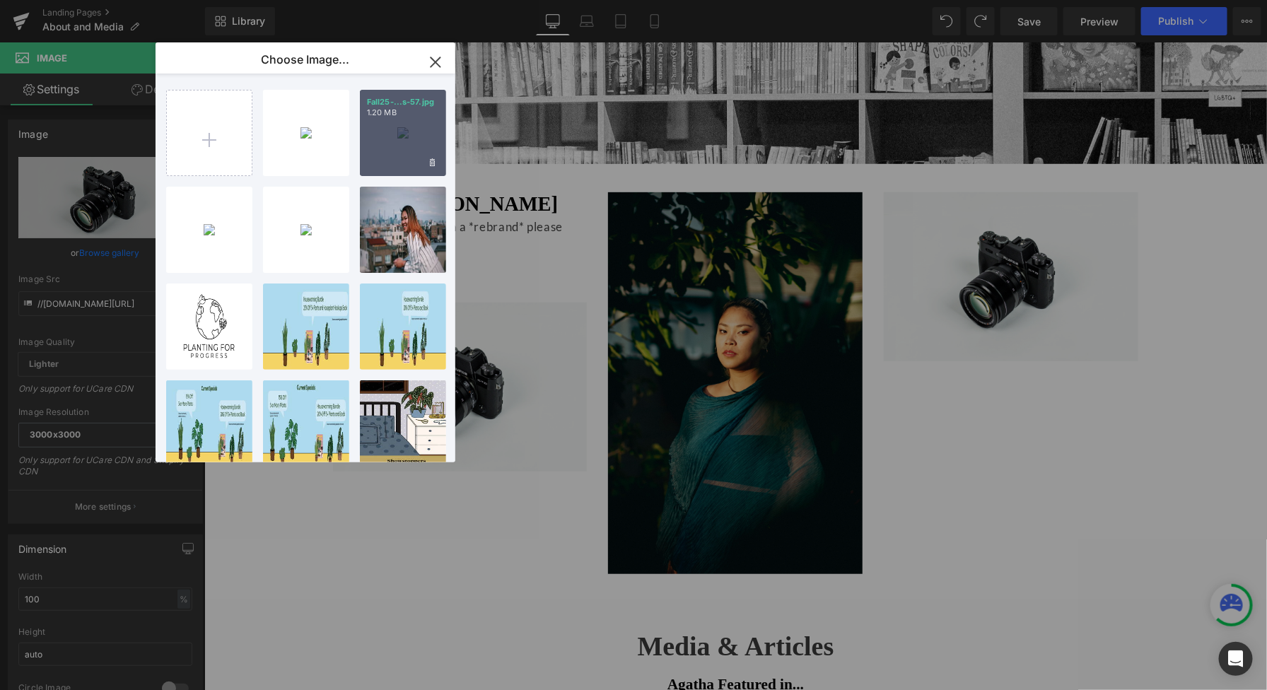
drag, startPoint x: 393, startPoint y: 135, endPoint x: 188, endPoint y: 93, distance: 208.6
click at [393, 135] on div "Fall25-...s-57.jpg 1.20 MB" at bounding box center [403, 133] width 86 height 86
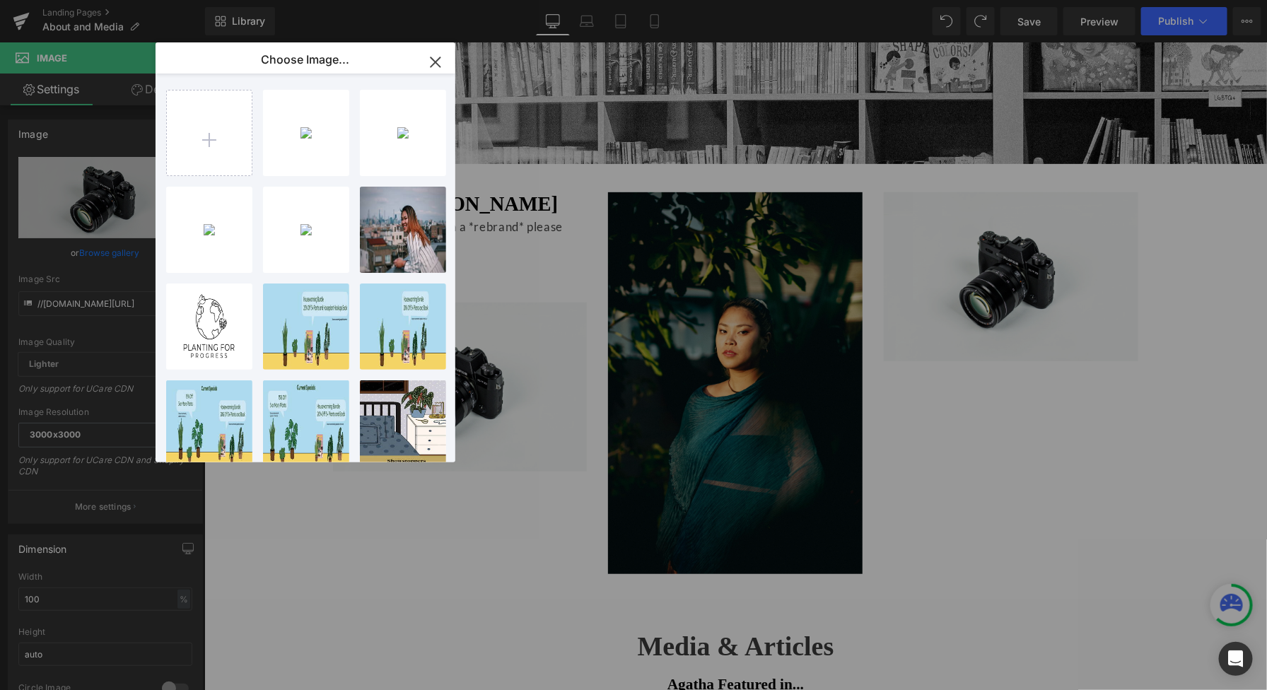
type input "[URL][DOMAIN_NAME]"
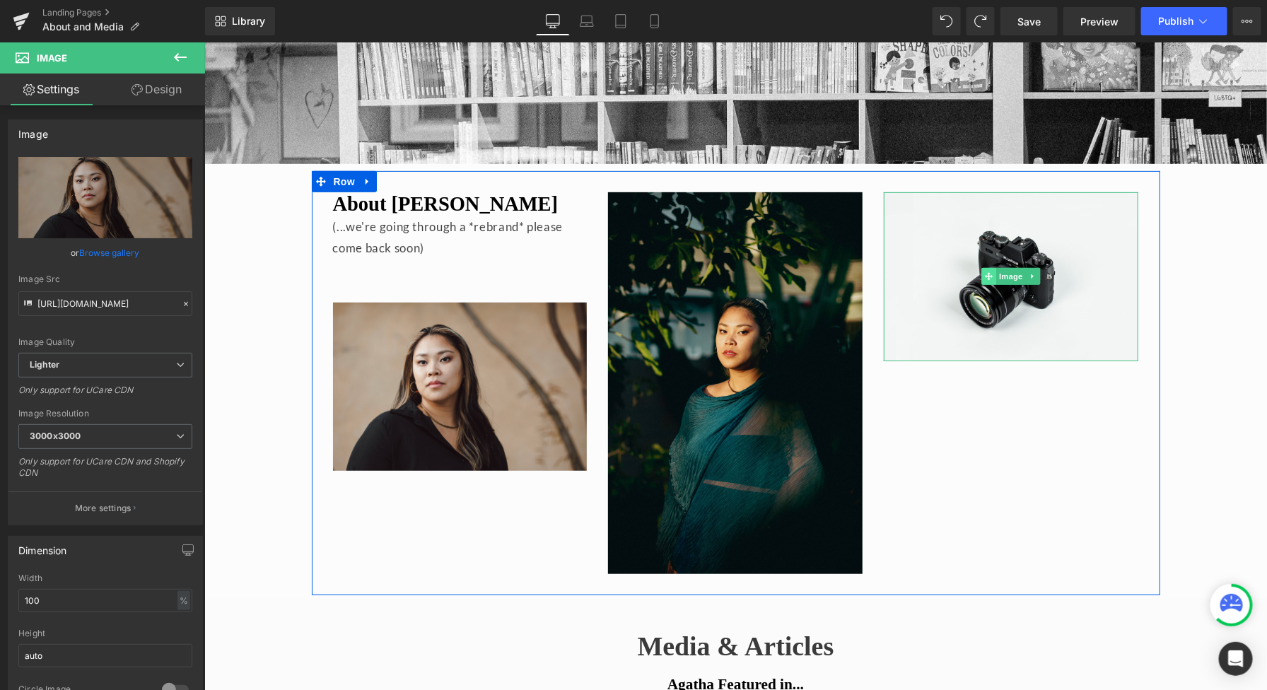
click at [986, 274] on icon at bounding box center [989, 276] width 8 height 8
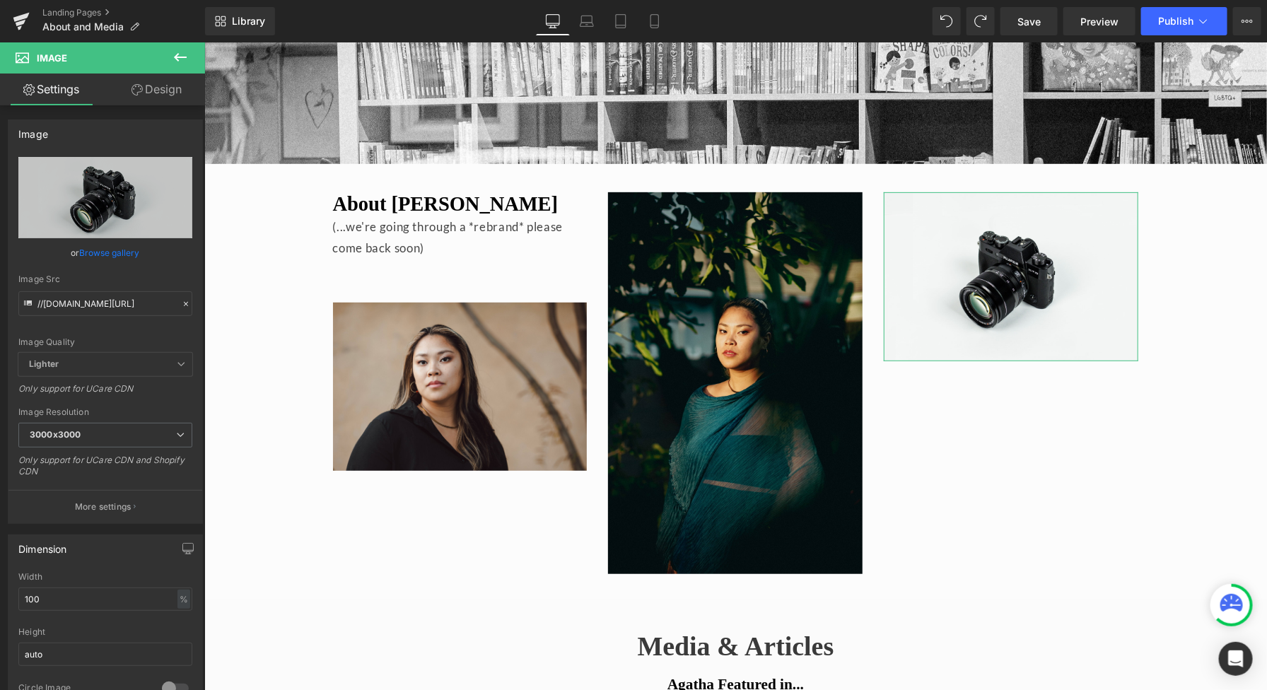
click at [103, 252] on link "Browse gallery" at bounding box center [110, 252] width 60 height 25
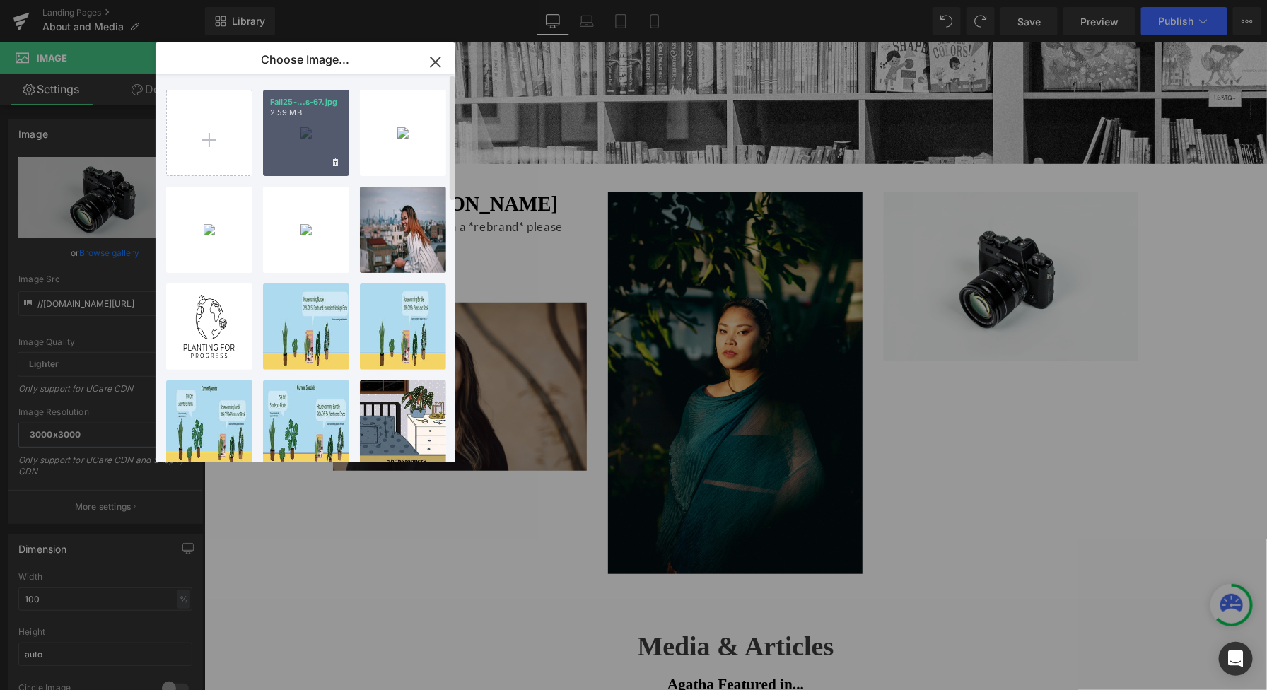
click at [310, 136] on div "Fall25-...s-67.jpg 2.59 MB" at bounding box center [306, 133] width 86 height 86
type input "[URL][DOMAIN_NAME]"
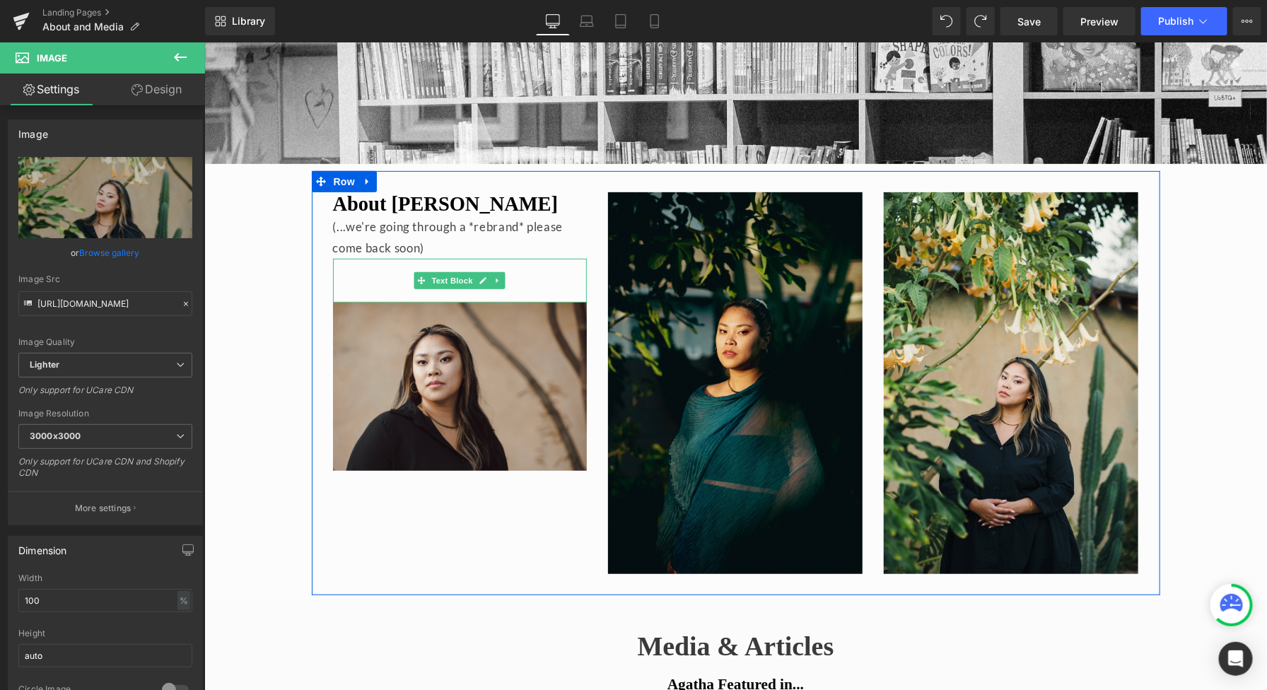
click at [403, 254] on div "About [PERSON_NAME] (...we're going through a *rebrand* please come back soon) …" at bounding box center [459, 225] width 255 height 66
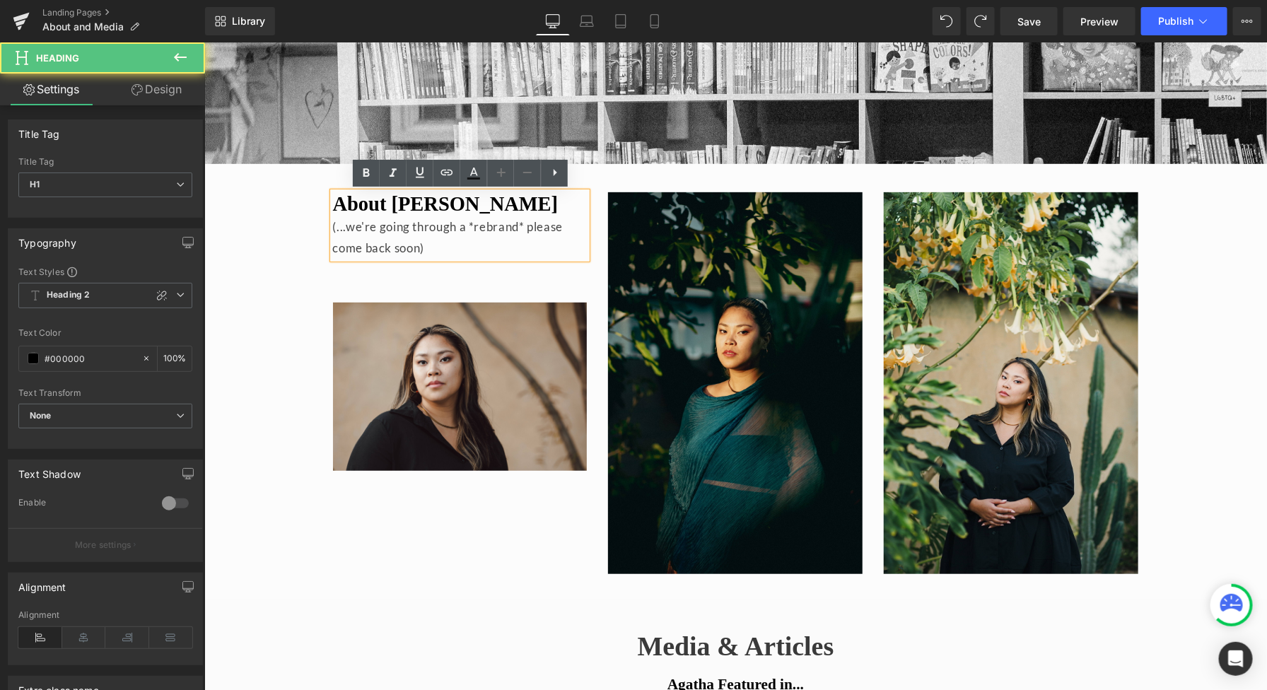
click at [444, 255] on div "(...we're going through a *rebrand* please come back soon)" at bounding box center [459, 237] width 255 height 42
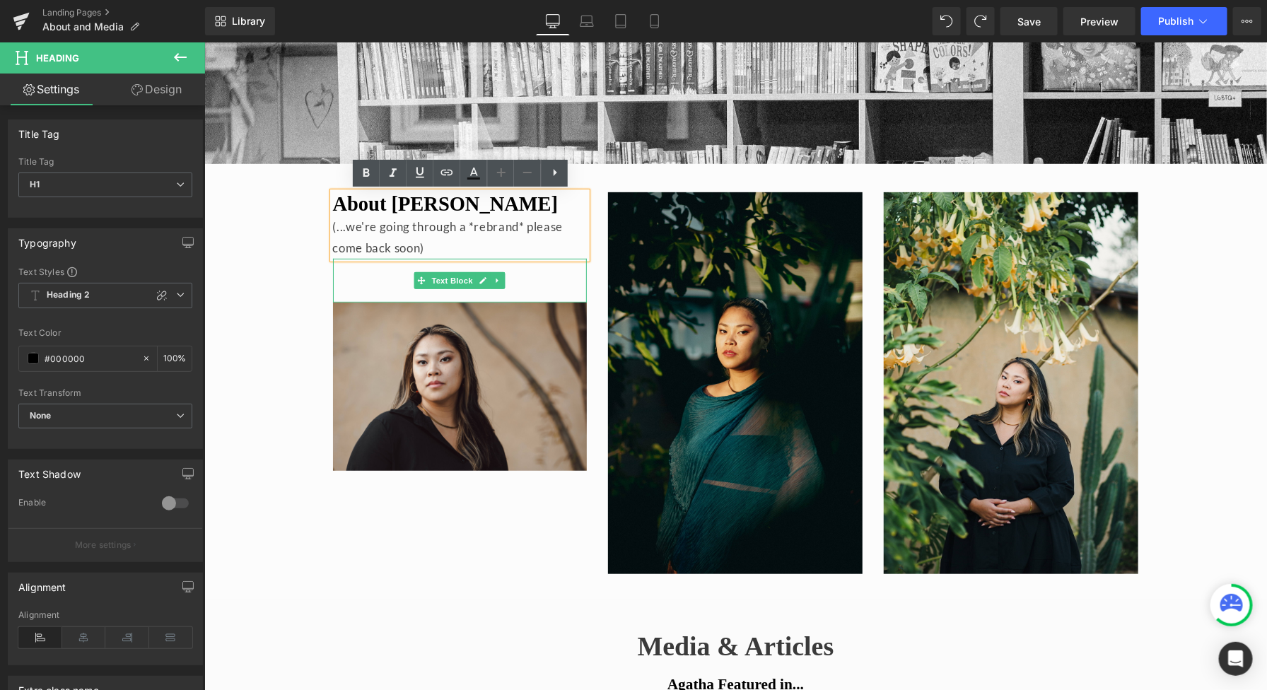
click at [375, 287] on div at bounding box center [459, 291] width 255 height 22
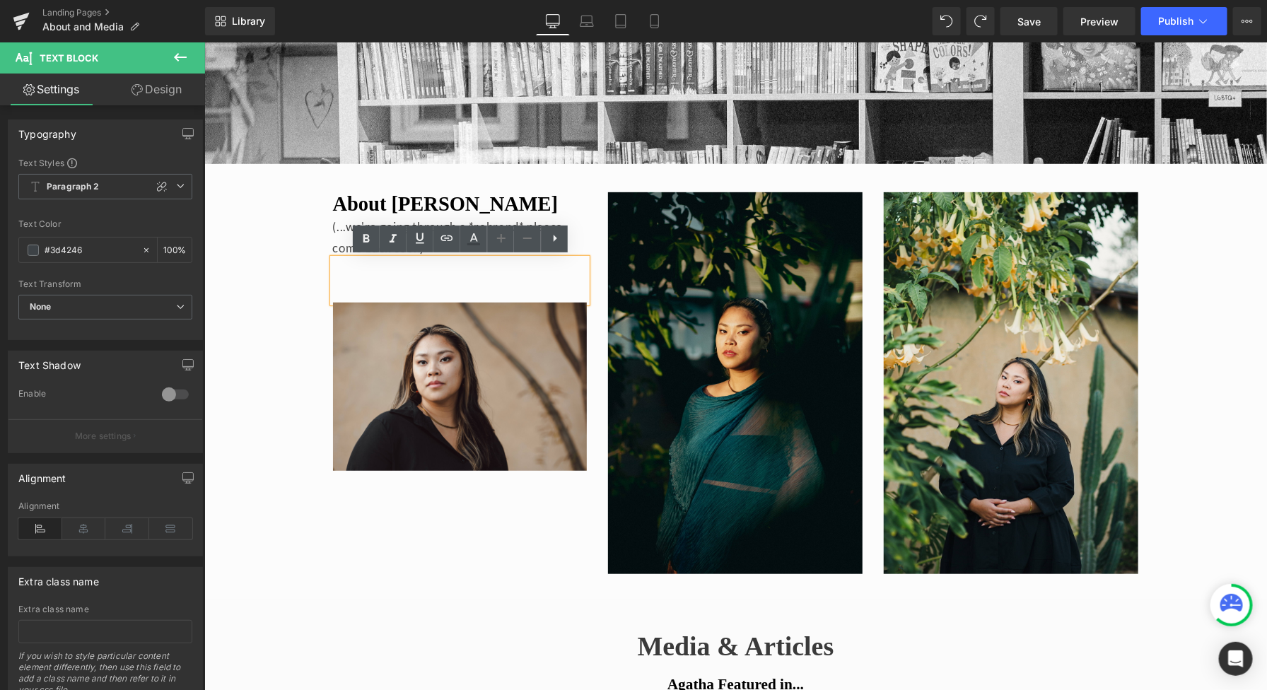
click at [332, 228] on div "About [PERSON_NAME] (...we're going through a *rebrand* please come back soon) …" at bounding box center [459, 225] width 255 height 66
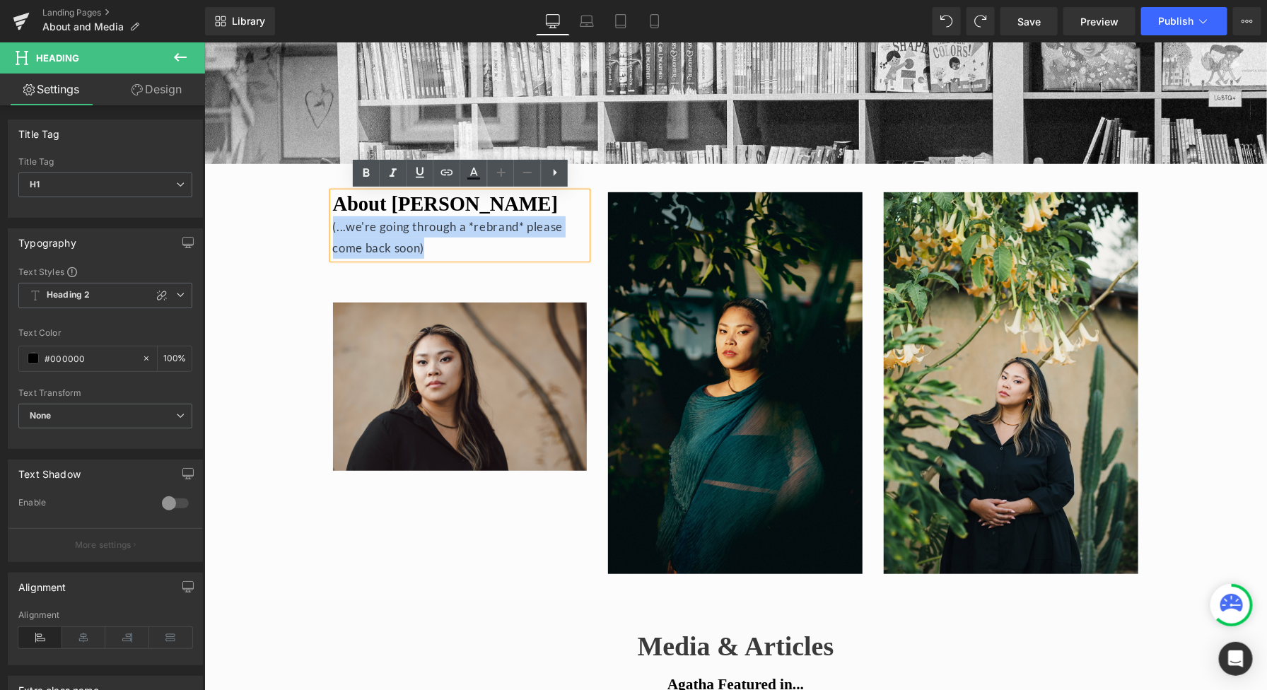
drag, startPoint x: 446, startPoint y: 245, endPoint x: 333, endPoint y: 231, distance: 113.4
click at [333, 231] on div "(...we're going through a *rebrand* please come back soon)" at bounding box center [459, 237] width 255 height 42
copy div "(...we're going through a *rebrand* please come back soon)"
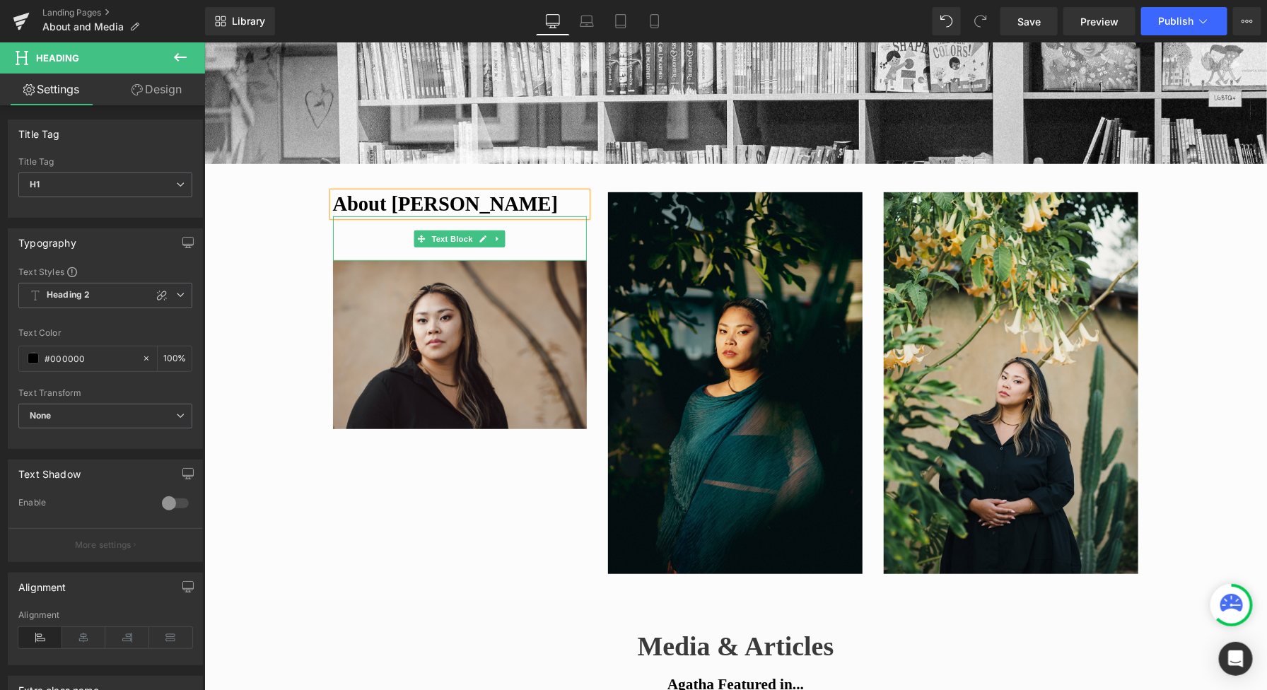
click at [366, 253] on div at bounding box center [459, 249] width 255 height 22
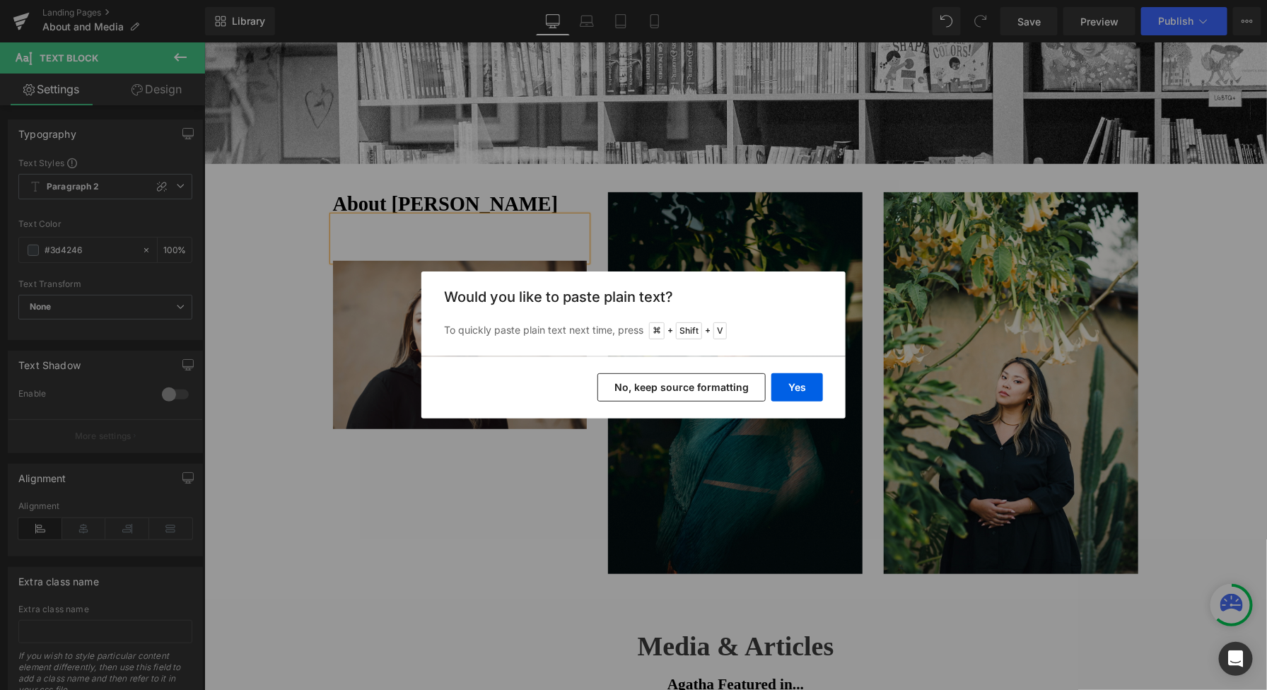
click at [750, 385] on button "No, keep source formatting" at bounding box center [682, 387] width 168 height 28
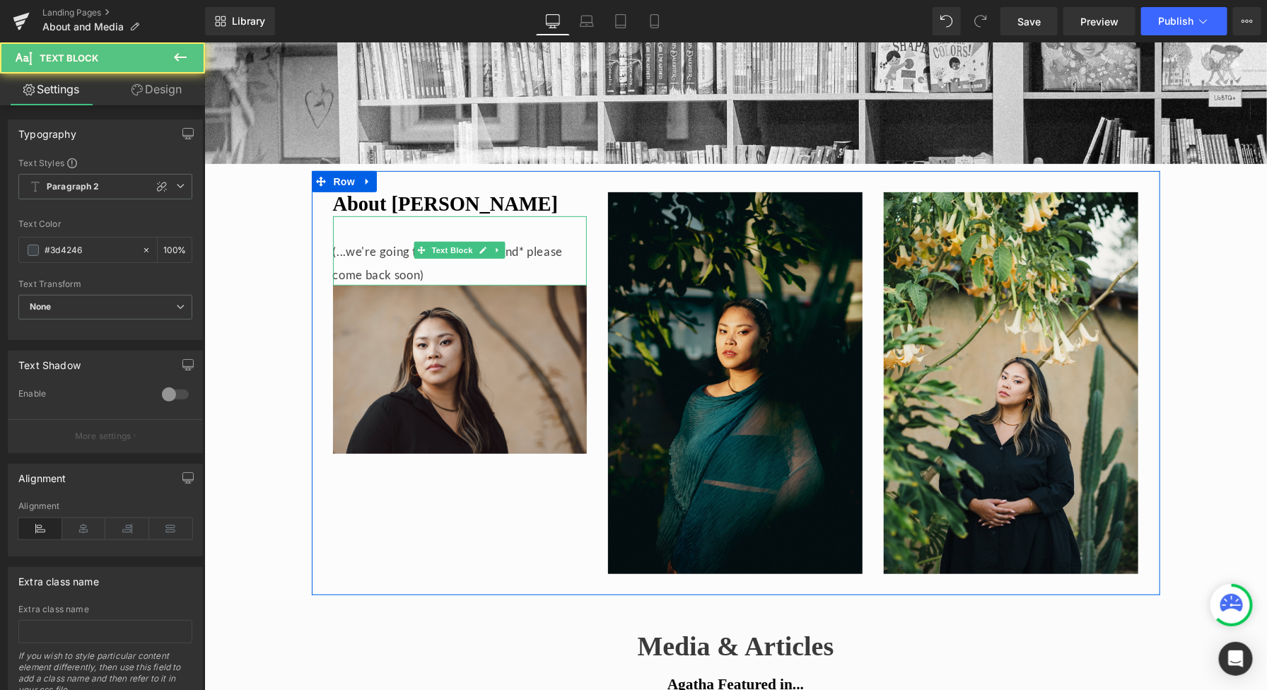
click at [467, 266] on div "(...we're going through a *rebrand* please come back soon)" at bounding box center [459, 261] width 255 height 47
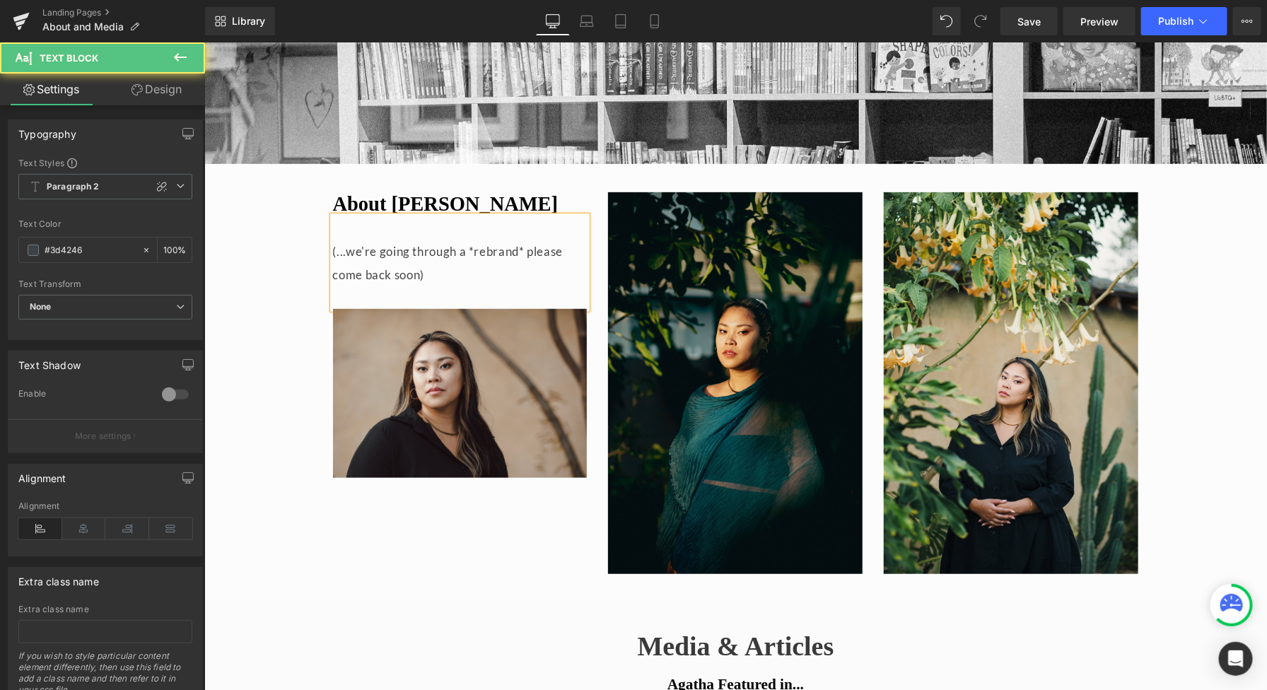
drag, startPoint x: 455, startPoint y: 278, endPoint x: 329, endPoint y: 250, distance: 128.9
click at [332, 251] on div "(...we're going through a *rebrand* please come back soon)" at bounding box center [459, 262] width 255 height 93
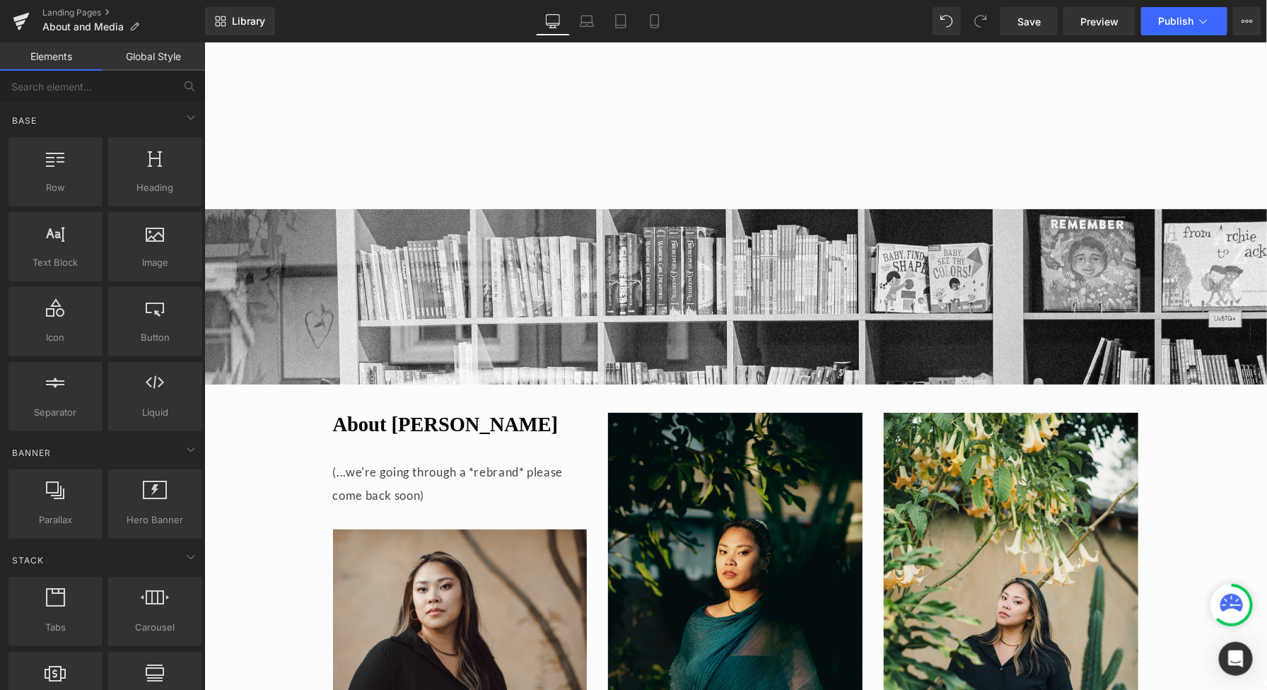
scroll to position [334, 0]
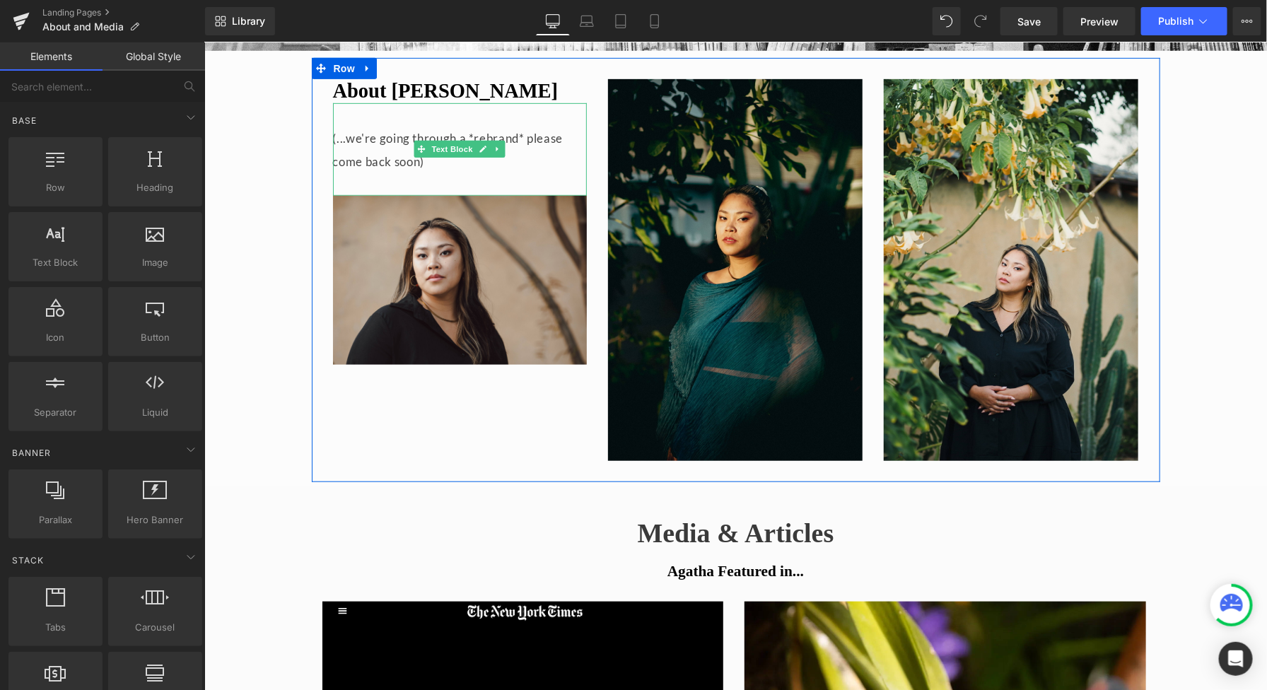
click at [437, 176] on div at bounding box center [459, 183] width 255 height 23
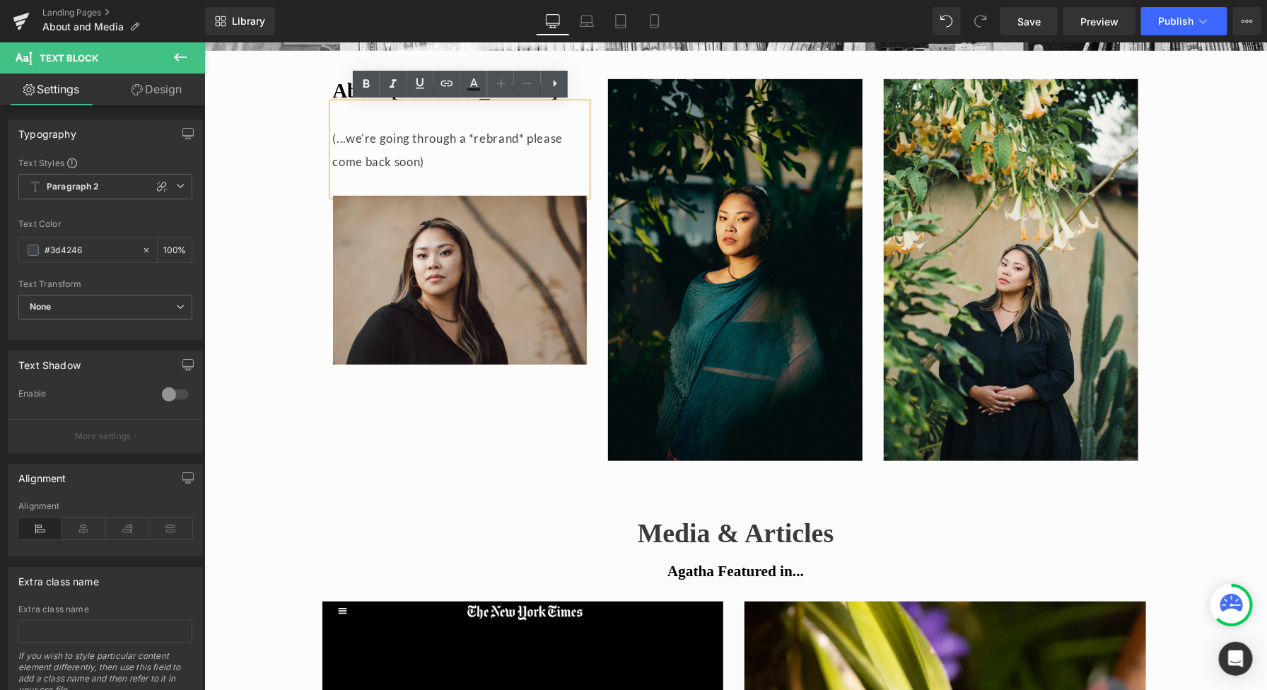
click at [431, 381] on div "About [PERSON_NAME] (...we're going through a *rebrand* please come back soon) …" at bounding box center [735, 269] width 849 height 424
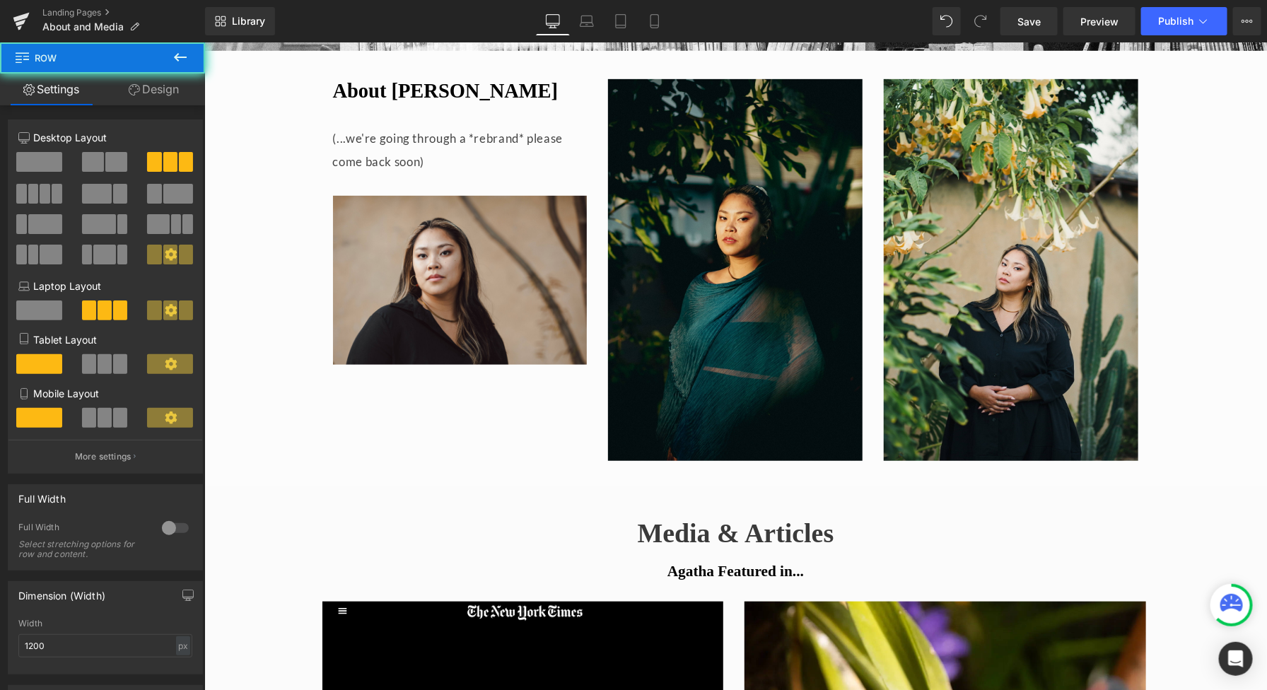
click at [431, 429] on div "About [PERSON_NAME] (...we're going through a *rebrand* please come back soon) …" at bounding box center [735, 269] width 849 height 424
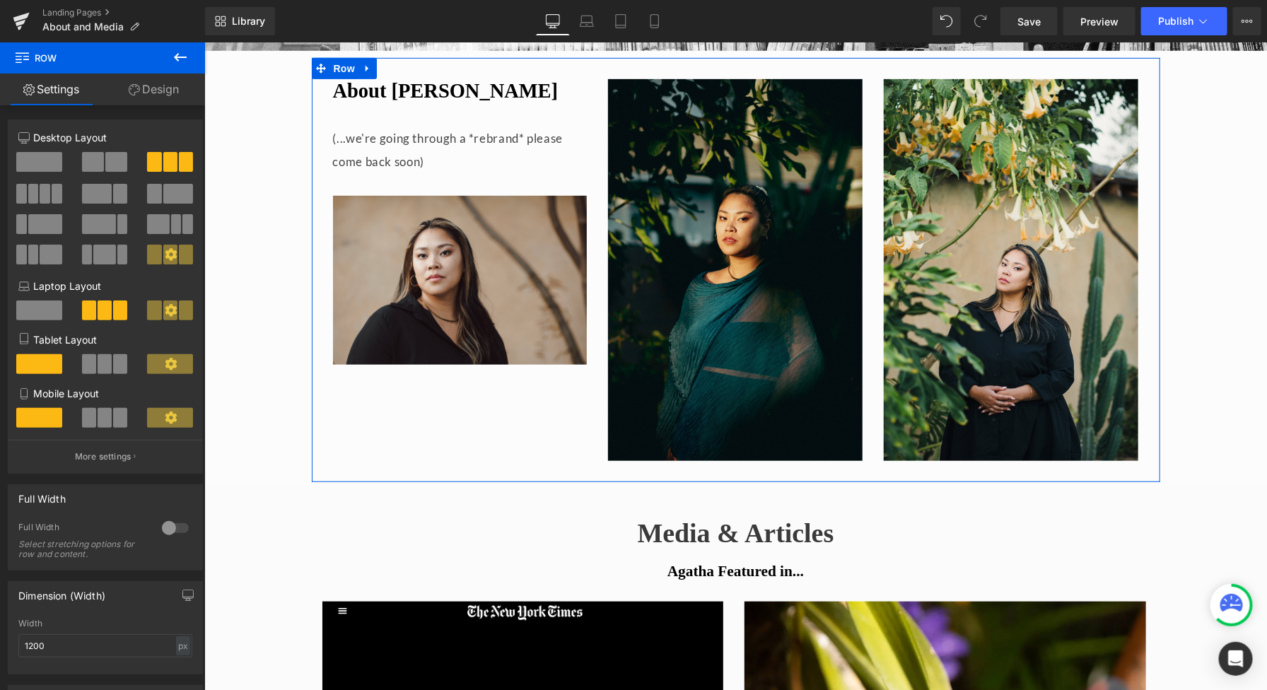
click at [444, 183] on div at bounding box center [459, 183] width 255 height 23
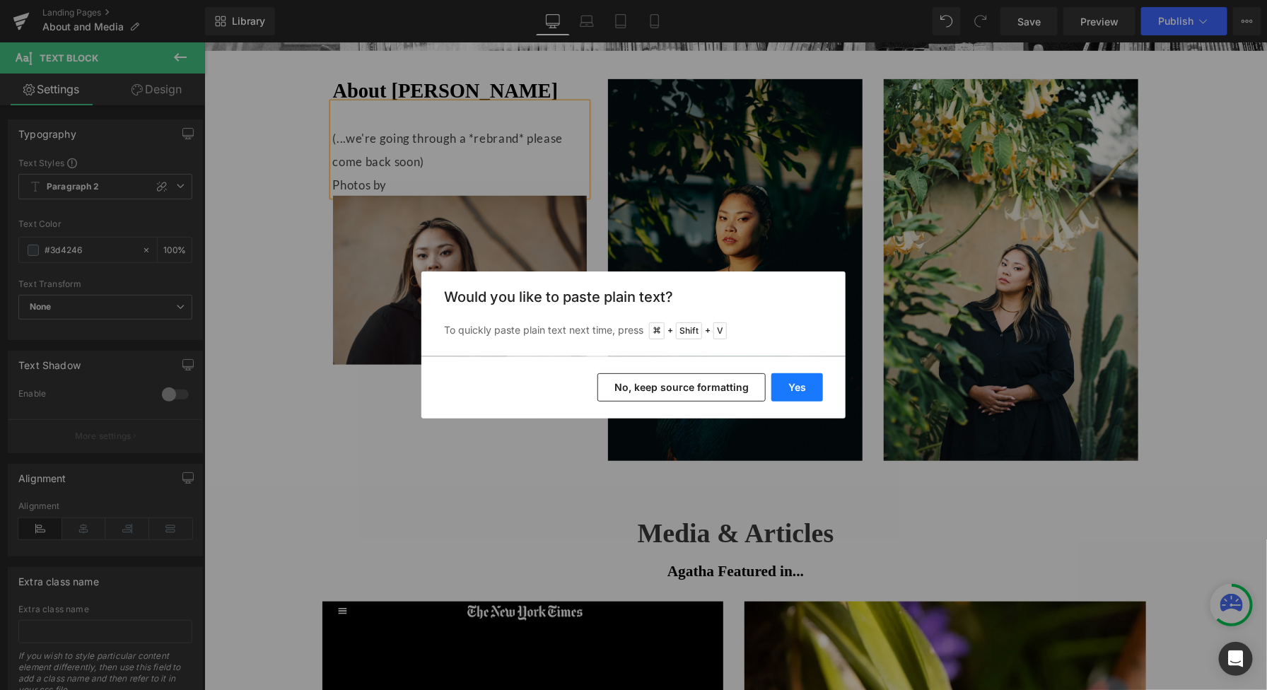
click at [789, 381] on button "Yes" at bounding box center [798, 387] width 52 height 28
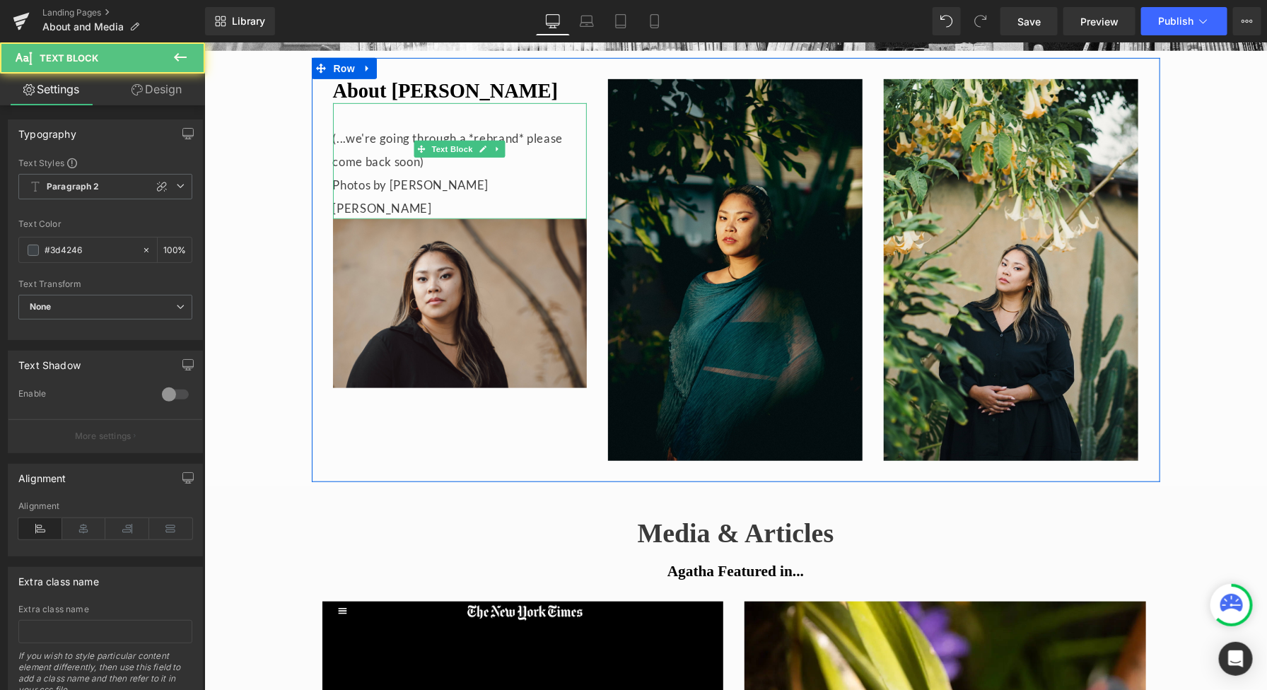
click at [516, 182] on div "Photos by [PERSON_NAME] [PERSON_NAME]" at bounding box center [459, 195] width 255 height 47
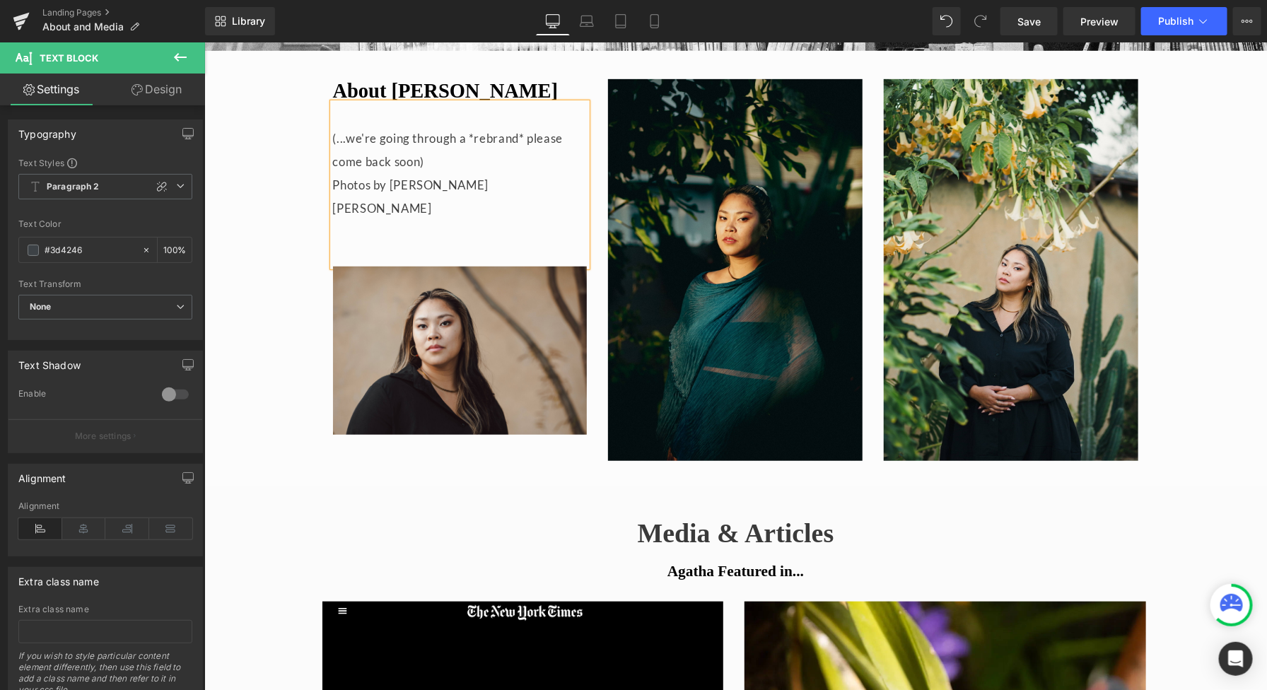
click at [204, 42] on div at bounding box center [204, 42] width 0 height 0
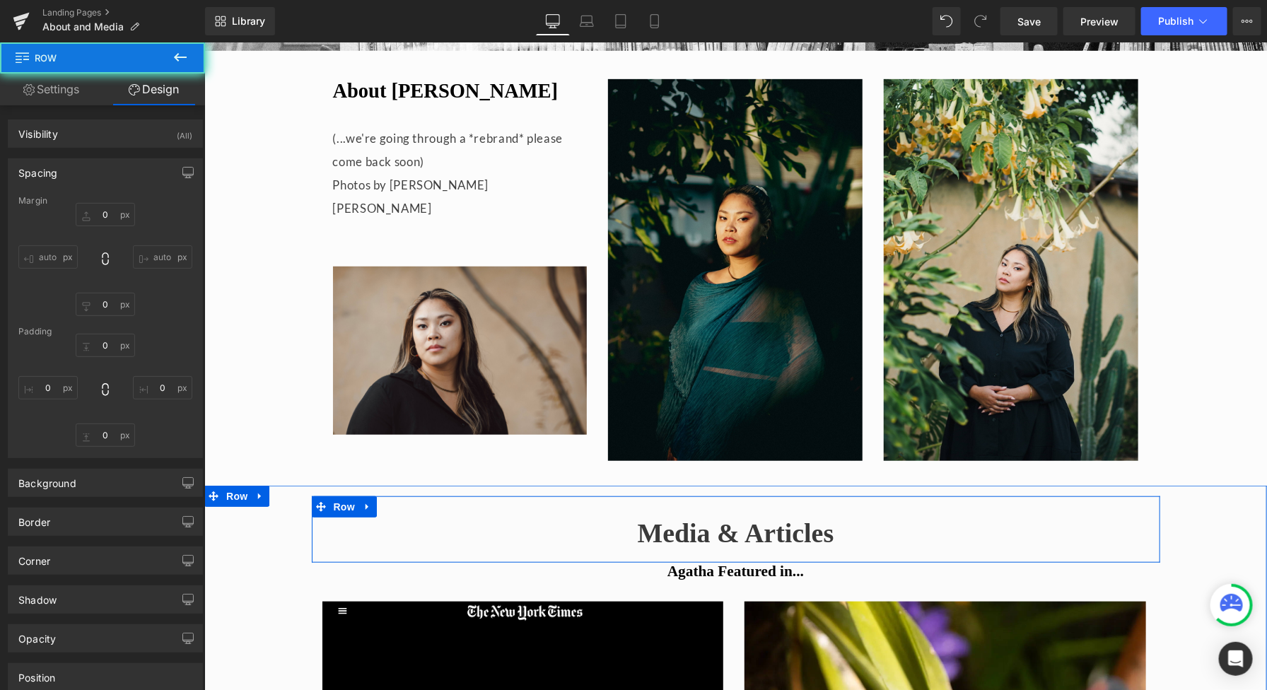
type input "0"
type input "30"
type input "0"
type input "18"
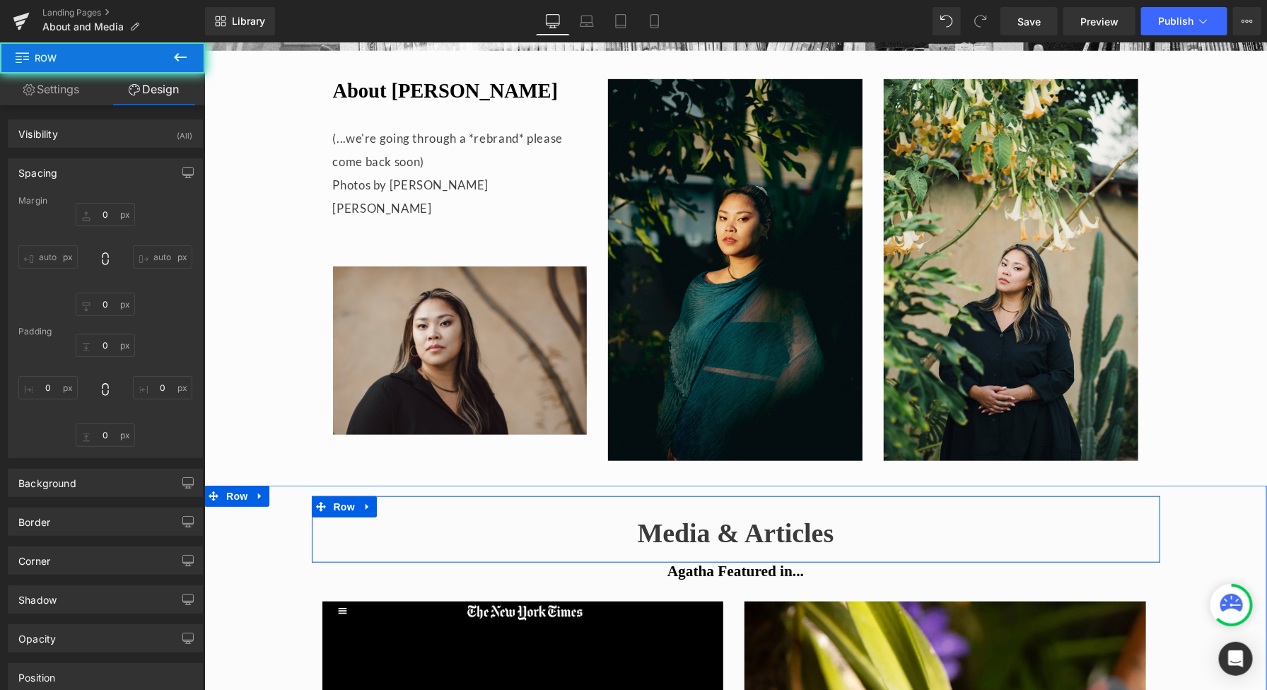
type input "0"
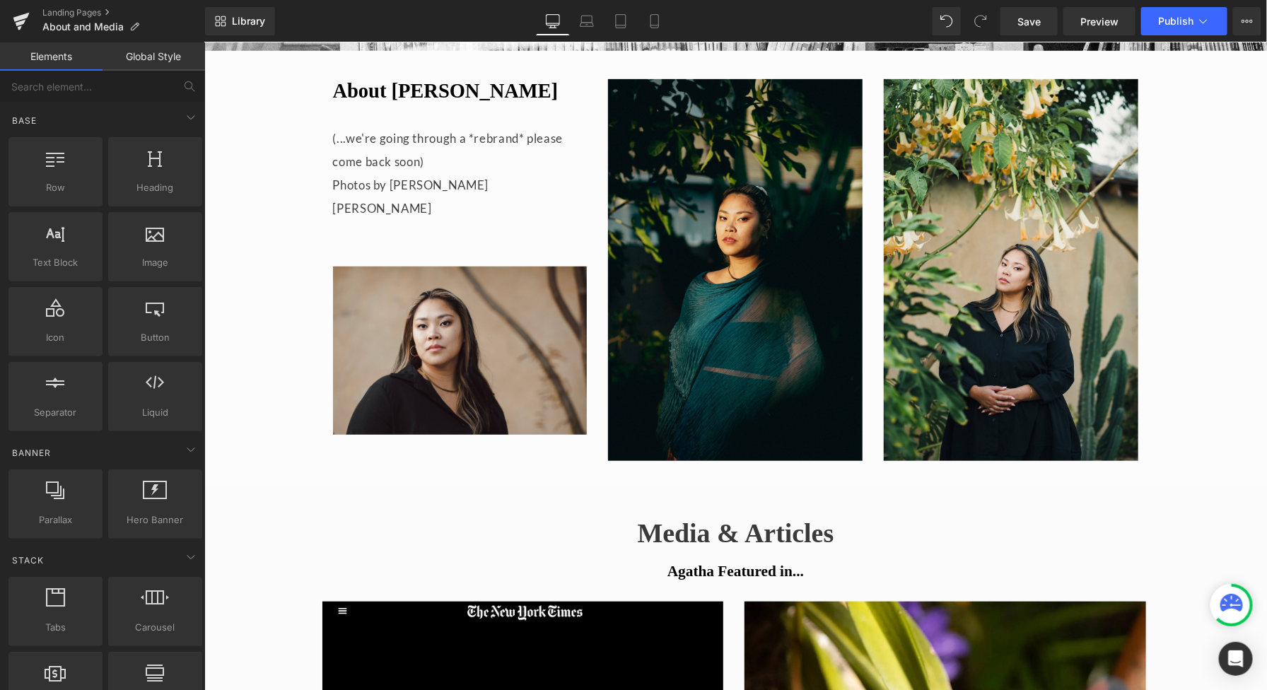
drag, startPoint x: 1194, startPoint y: 273, endPoint x: 1183, endPoint y: 274, distance: 10.6
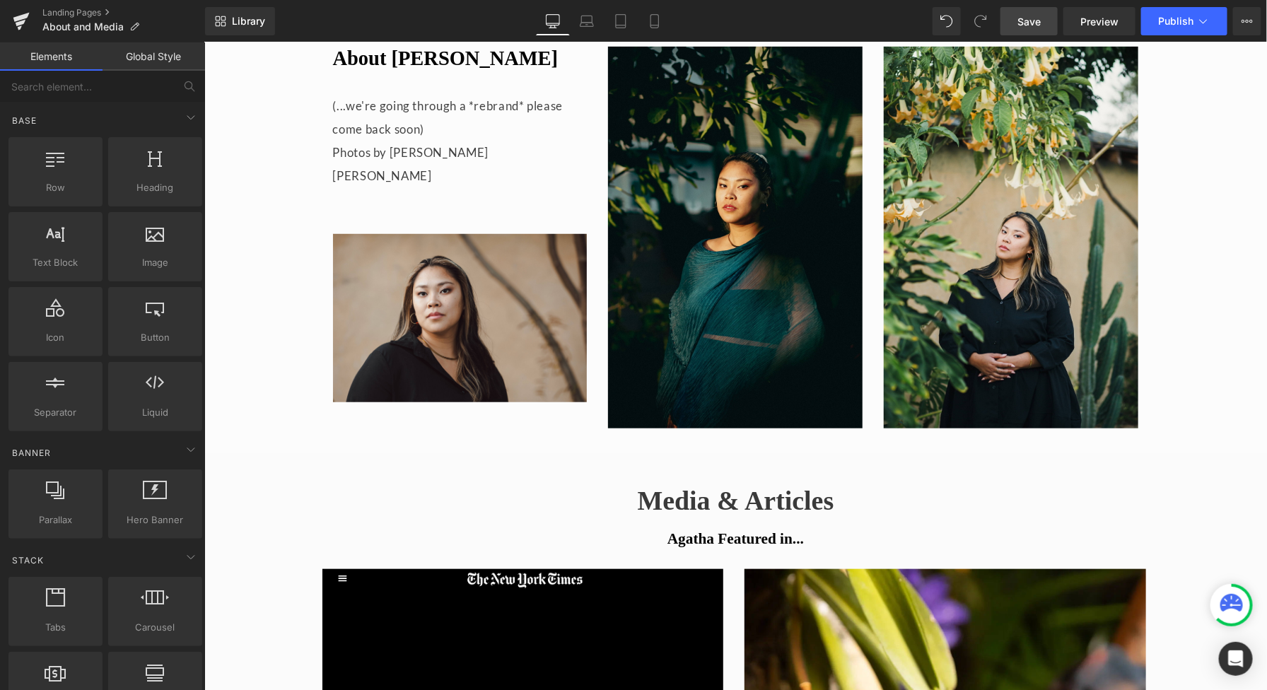
click at [1027, 20] on span "Save" at bounding box center [1029, 21] width 23 height 15
click at [1191, 25] on span "Publish" at bounding box center [1175, 21] width 35 height 11
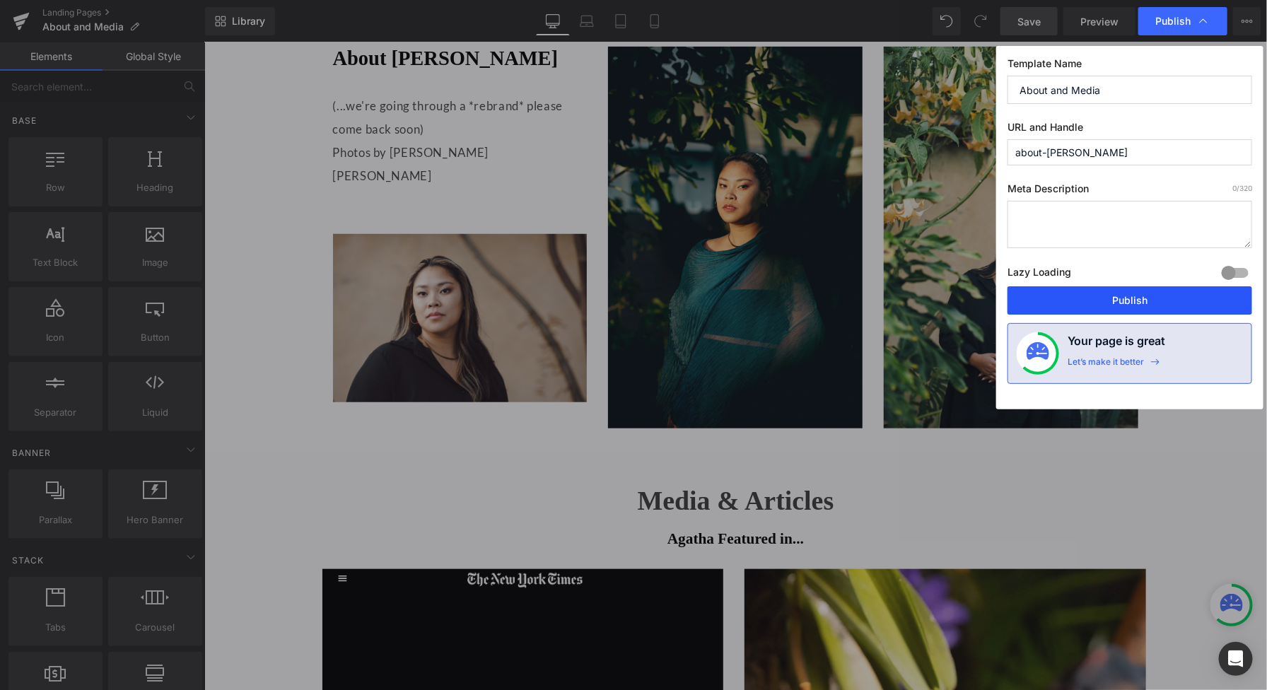
click at [1072, 299] on button "Publish" at bounding box center [1130, 300] width 245 height 28
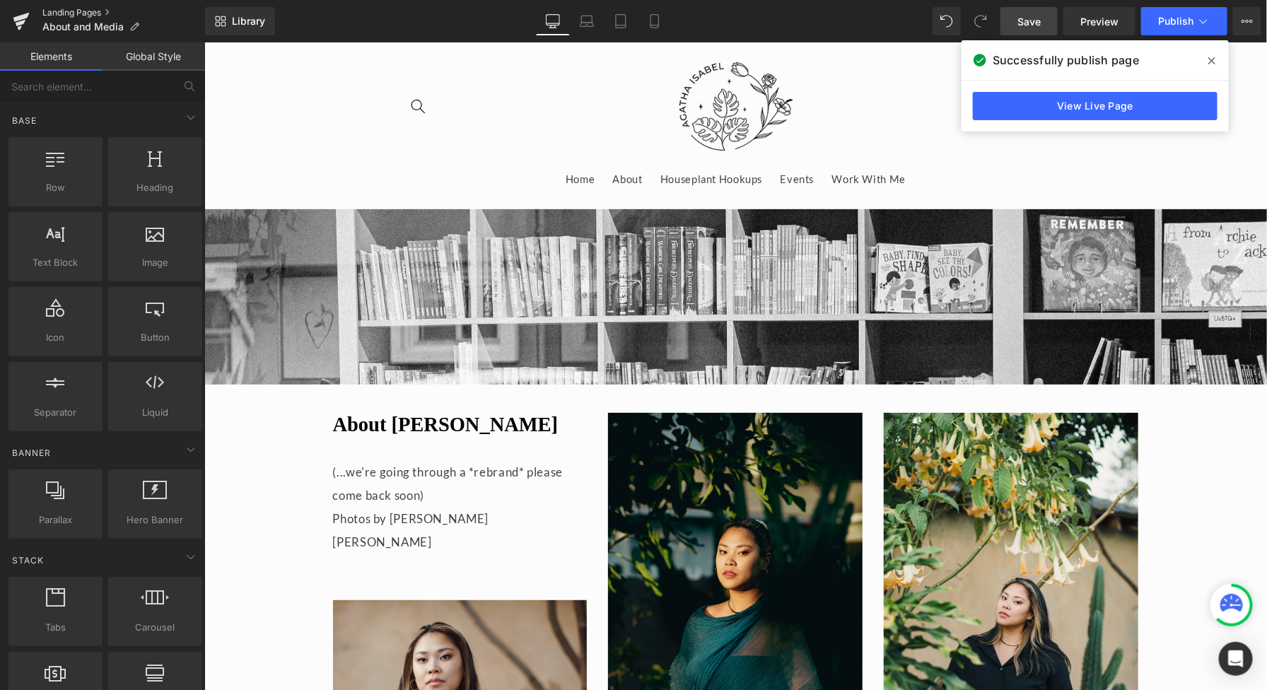
click at [90, 8] on link "Landing Pages" at bounding box center [123, 12] width 163 height 11
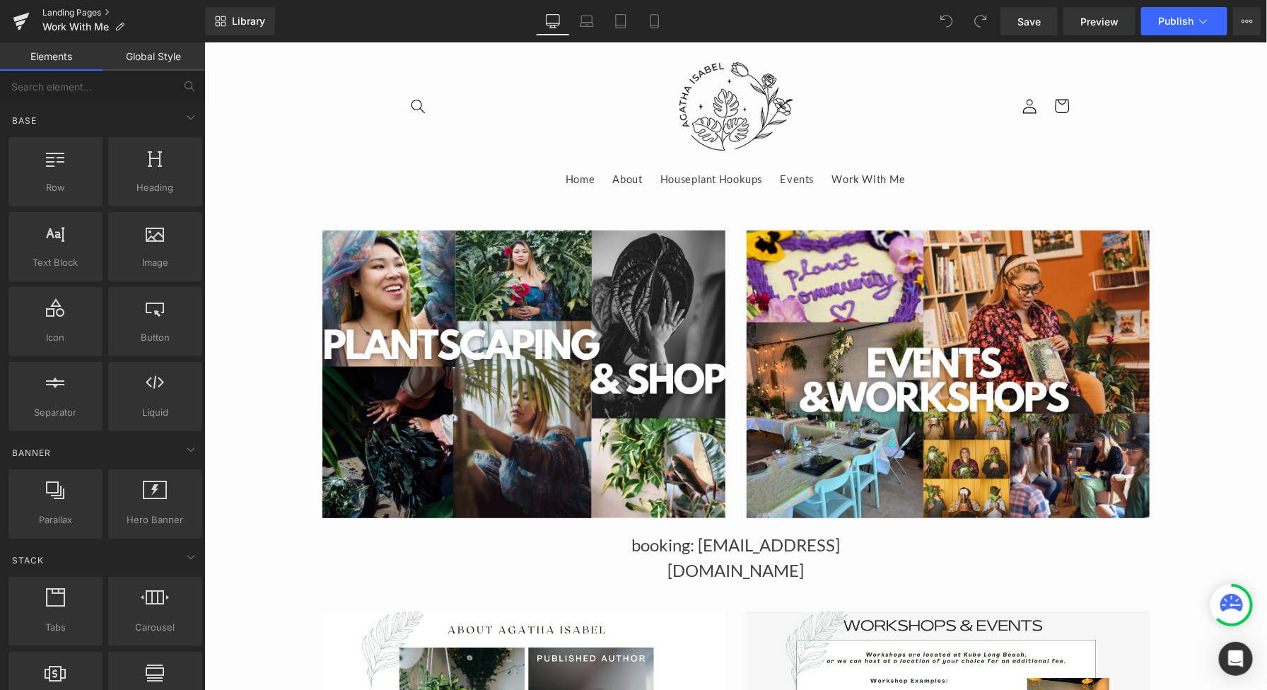
click at [69, 16] on link "Landing Pages" at bounding box center [123, 12] width 163 height 11
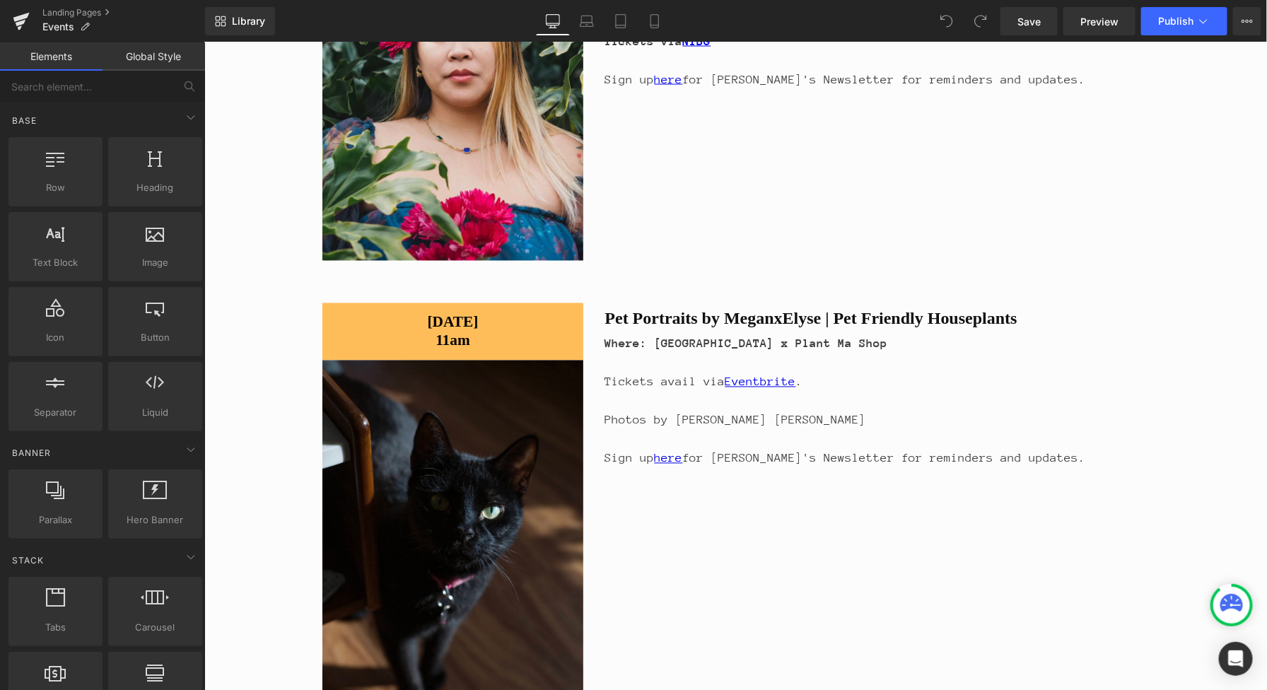
scroll to position [1139, 0]
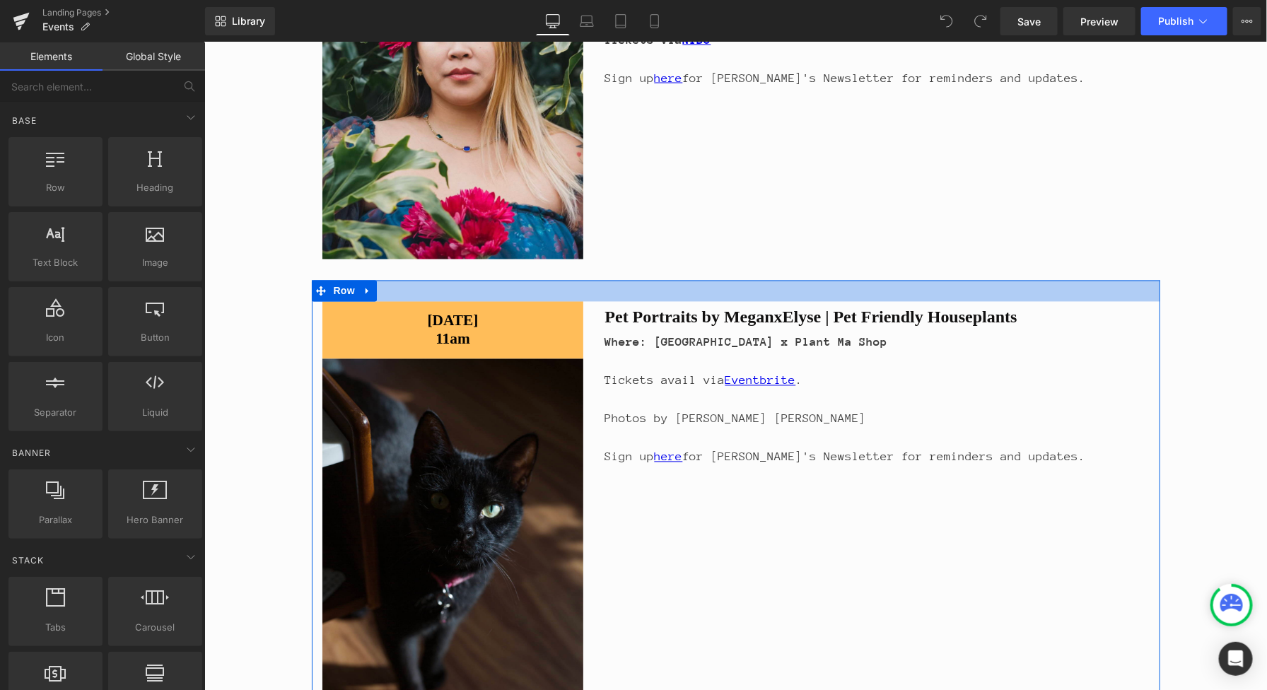
click at [391, 287] on div at bounding box center [735, 290] width 849 height 21
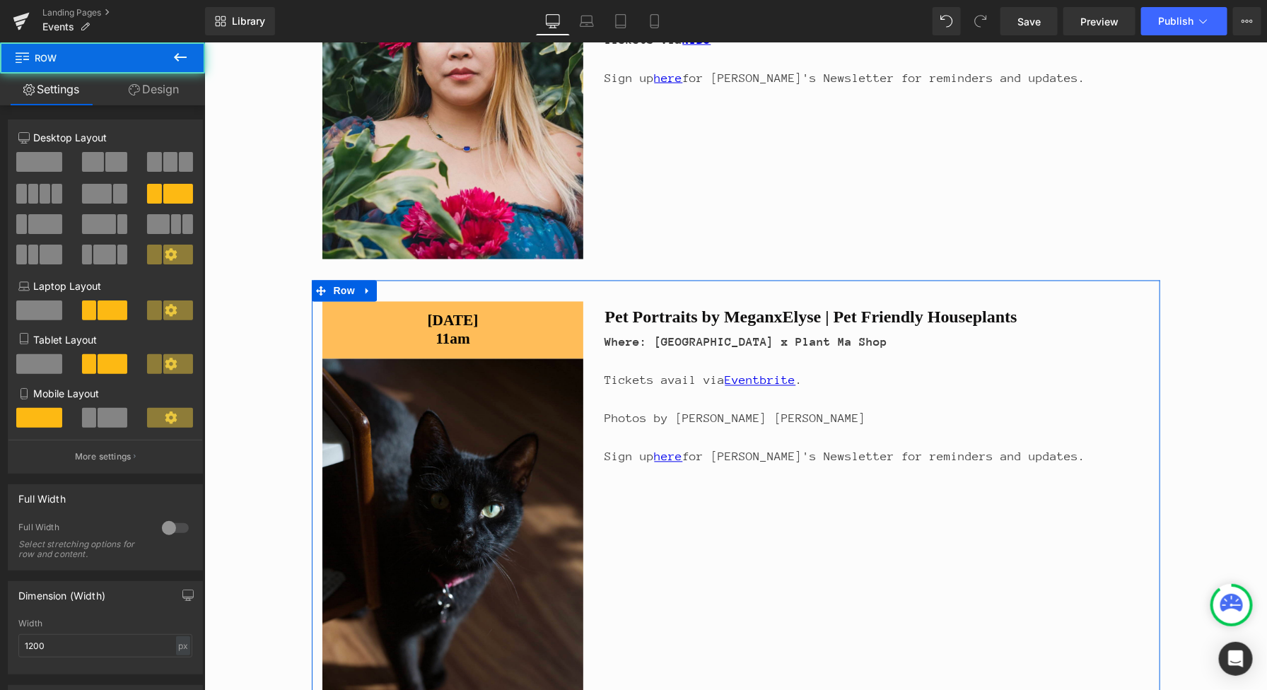
scroll to position [1326, 0]
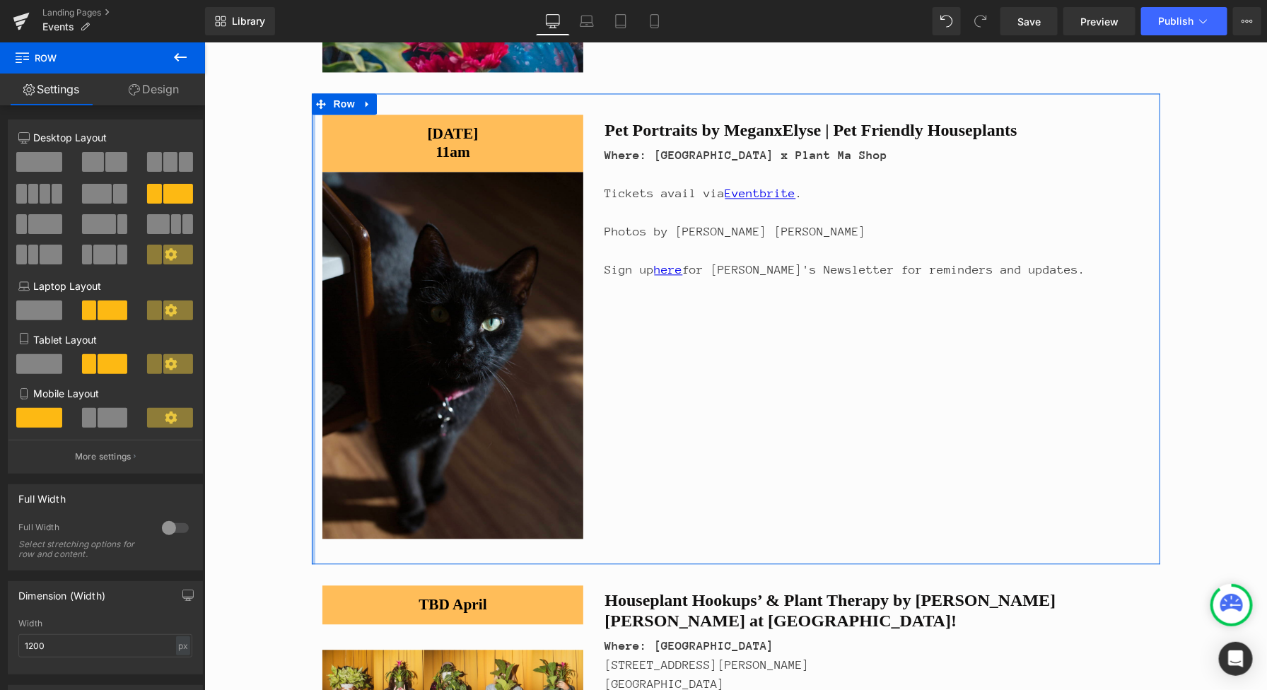
click at [314, 561] on div at bounding box center [313, 328] width 4 height 471
click at [323, 104] on icon at bounding box center [320, 103] width 10 height 10
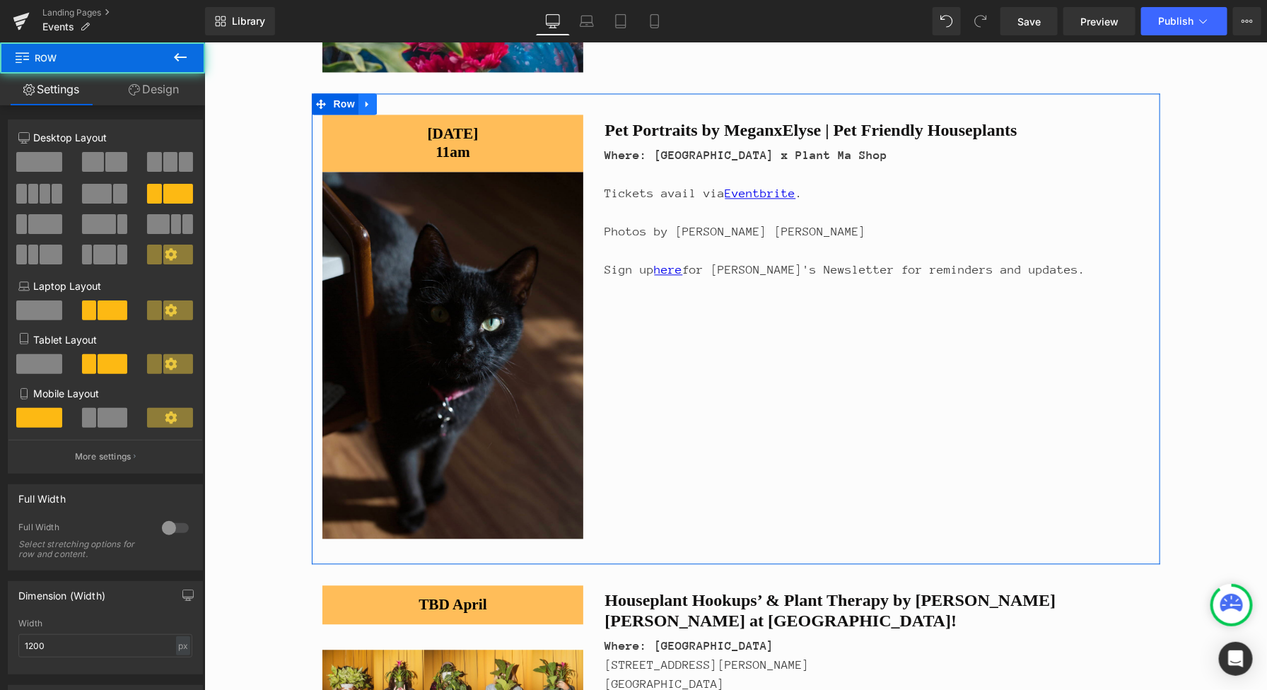
click at [361, 104] on link at bounding box center [367, 103] width 18 height 21
click at [402, 105] on icon at bounding box center [404, 103] width 10 height 10
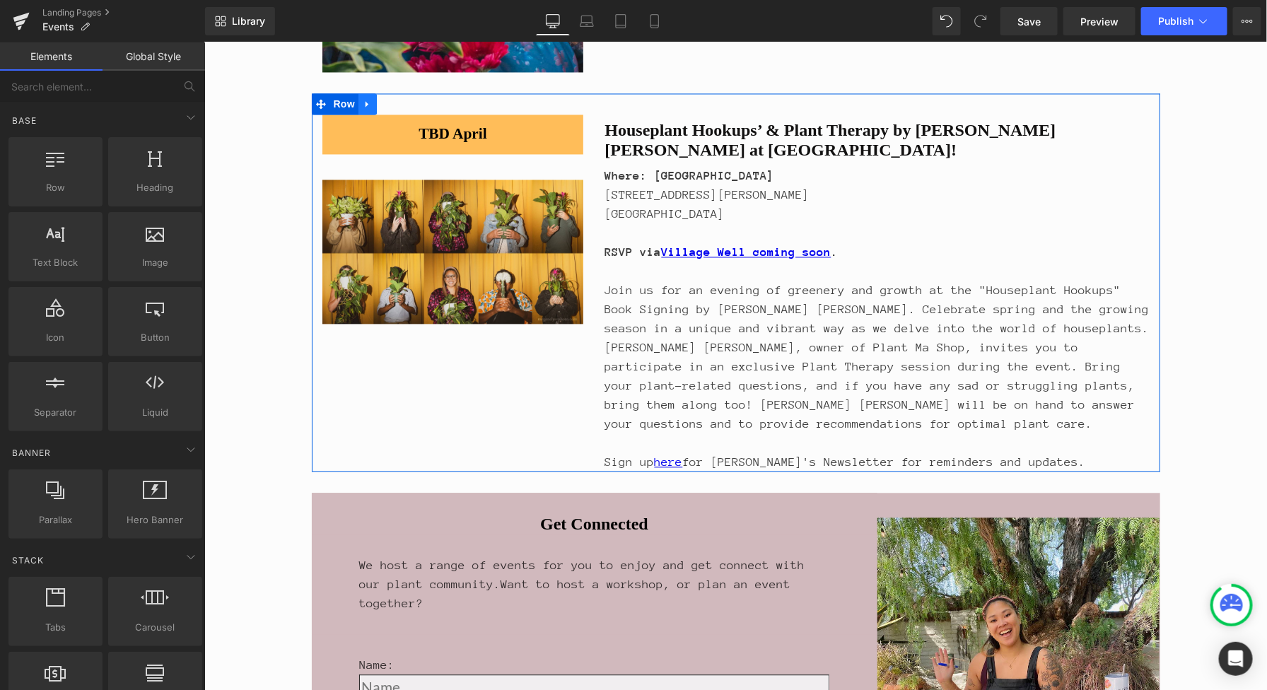
click at [361, 106] on link at bounding box center [367, 103] width 18 height 21
click at [405, 108] on link at bounding box center [404, 103] width 18 height 21
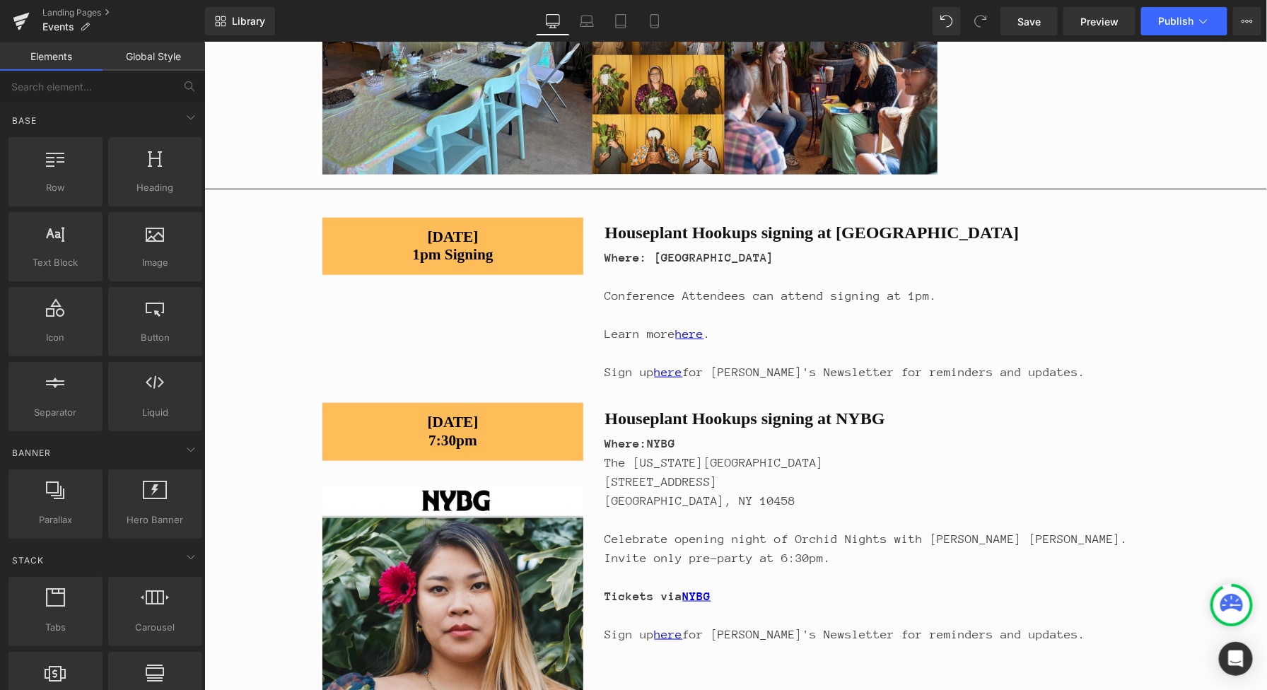
scroll to position [583, 0]
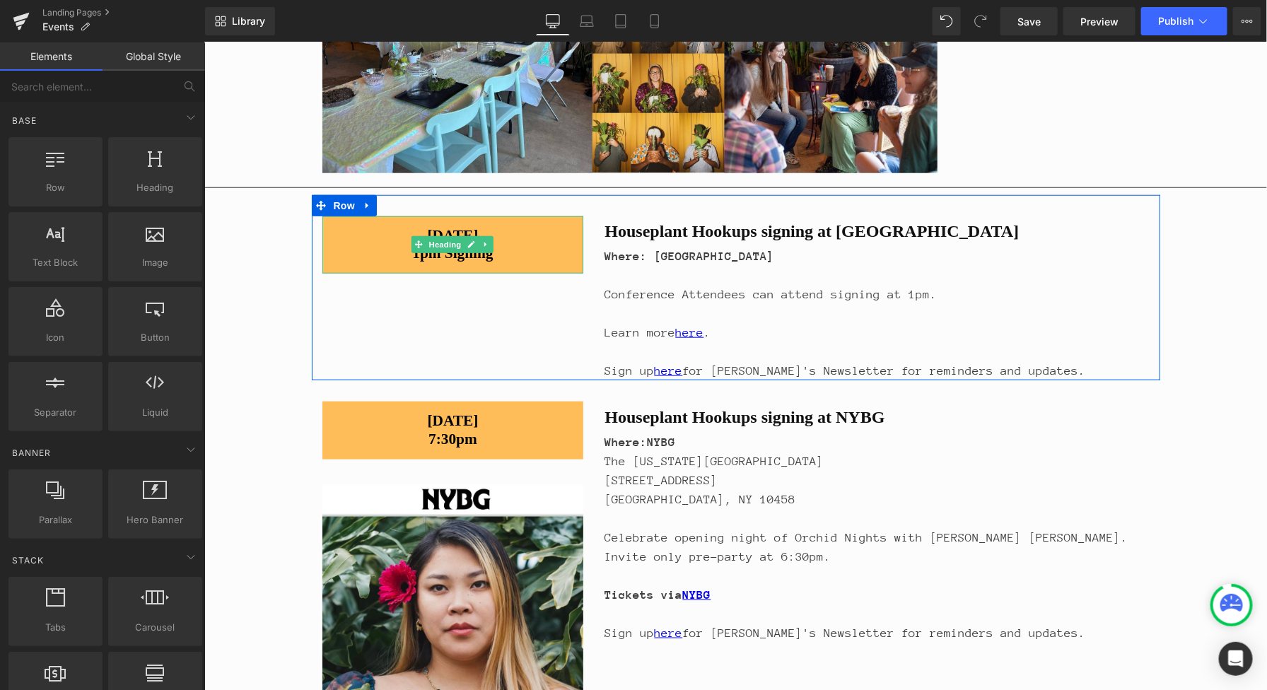
click at [554, 240] on h1 "Monday, March 18, 2024 1pm Signing" at bounding box center [453, 244] width 262 height 36
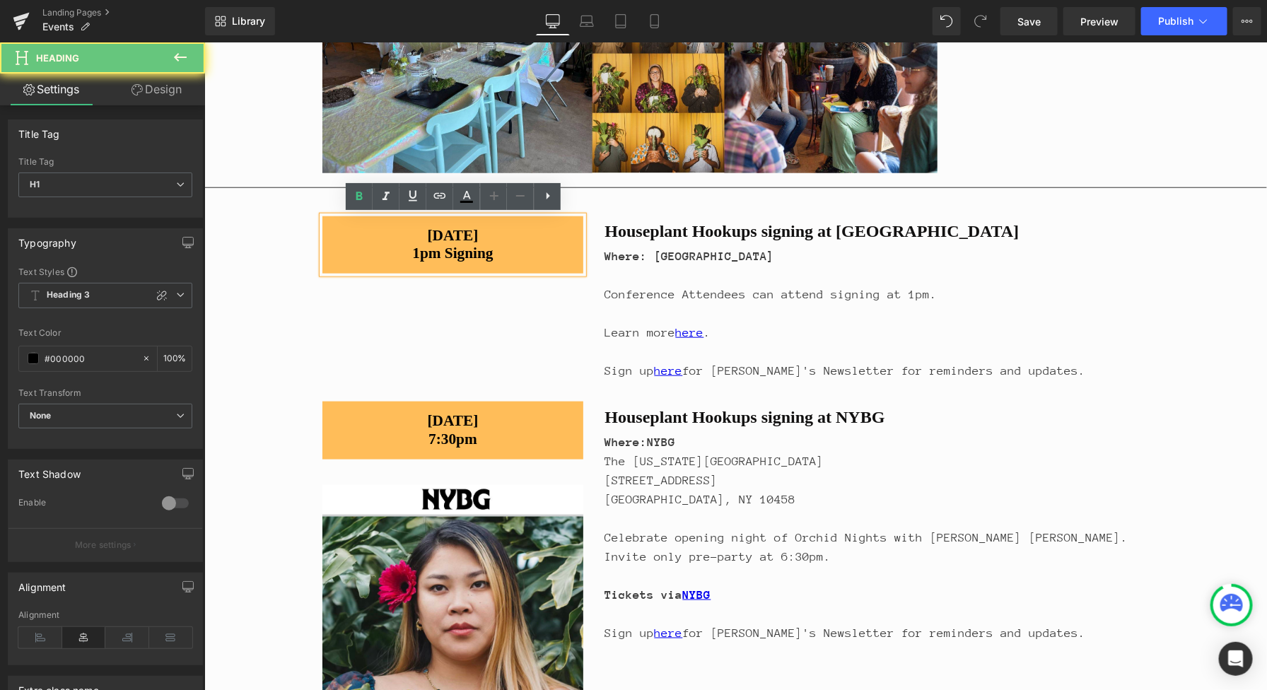
click at [549, 233] on h1 "Monday, March 18, 2024 1pm Signing" at bounding box center [453, 244] width 262 height 36
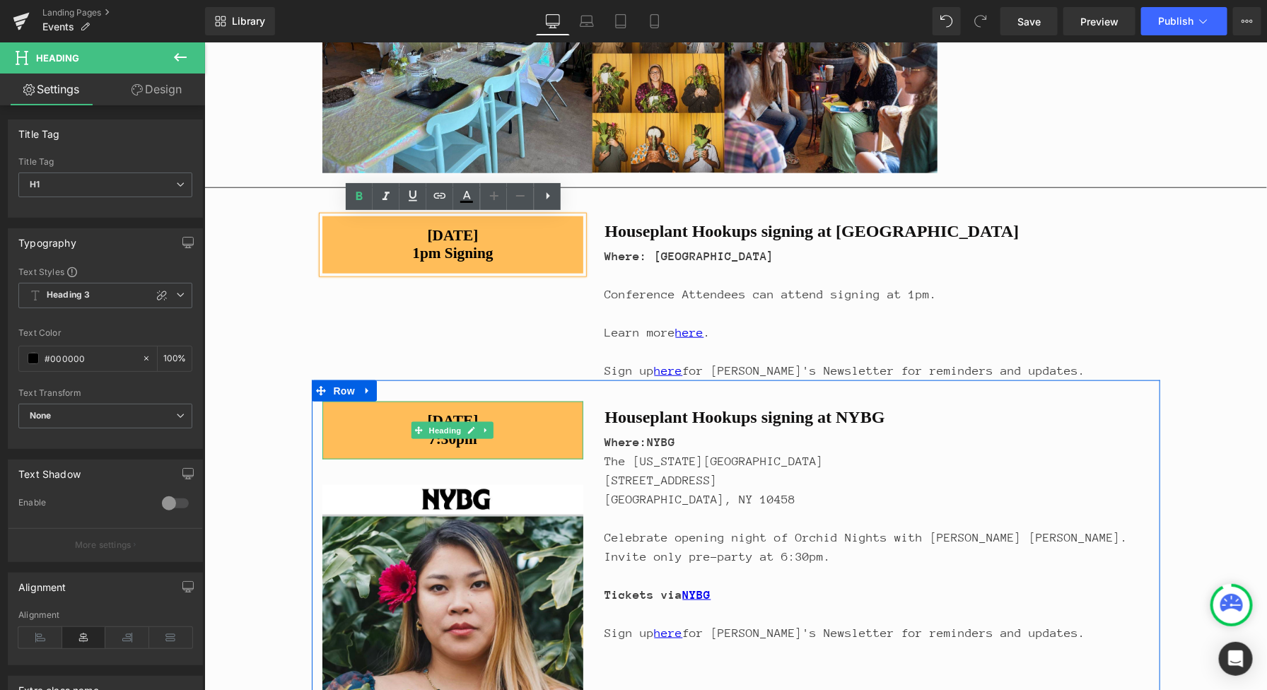
click at [524, 423] on h1 "Saturday, March 30th 7:30pm" at bounding box center [453, 430] width 262 height 36
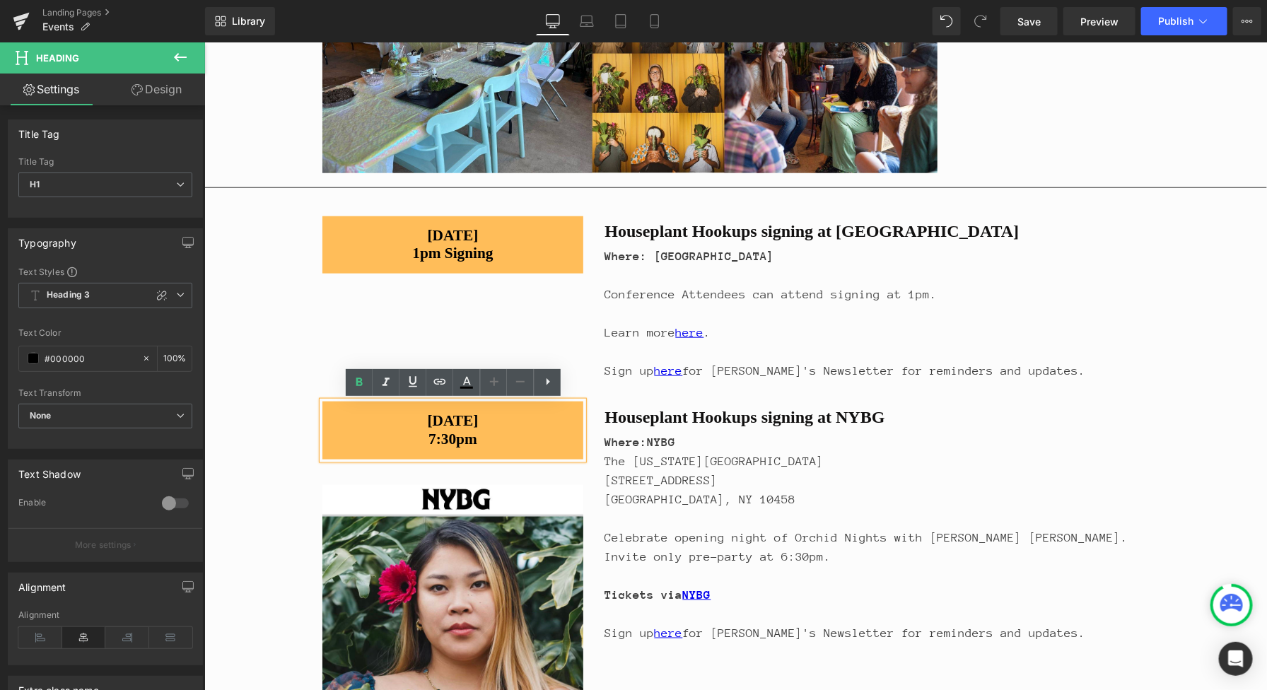
click at [536, 418] on h1 "Saturday, March 30th 7:30pm" at bounding box center [453, 430] width 262 height 36
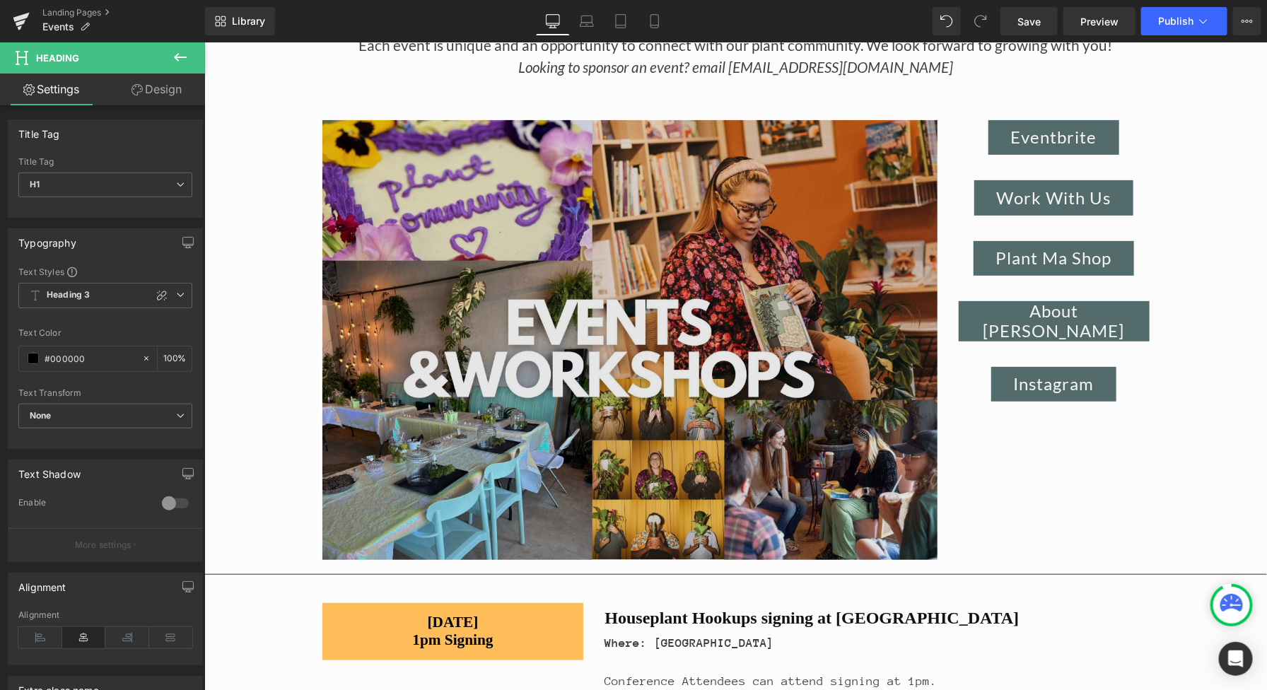
scroll to position [117, 0]
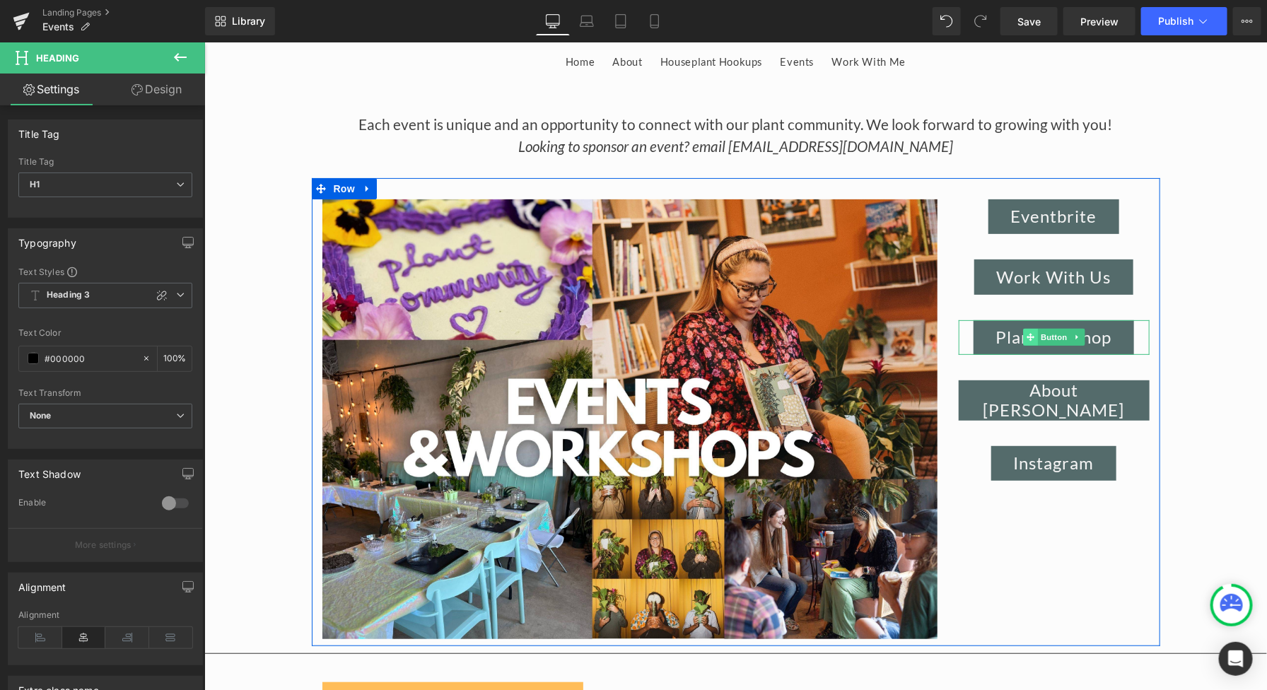
click at [1029, 334] on icon at bounding box center [1030, 337] width 8 height 8
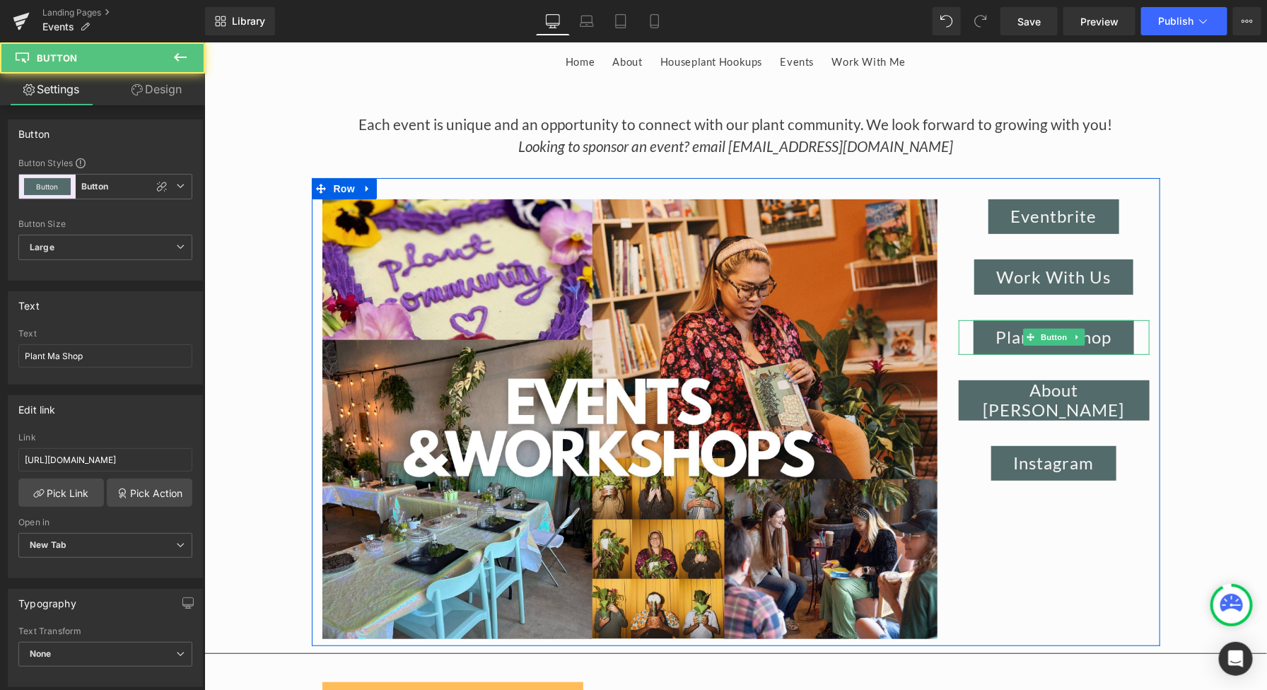
click at [1076, 338] on icon at bounding box center [1076, 337] width 2 height 5
click at [1084, 339] on icon at bounding box center [1084, 337] width 8 height 8
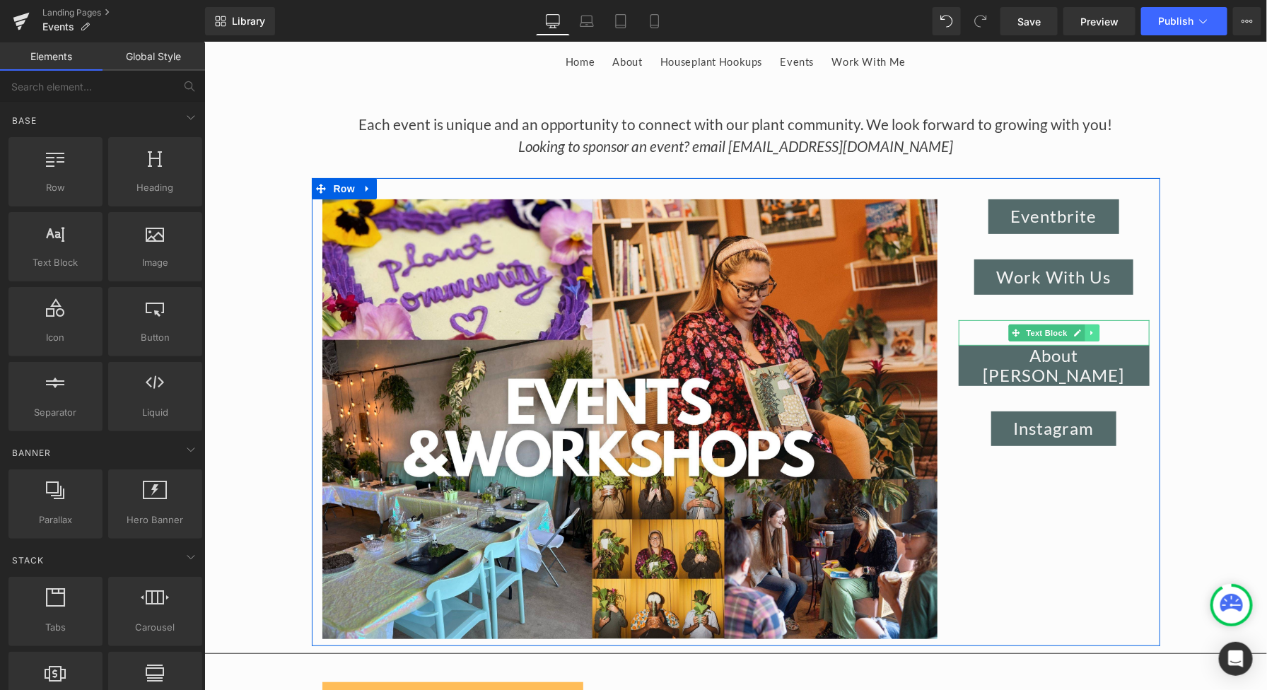
click at [1091, 330] on icon at bounding box center [1091, 332] width 2 height 5
click at [1098, 332] on icon at bounding box center [1099, 332] width 8 height 8
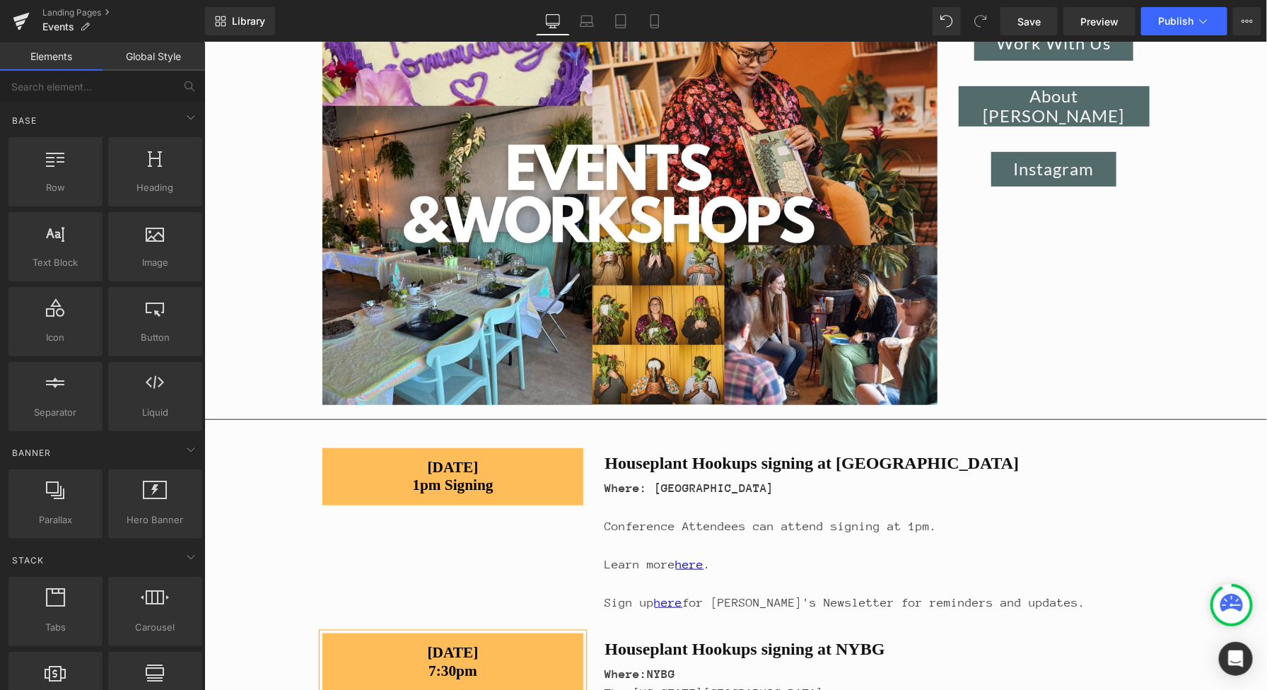
scroll to position [0, 0]
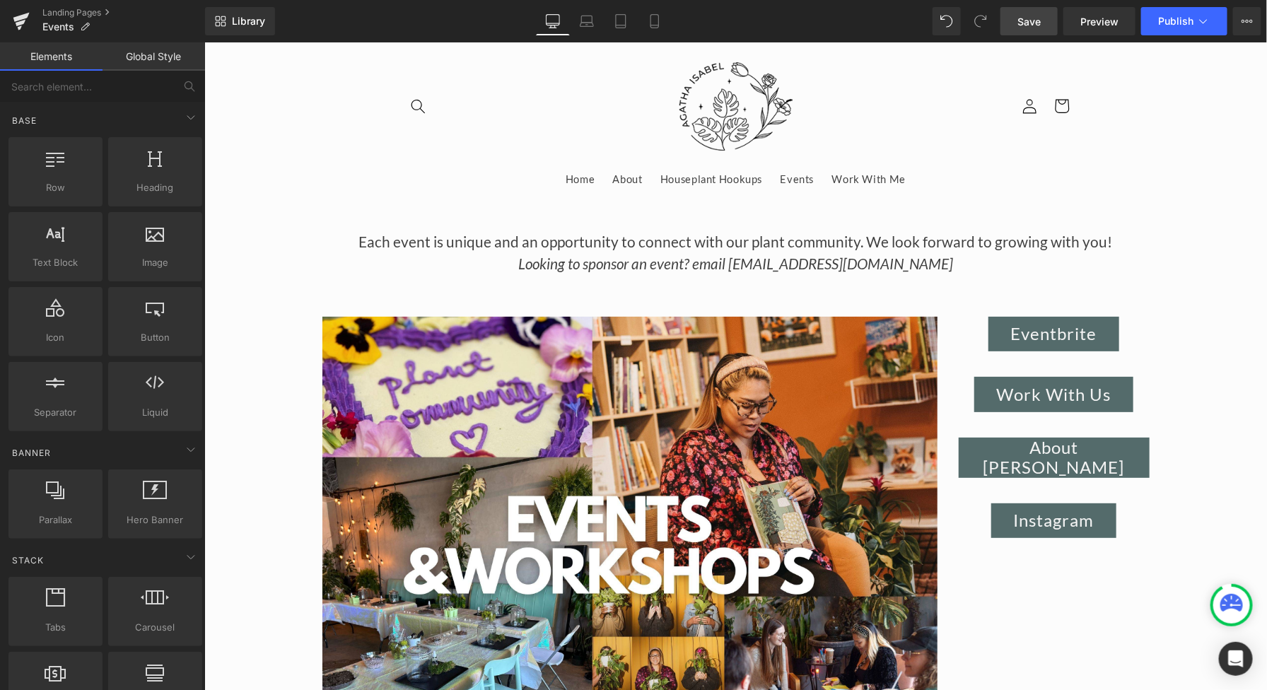
click at [1016, 22] on link "Save" at bounding box center [1029, 21] width 57 height 28
click at [1160, 26] on span "Publish" at bounding box center [1175, 21] width 35 height 11
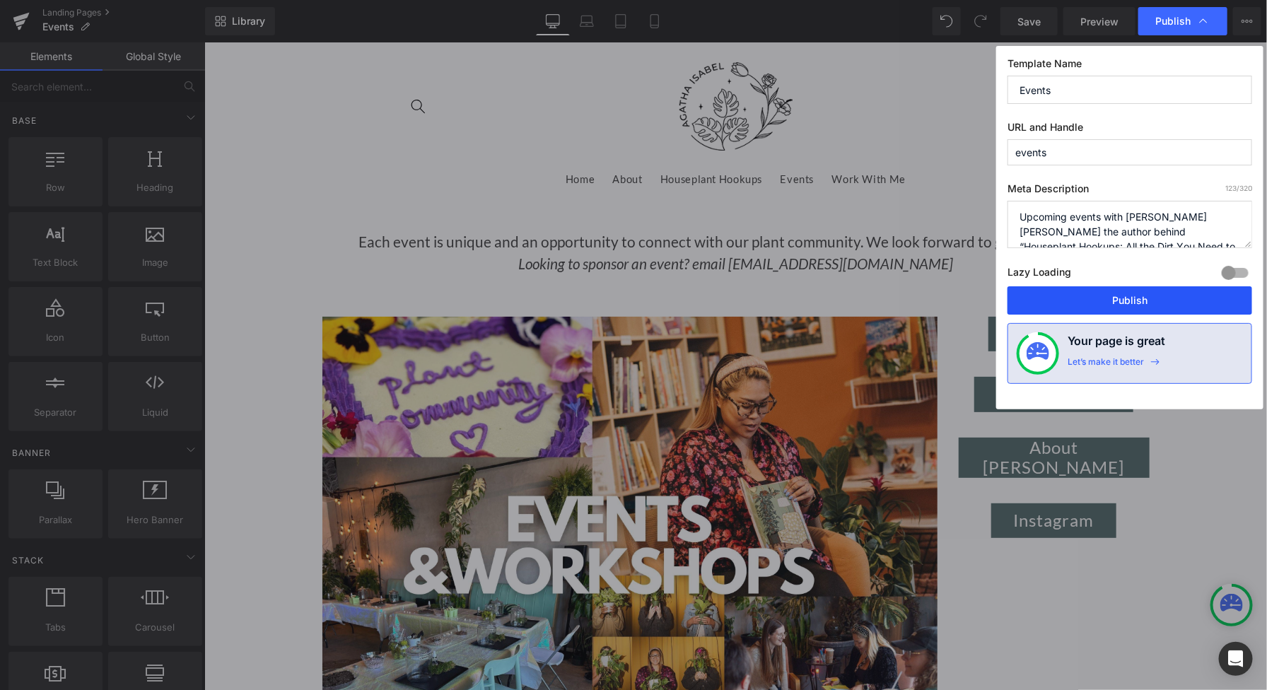
click at [1076, 298] on button "Publish" at bounding box center [1130, 300] width 245 height 28
